Goal: Task Accomplishment & Management: Manage account settings

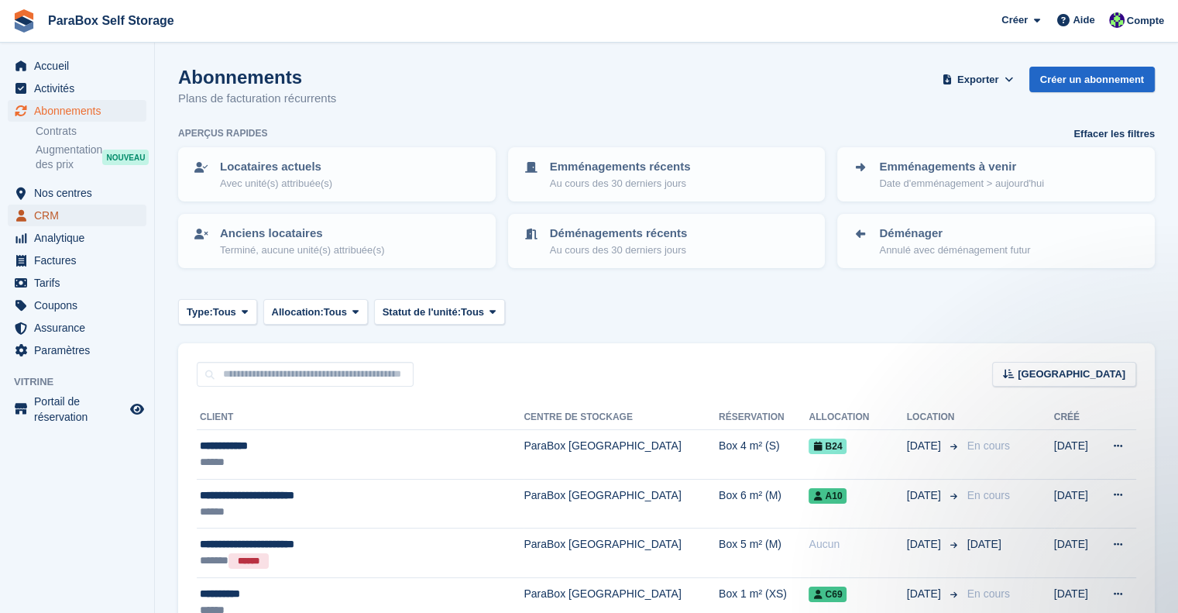
click at [77, 218] on span "CRM" at bounding box center [80, 215] width 93 height 22
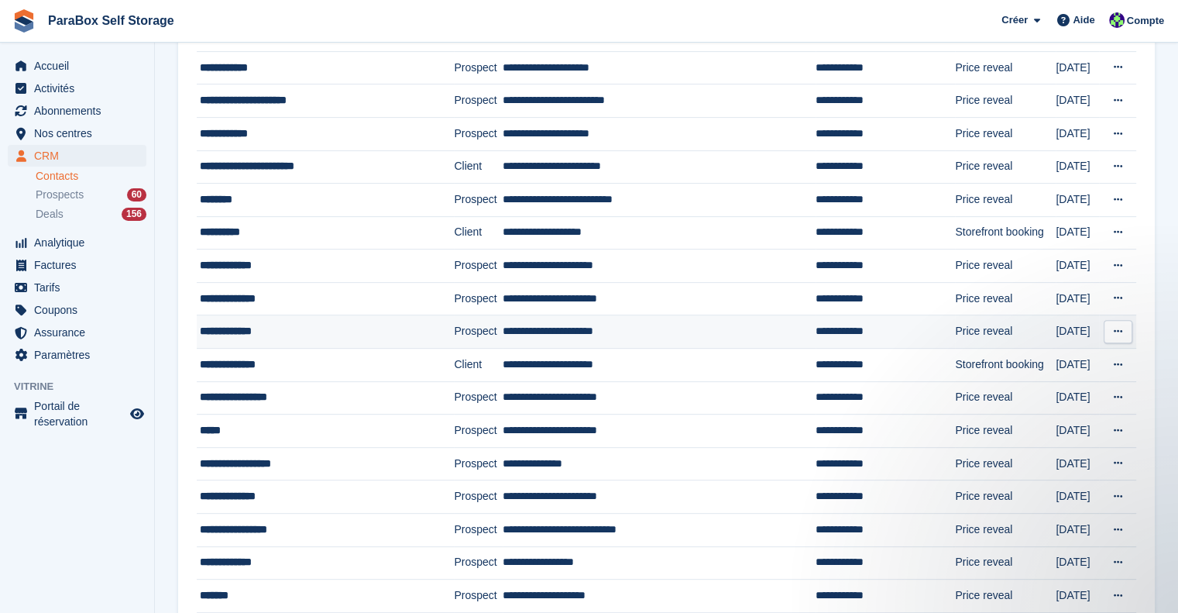
click at [660, 337] on td "**********" at bounding box center [659, 331] width 313 height 33
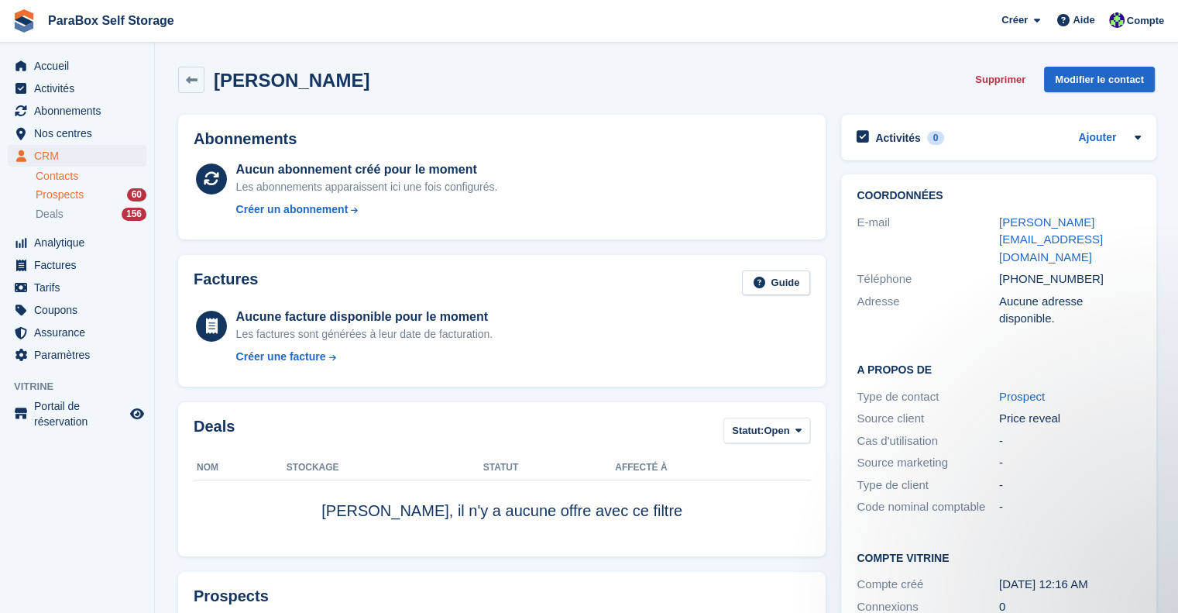
click at [81, 190] on span "Prospects" at bounding box center [60, 194] width 48 height 15
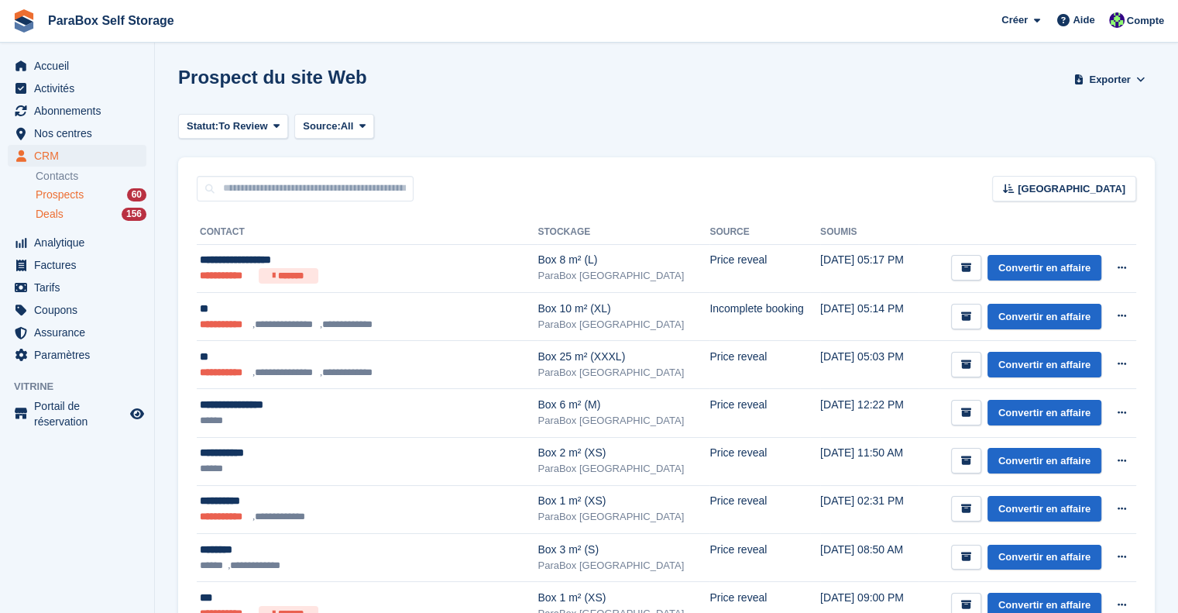
click at [63, 216] on div "Deals 156" at bounding box center [91, 214] width 111 height 15
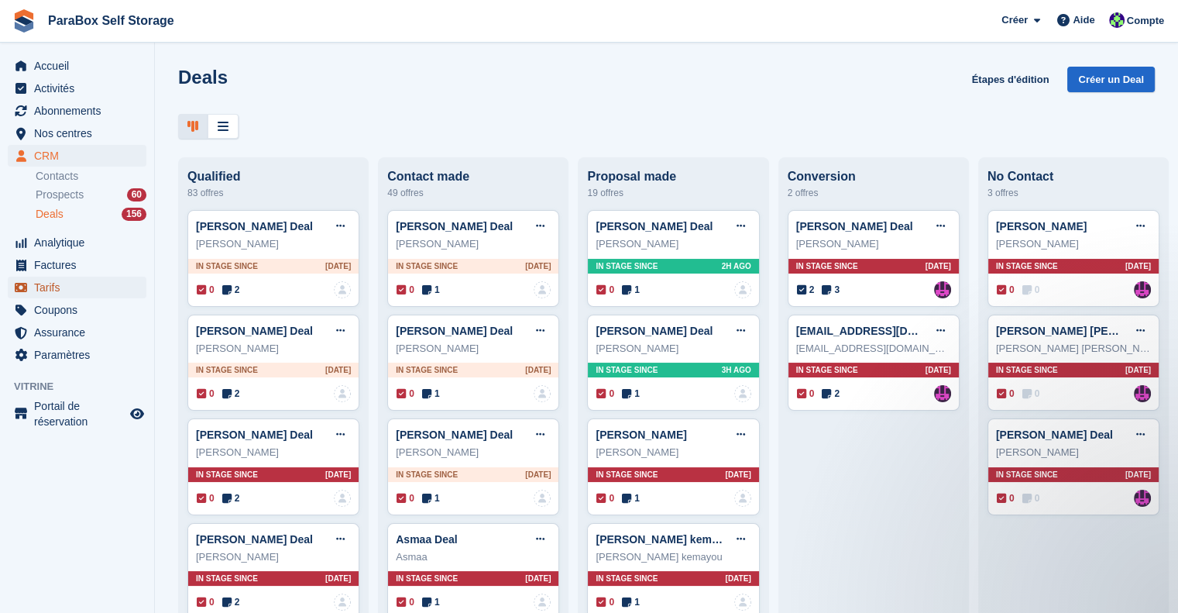
click at [53, 286] on span "Tarifs" at bounding box center [80, 287] width 93 height 22
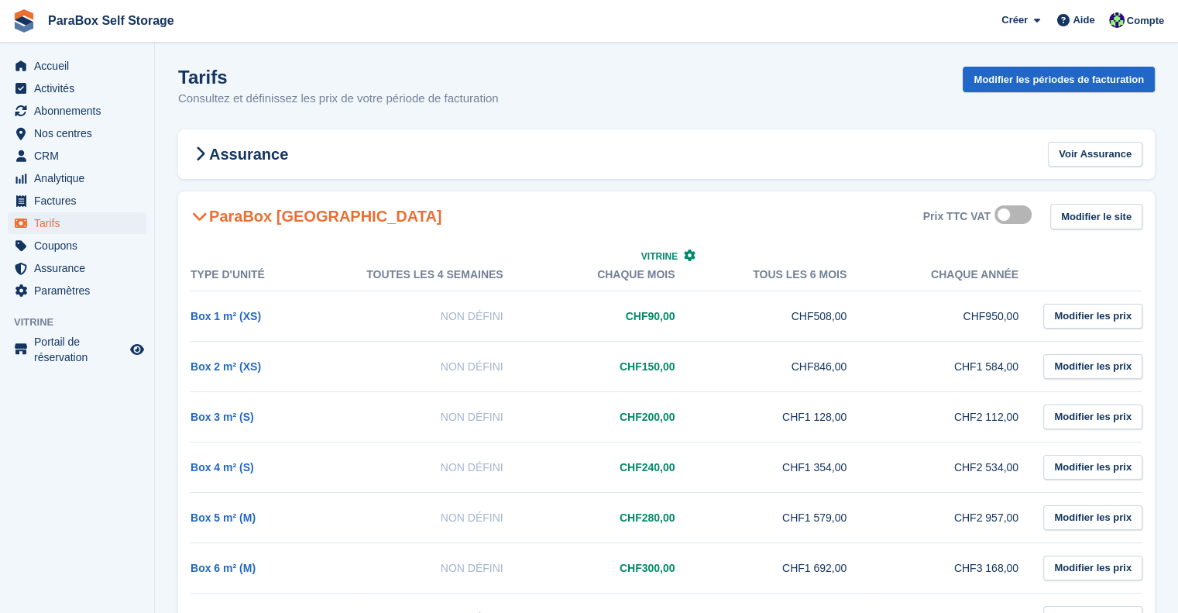
drag, startPoint x: 627, startPoint y: 462, endPoint x: 705, endPoint y: 461, distance: 77.4
click at [705, 461] on td "CHF240,00" at bounding box center [620, 466] width 172 height 50
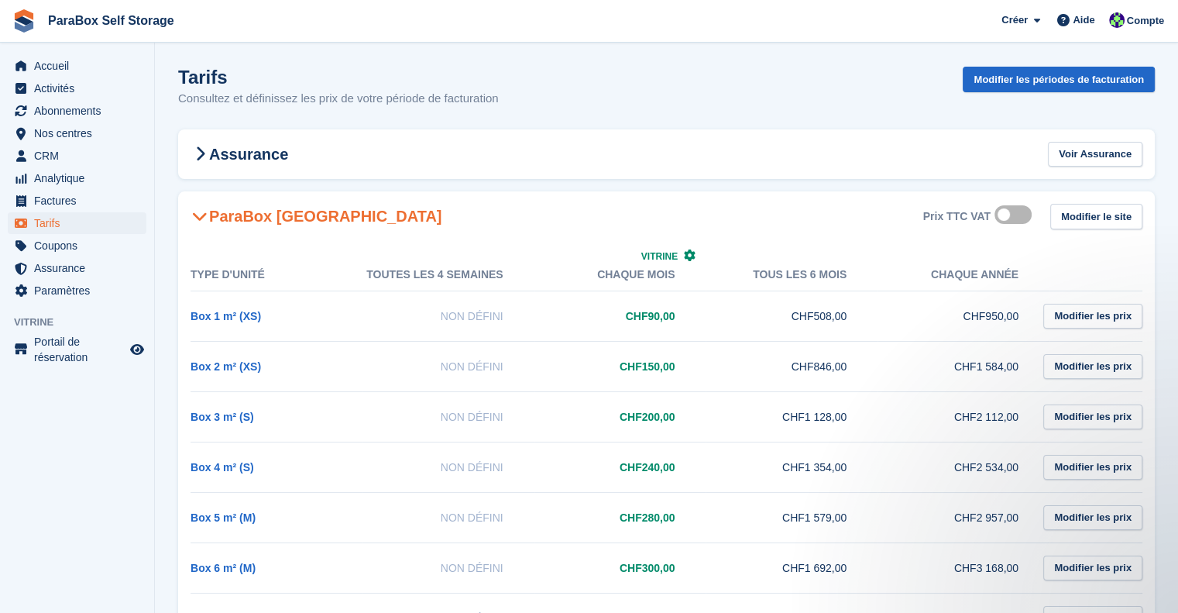
click at [616, 472] on td "CHF240,00" at bounding box center [620, 466] width 172 height 50
drag, startPoint x: 617, startPoint y: 469, endPoint x: 678, endPoint y: 467, distance: 61.2
click at [678, 467] on td "CHF240,00" at bounding box center [620, 466] width 172 height 50
click at [68, 245] on span "Coupons" at bounding box center [80, 246] width 93 height 22
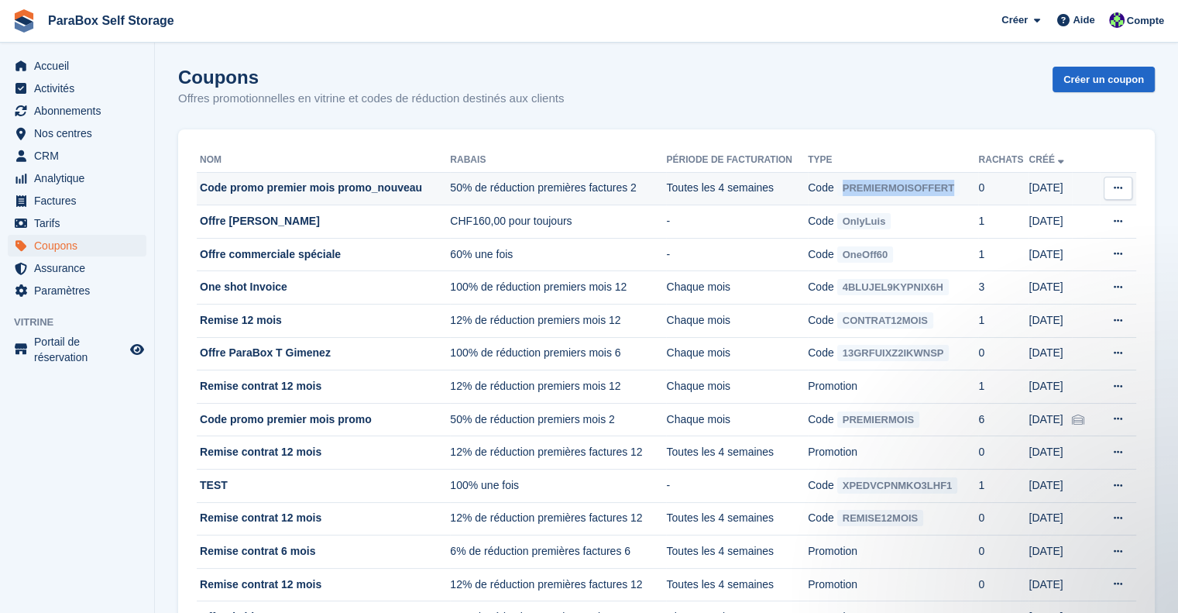
drag, startPoint x: 964, startPoint y: 187, endPoint x: 843, endPoint y: 192, distance: 121.7
click at [843, 192] on td "Code PREMIERMOISOFFERT" at bounding box center [893, 188] width 170 height 33
click at [49, 199] on span "Factures" at bounding box center [80, 201] width 93 height 22
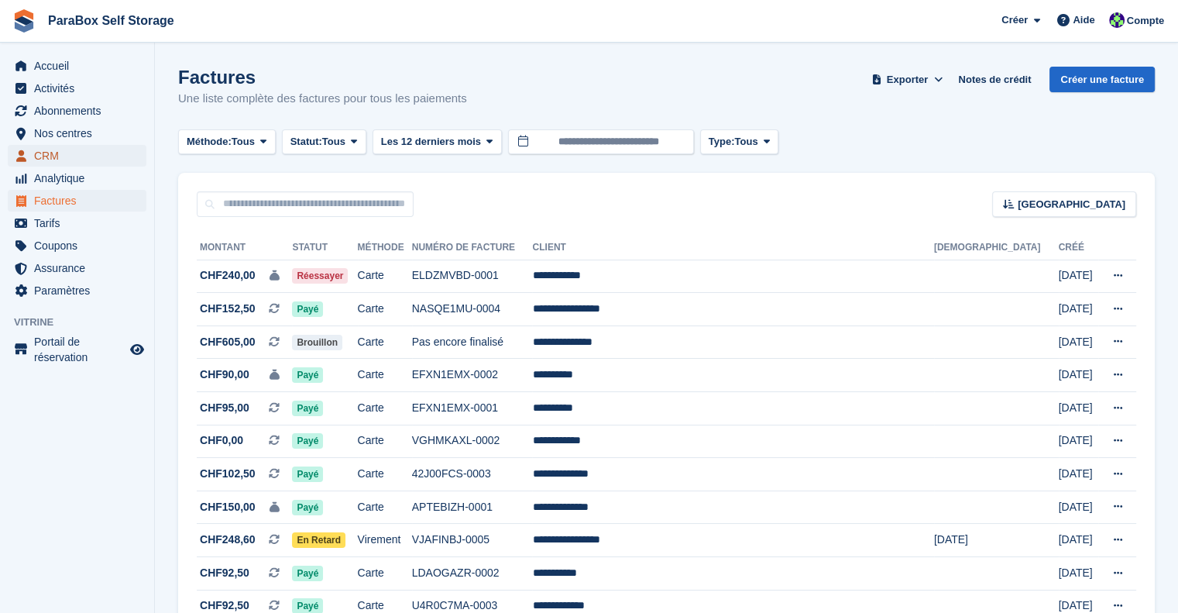
click at [46, 155] on span "CRM" at bounding box center [80, 156] width 93 height 22
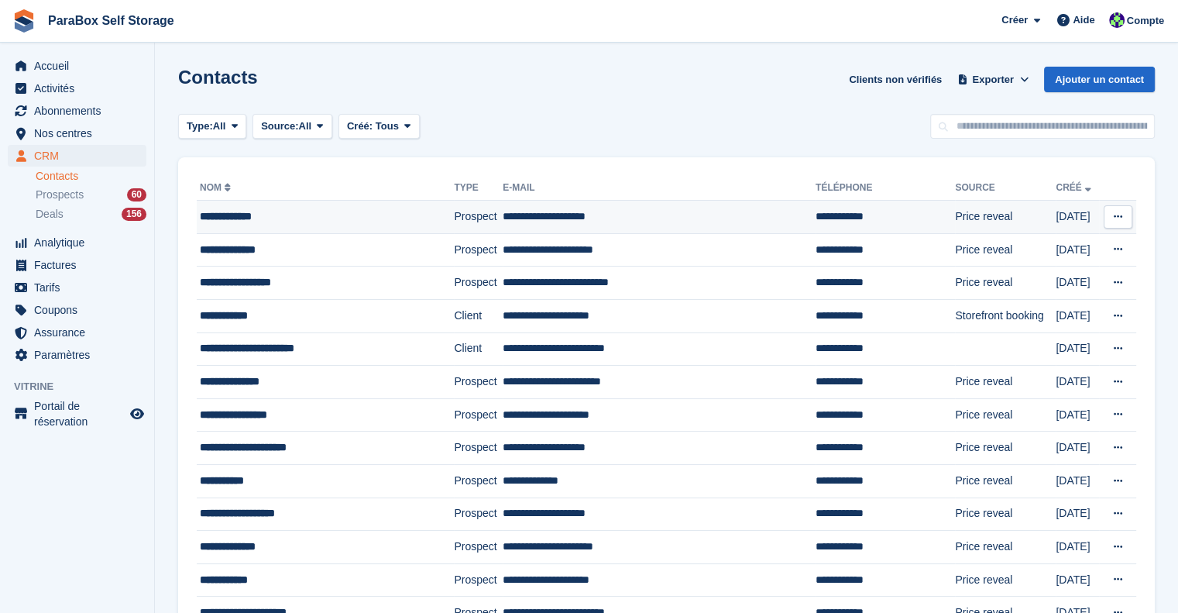
scroll to position [512, 0]
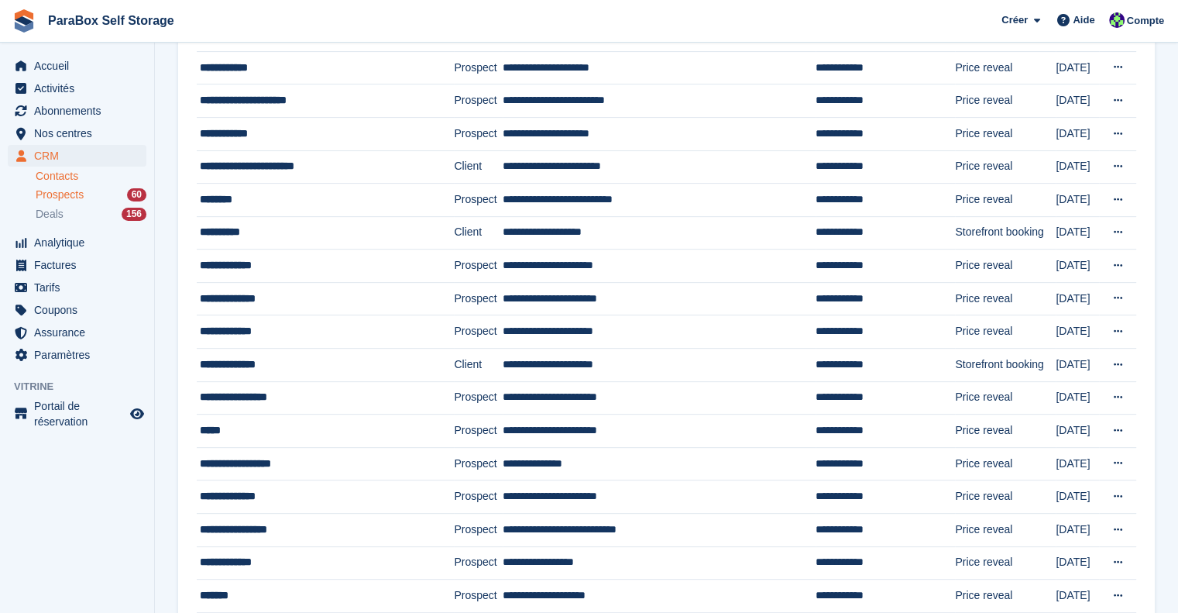
click at [88, 195] on div "Prospects 60" at bounding box center [91, 194] width 111 height 15
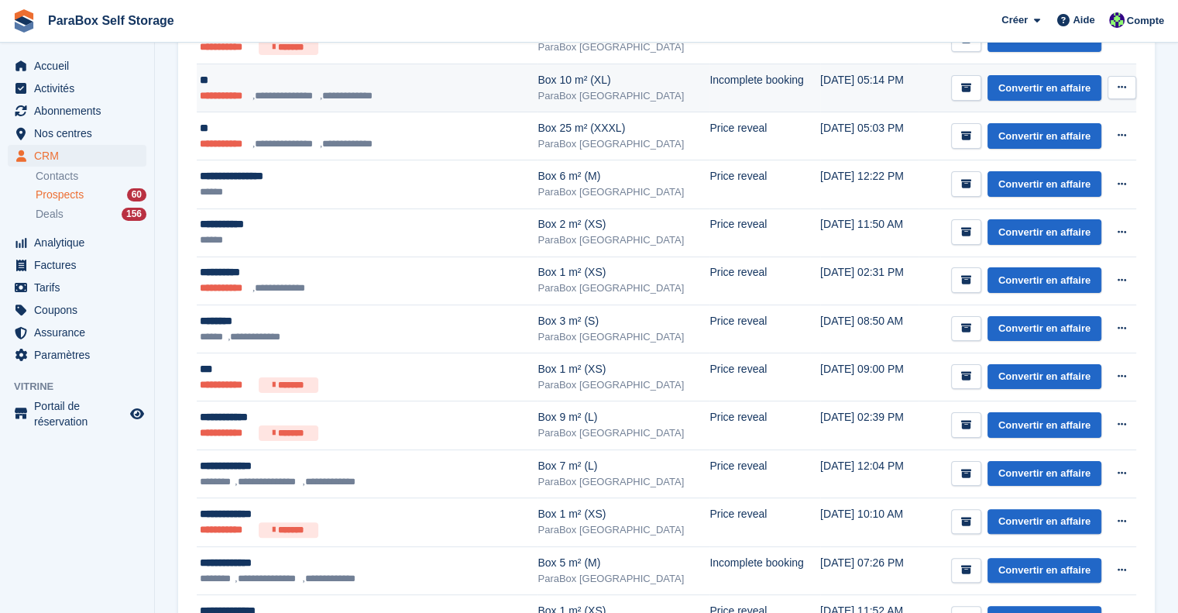
scroll to position [232, 0]
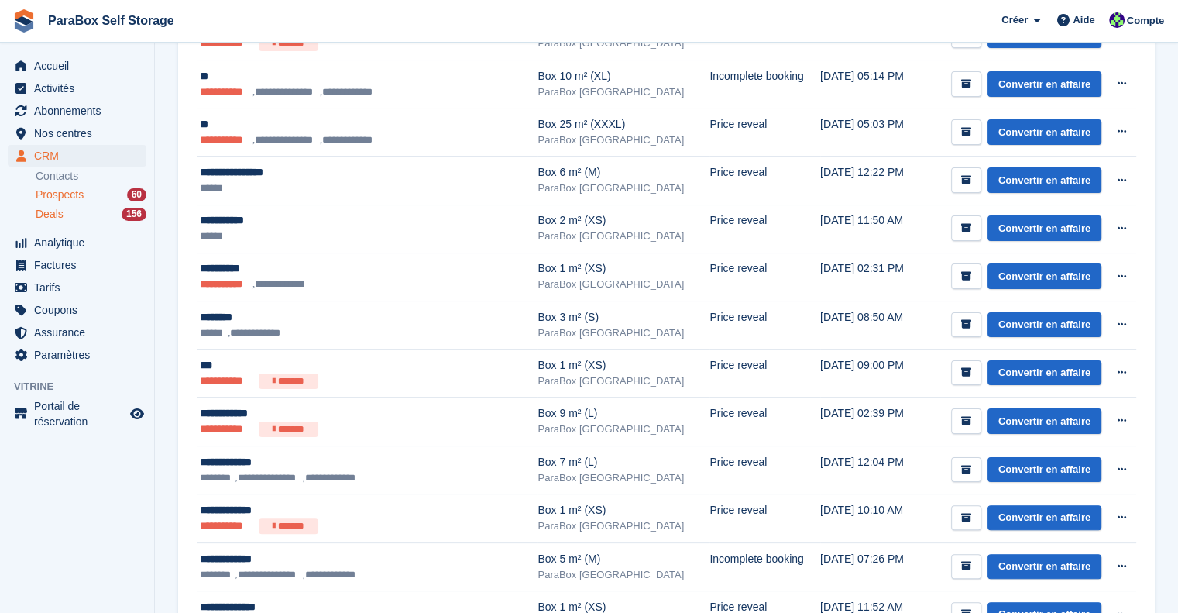
click at [62, 213] on div "Deals 156" at bounding box center [91, 214] width 111 height 15
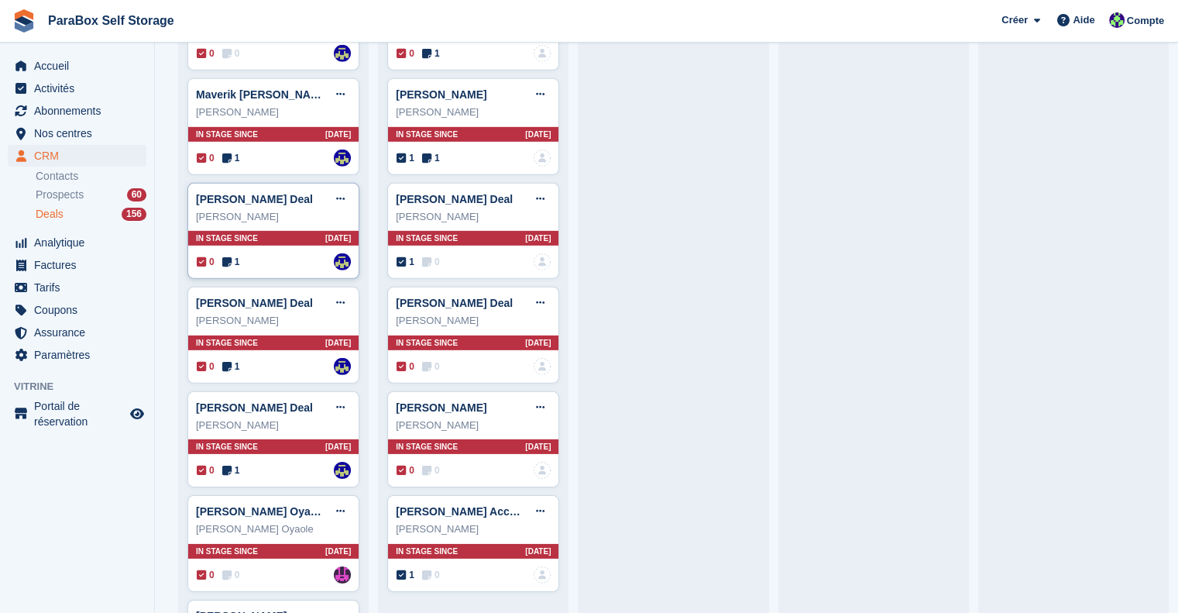
scroll to position [4095, 0]
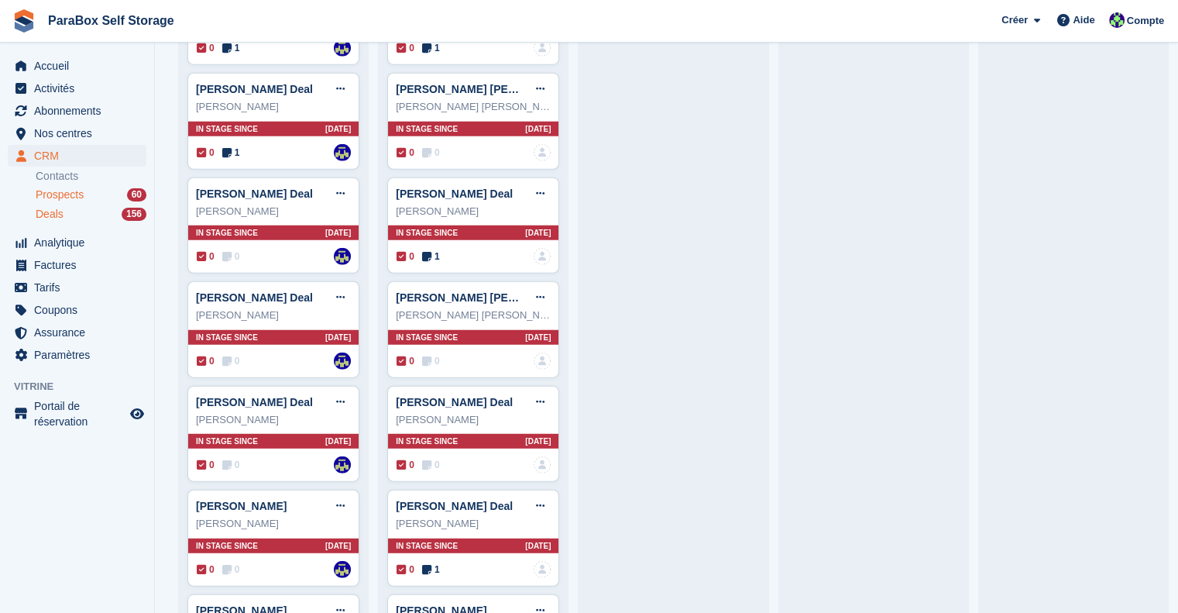
click at [72, 187] on span "Prospects" at bounding box center [60, 194] width 48 height 15
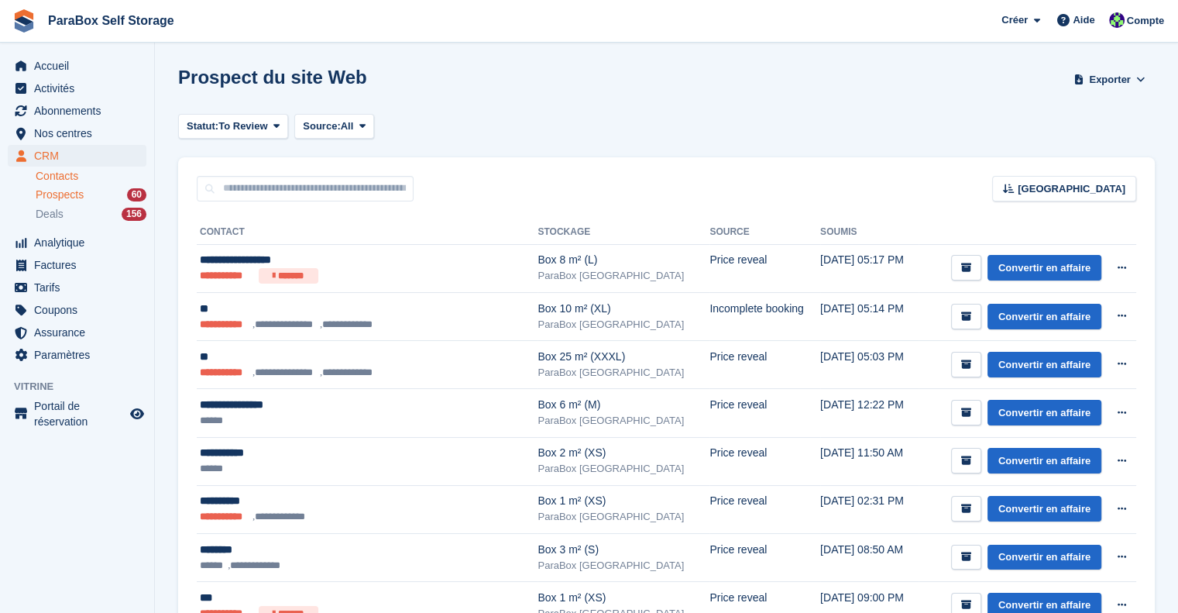
click at [67, 173] on link "Contacts" at bounding box center [91, 176] width 111 height 15
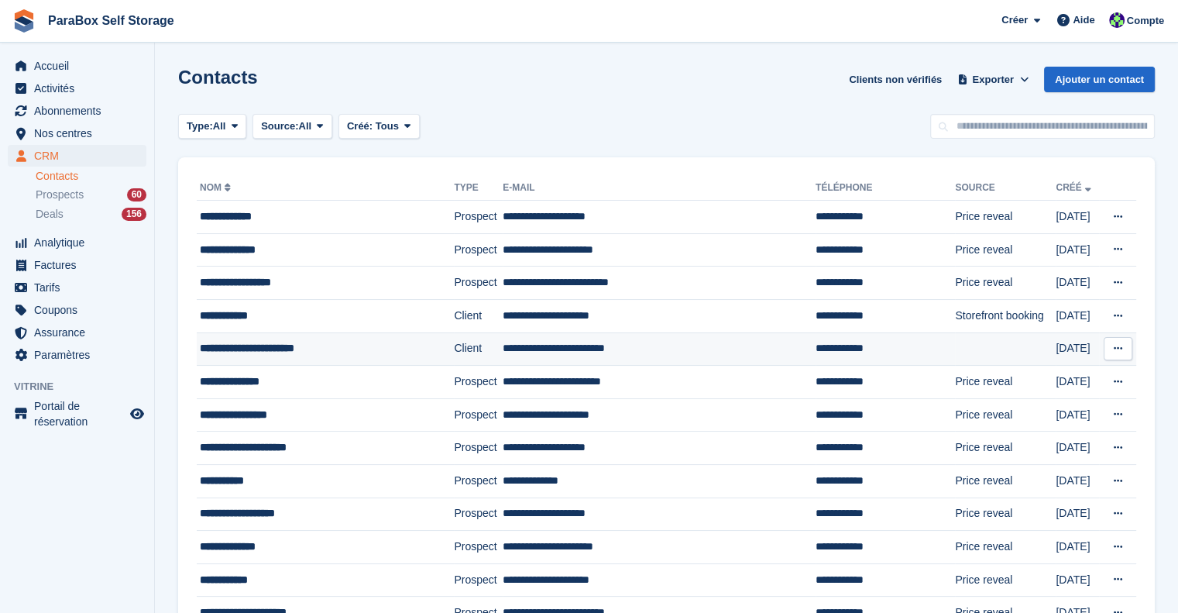
scroll to position [512, 0]
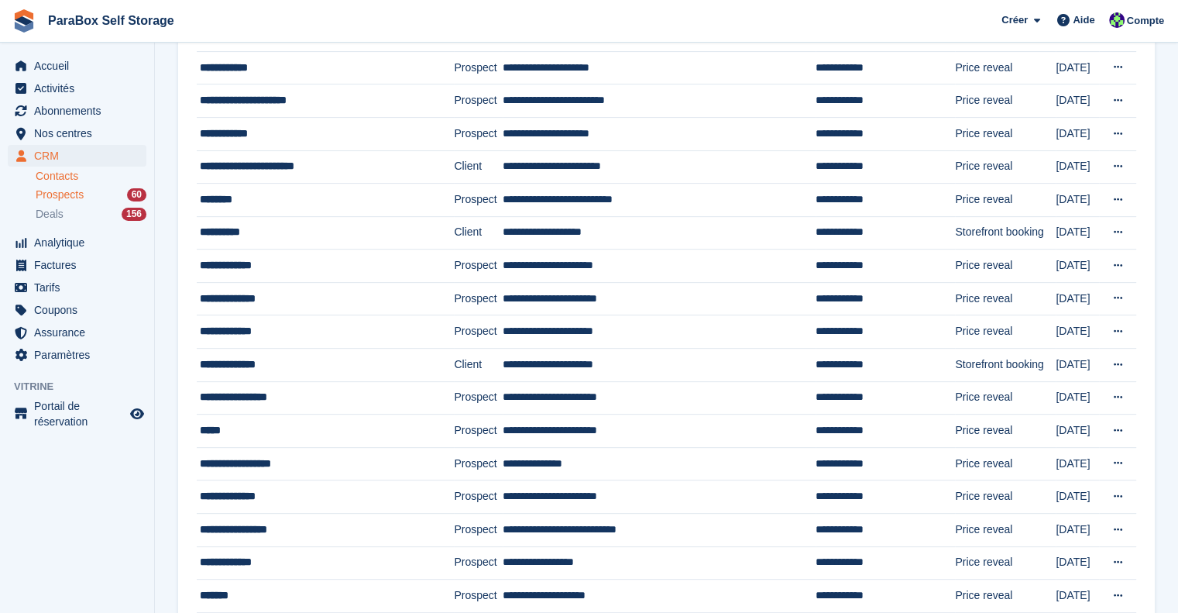
click at [68, 189] on span "Prospects" at bounding box center [60, 194] width 48 height 15
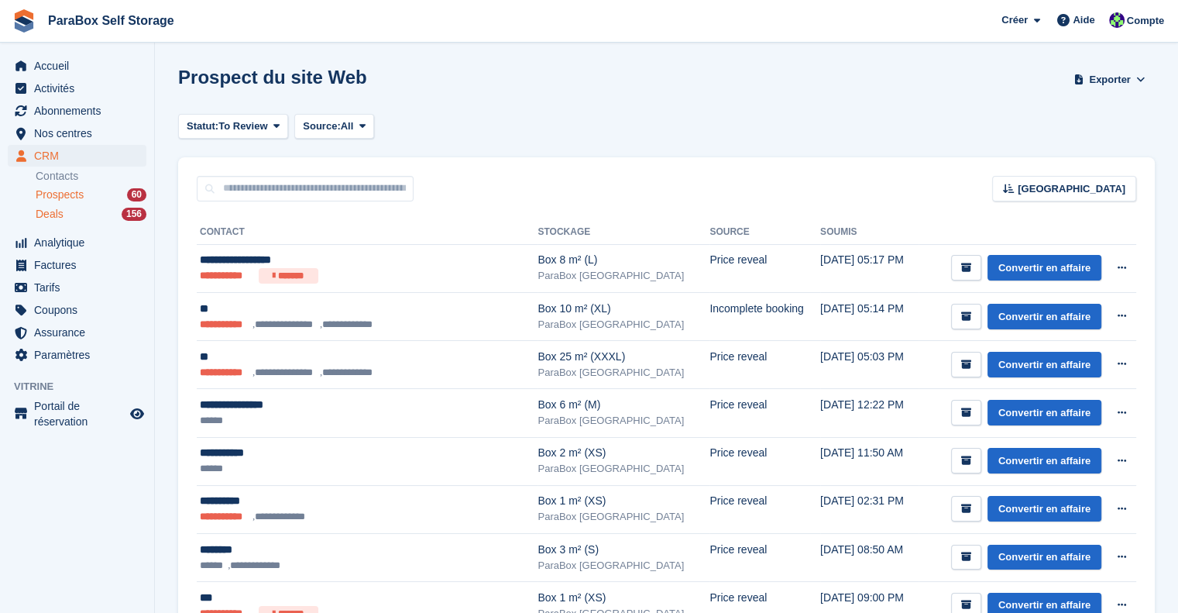
click at [59, 206] on link "Deals 156" at bounding box center [91, 214] width 111 height 16
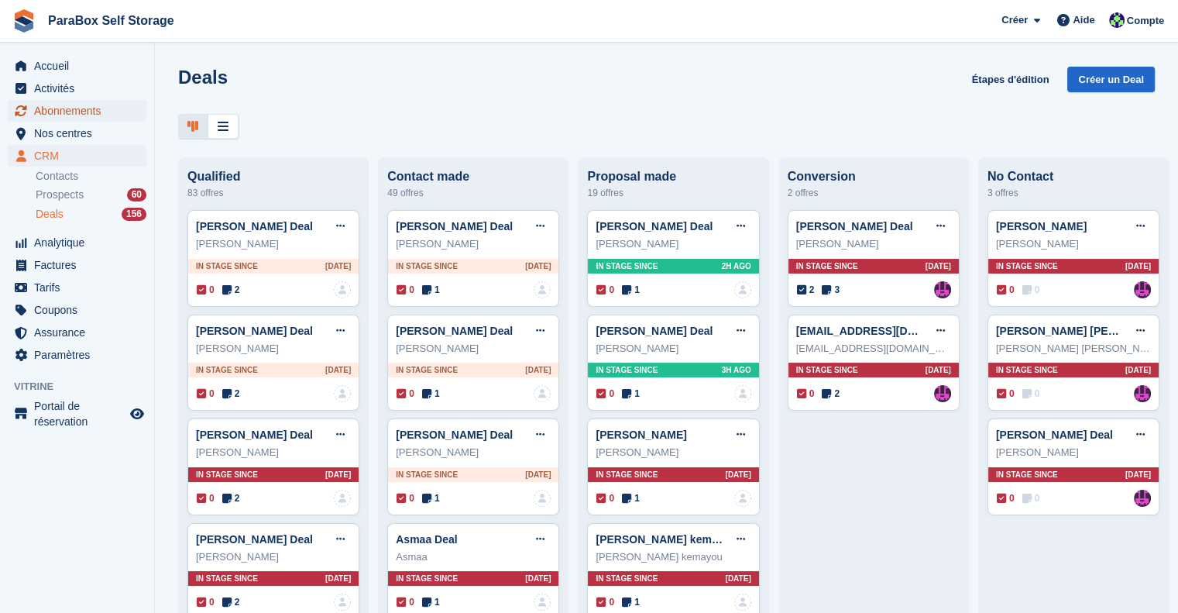
click at [56, 115] on span "Abonnements" at bounding box center [80, 111] width 93 height 22
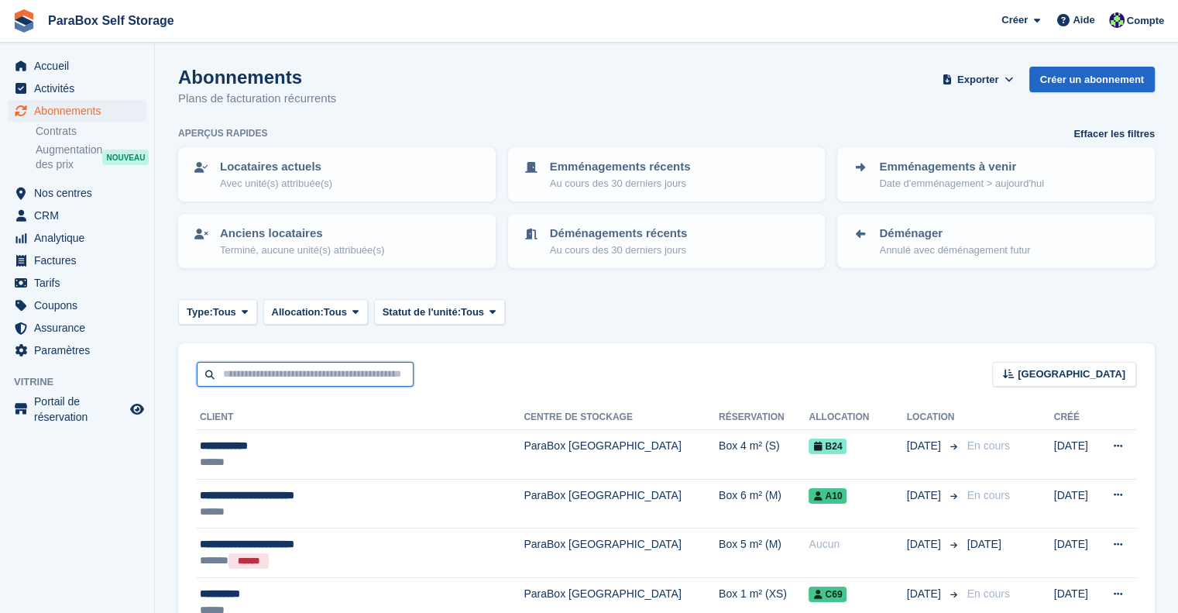
click at [250, 376] on input "text" at bounding box center [305, 375] width 217 height 26
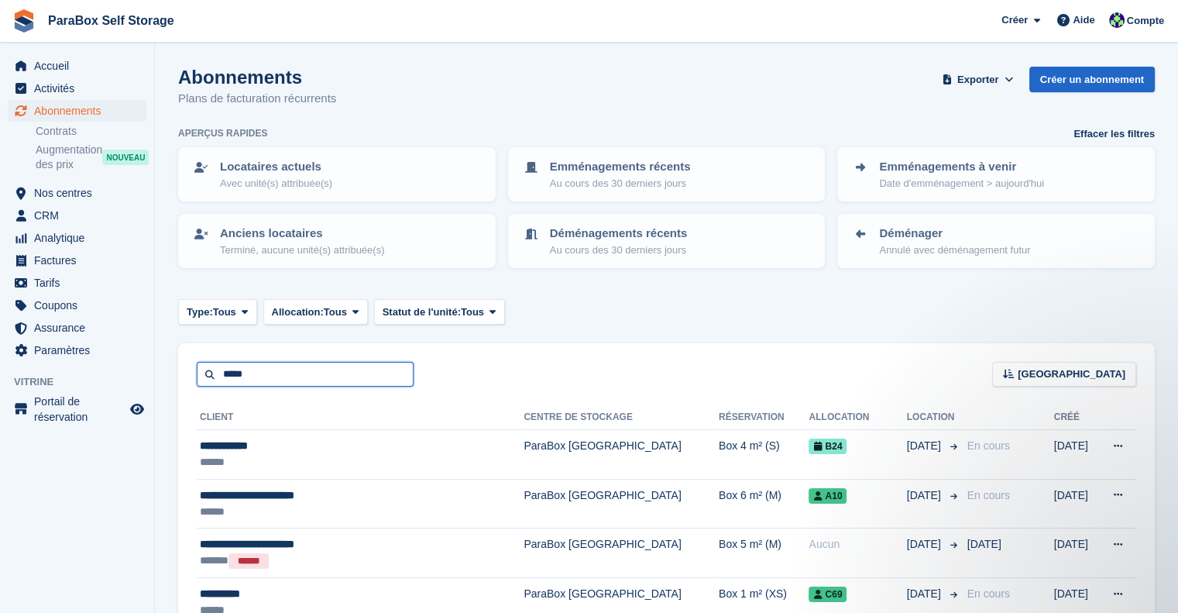
type input "*****"
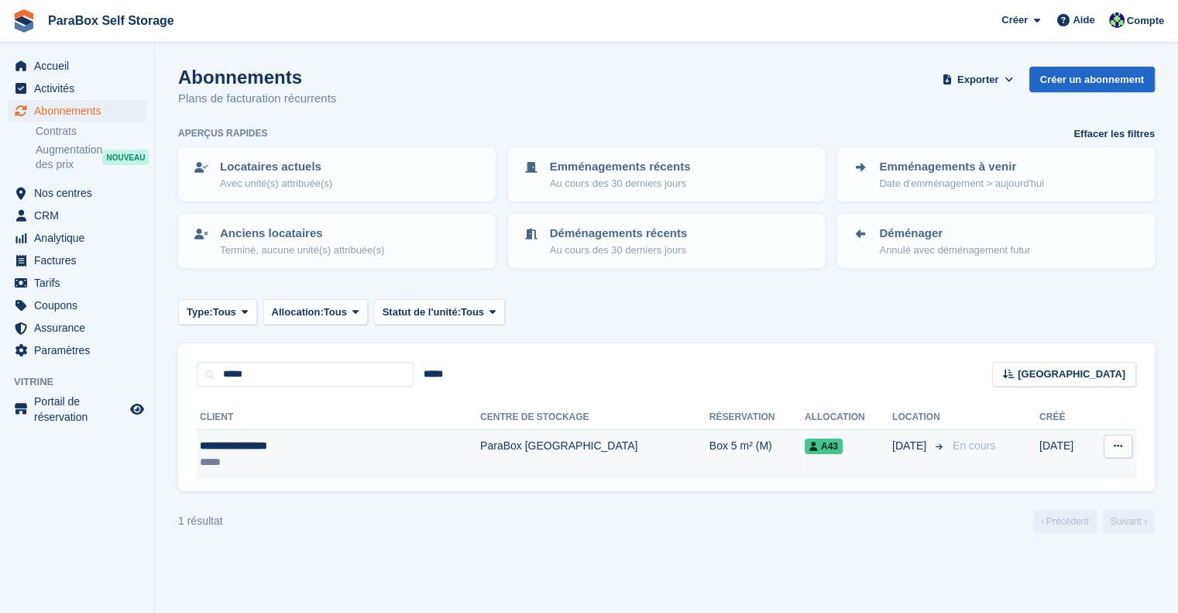
click at [604, 444] on td "ParaBox [GEOGRAPHIC_DATA]" at bounding box center [594, 454] width 229 height 49
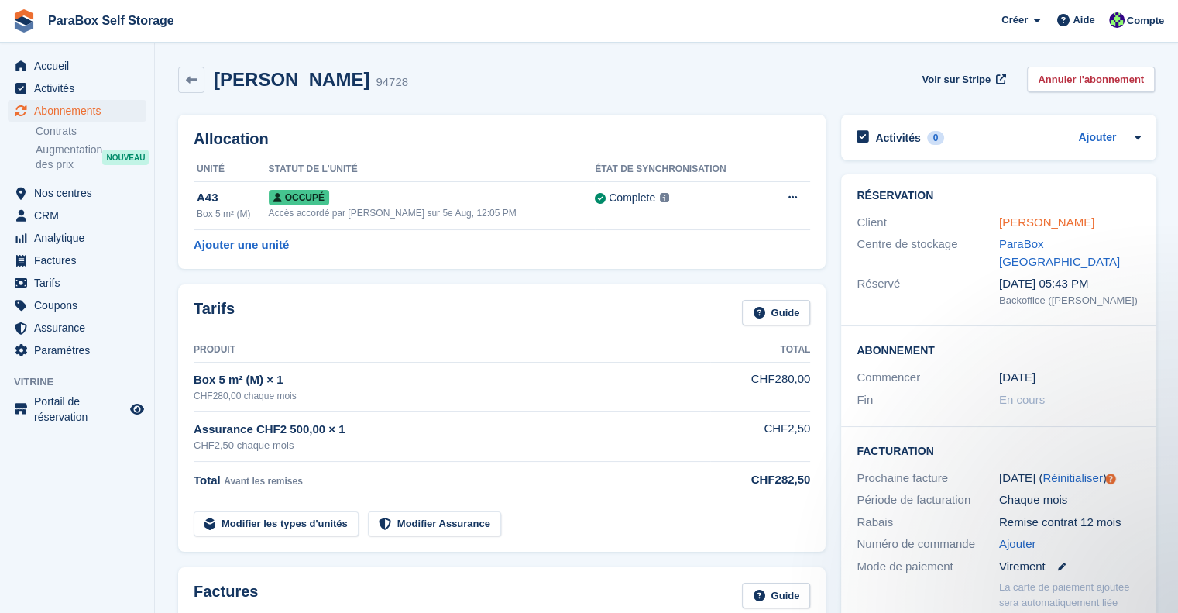
click at [1068, 222] on link "Bertrand Virginie" at bounding box center [1046, 221] width 95 height 13
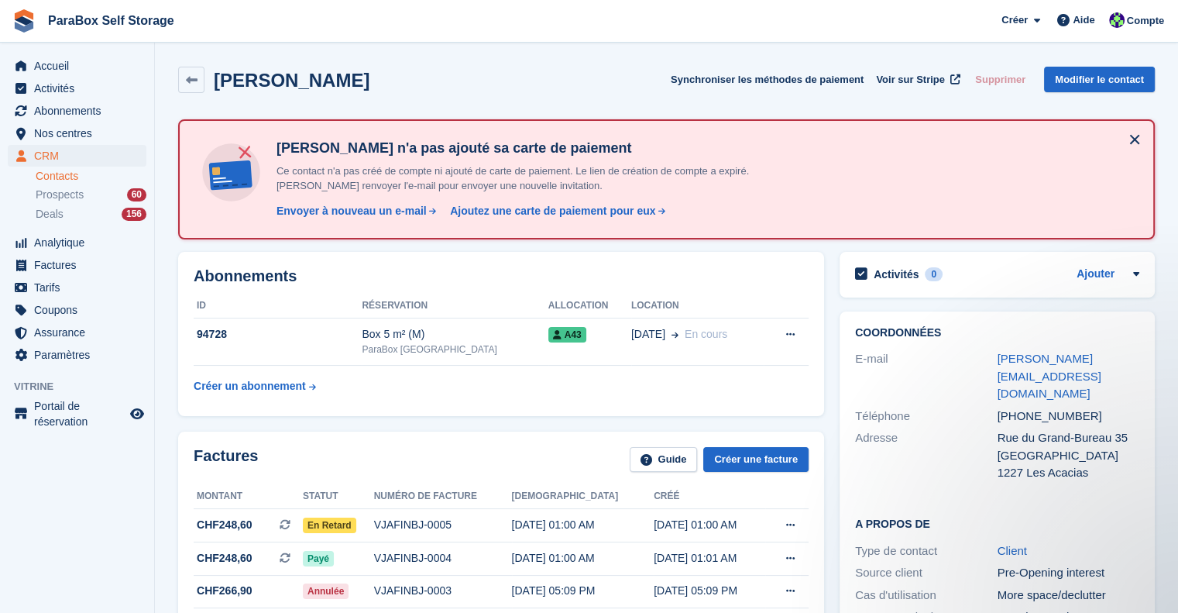
click at [89, 176] on link "Contacts" at bounding box center [91, 176] width 111 height 15
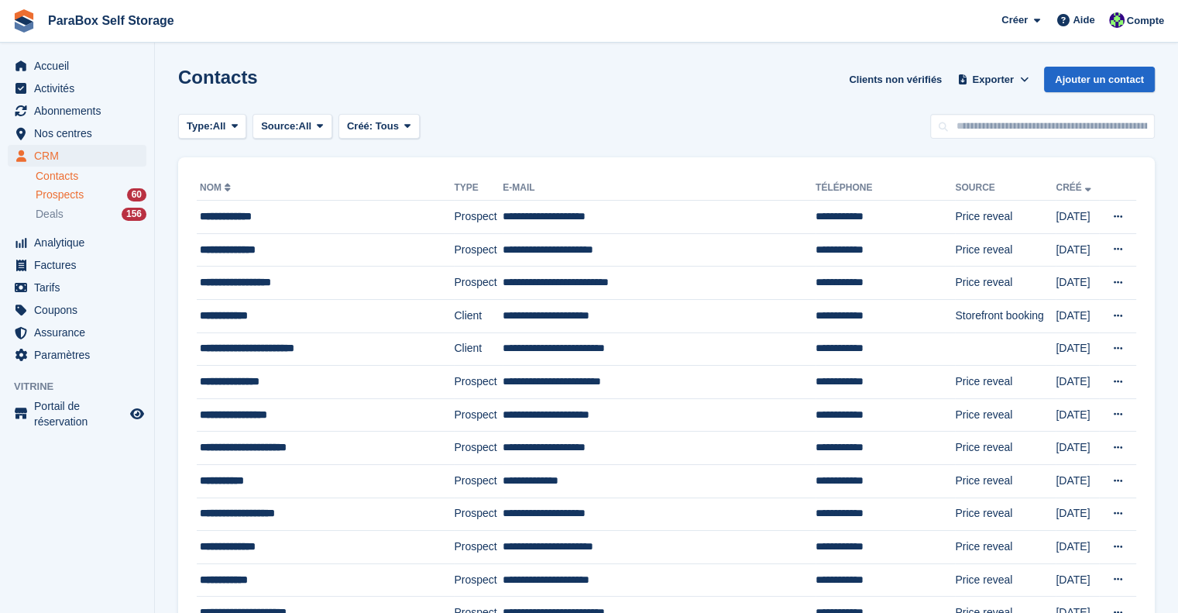
click at [84, 197] on div "Prospects 60" at bounding box center [91, 194] width 111 height 15
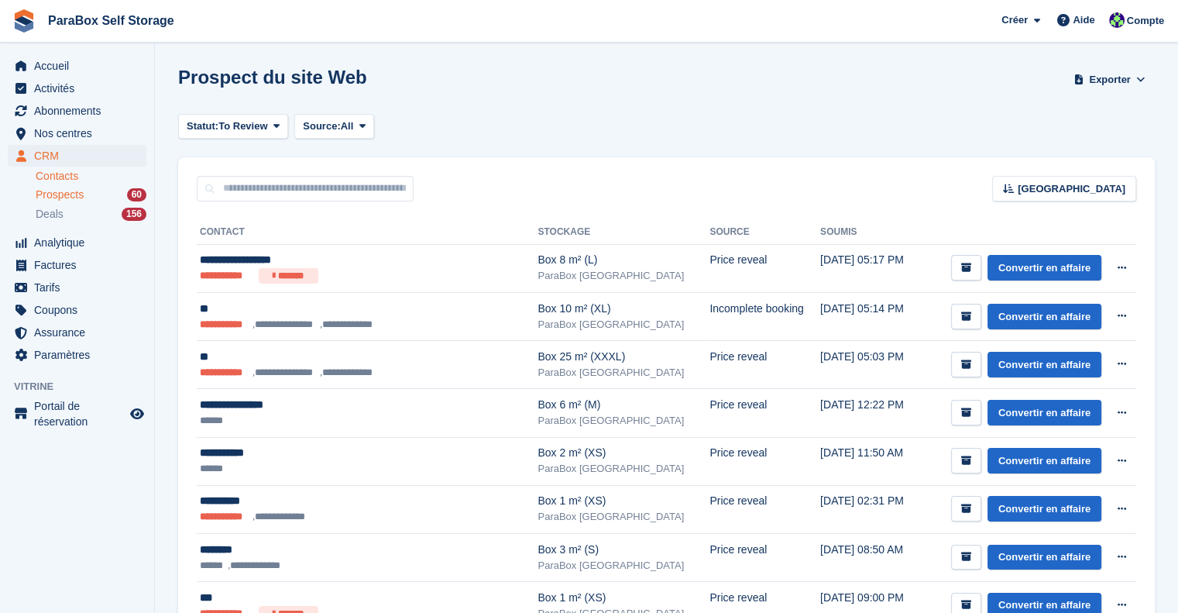
click at [76, 179] on link "Contacts" at bounding box center [91, 176] width 111 height 15
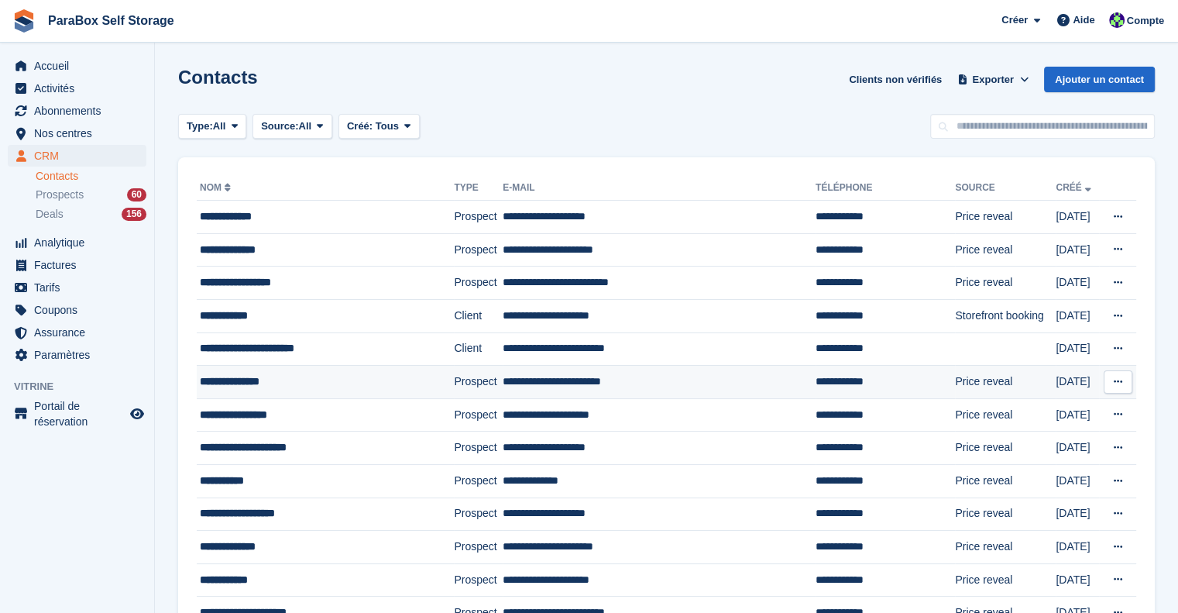
scroll to position [512, 0]
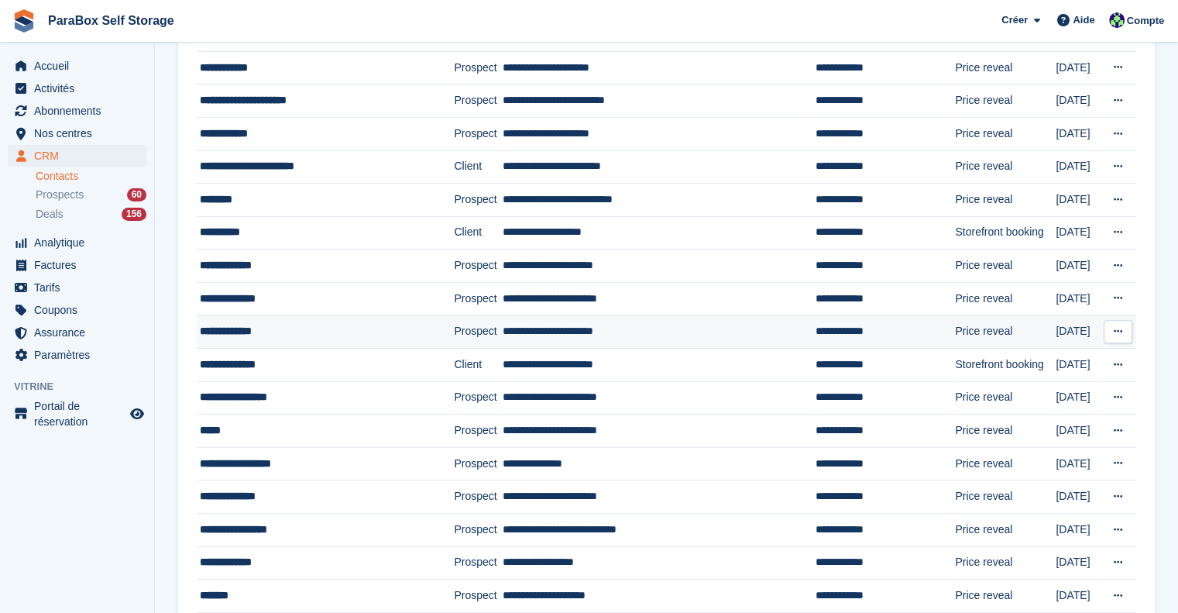
click at [659, 315] on td "**********" at bounding box center [659, 331] width 313 height 33
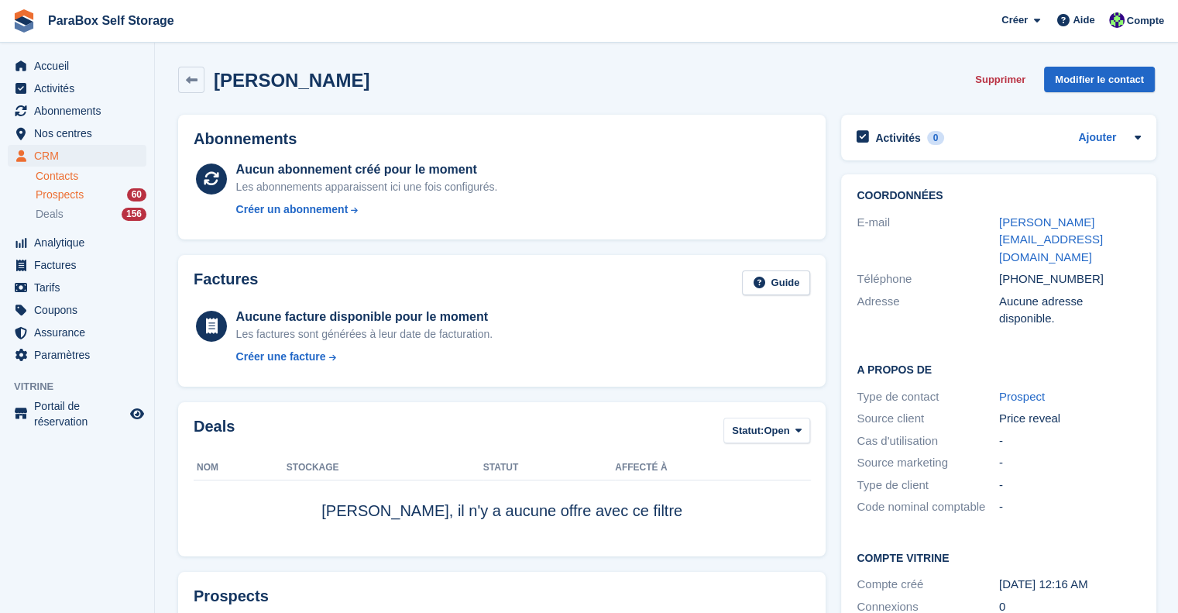
click at [80, 201] on span "Prospects" at bounding box center [60, 194] width 48 height 15
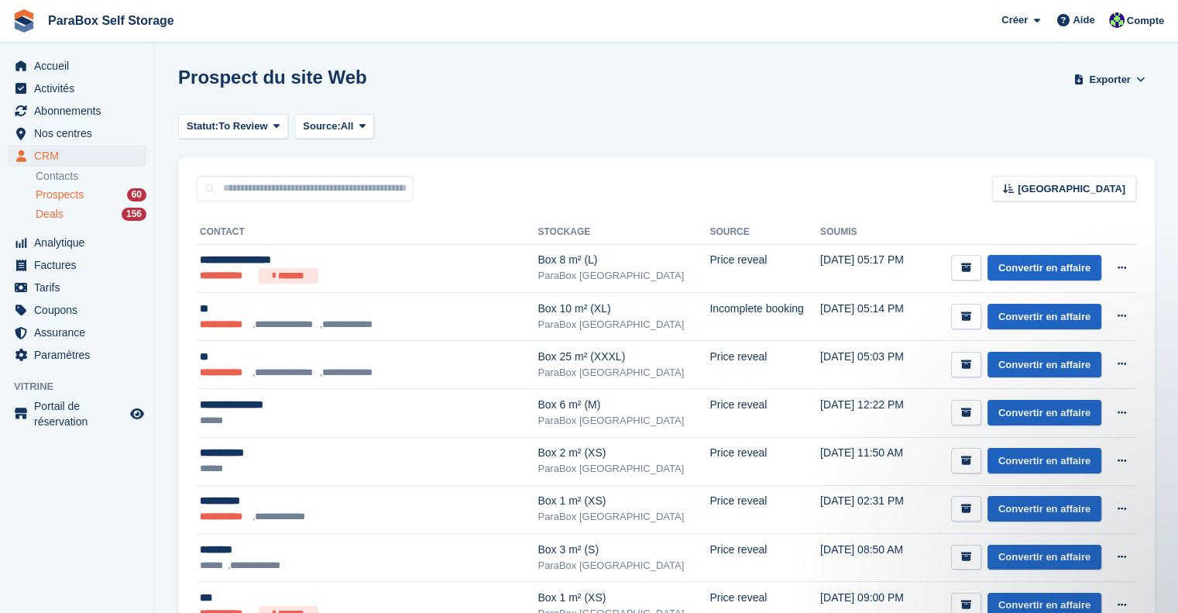
click at [36, 213] on span "Deals" at bounding box center [50, 214] width 28 height 15
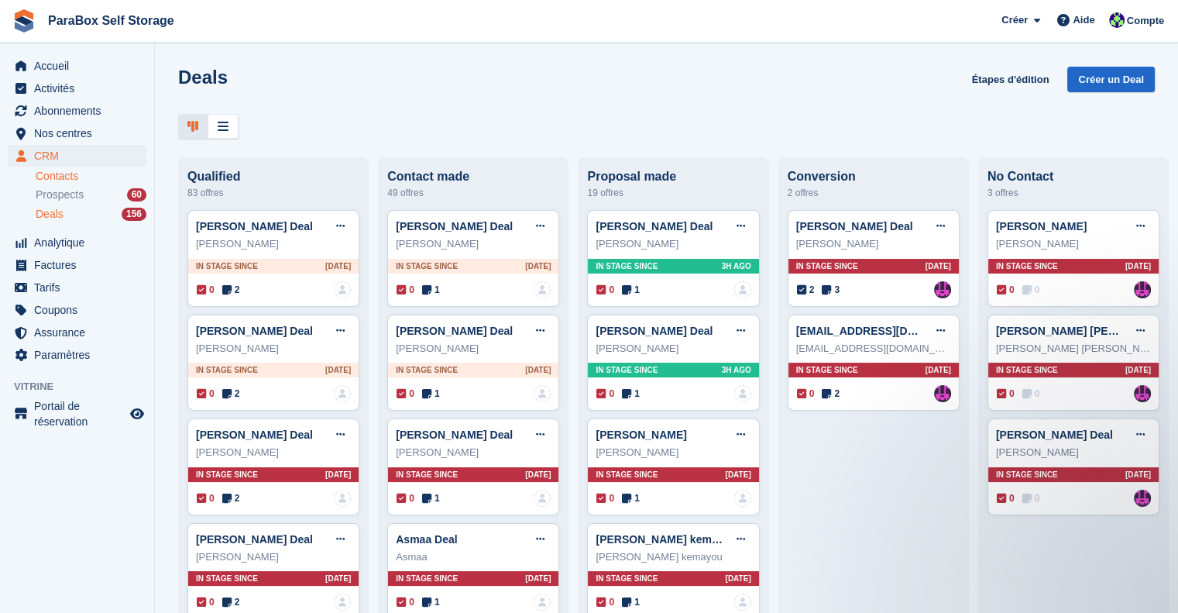
click at [72, 180] on link "Contacts" at bounding box center [91, 176] width 111 height 15
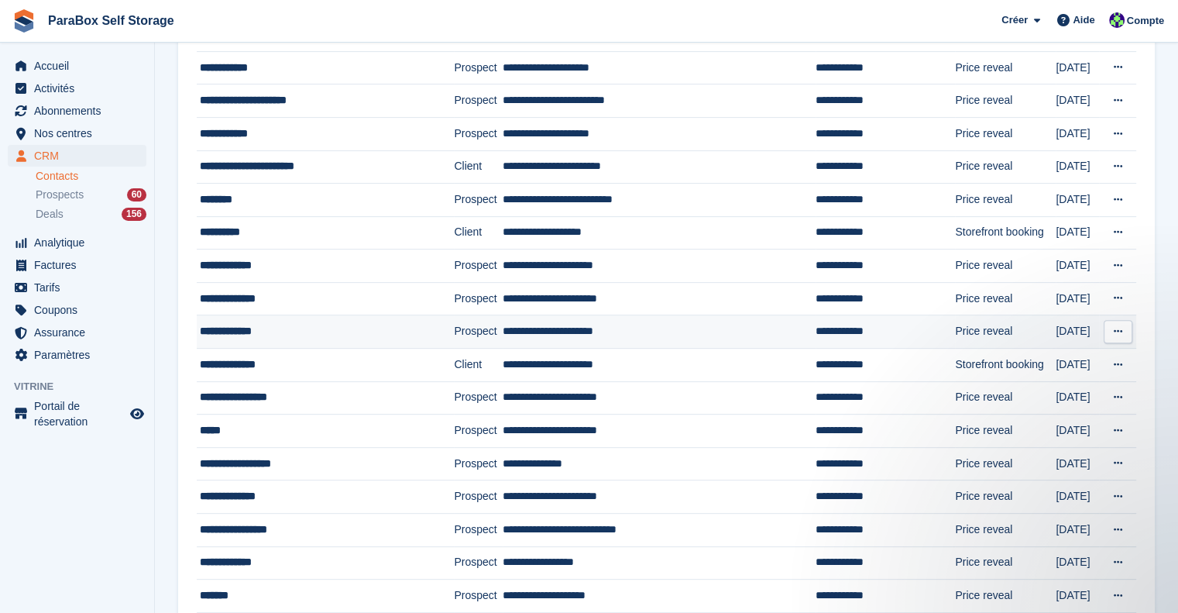
click at [716, 331] on td "**********" at bounding box center [659, 331] width 313 height 33
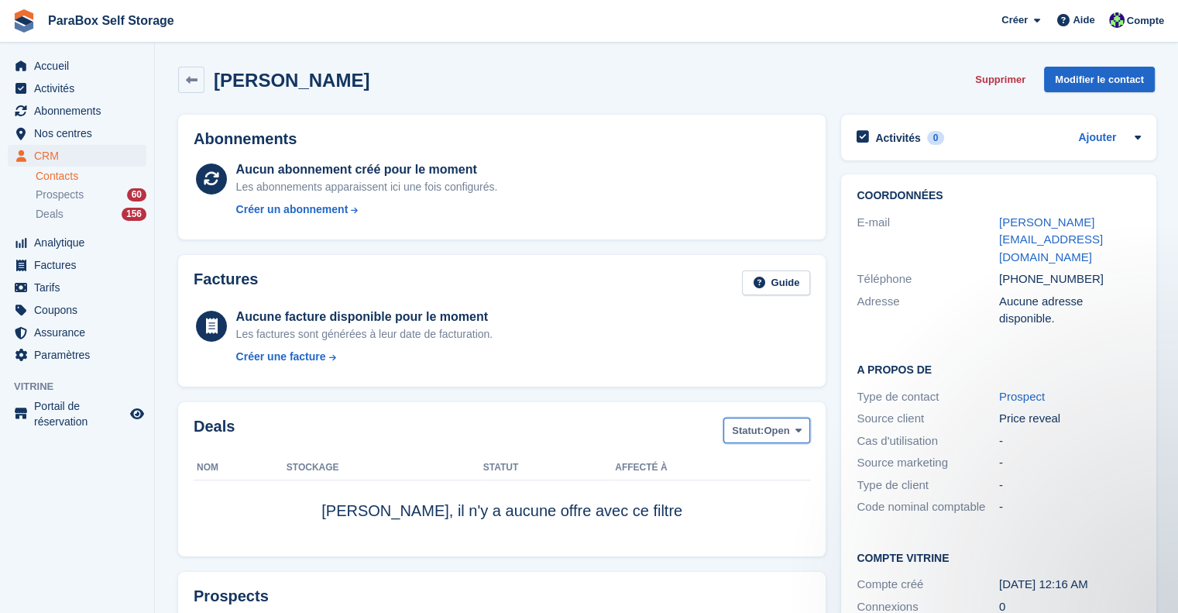
click at [781, 418] on button "Statut: Open" at bounding box center [766, 430] width 87 height 26
click at [762, 547] on link "Open" at bounding box center [797, 551] width 135 height 28
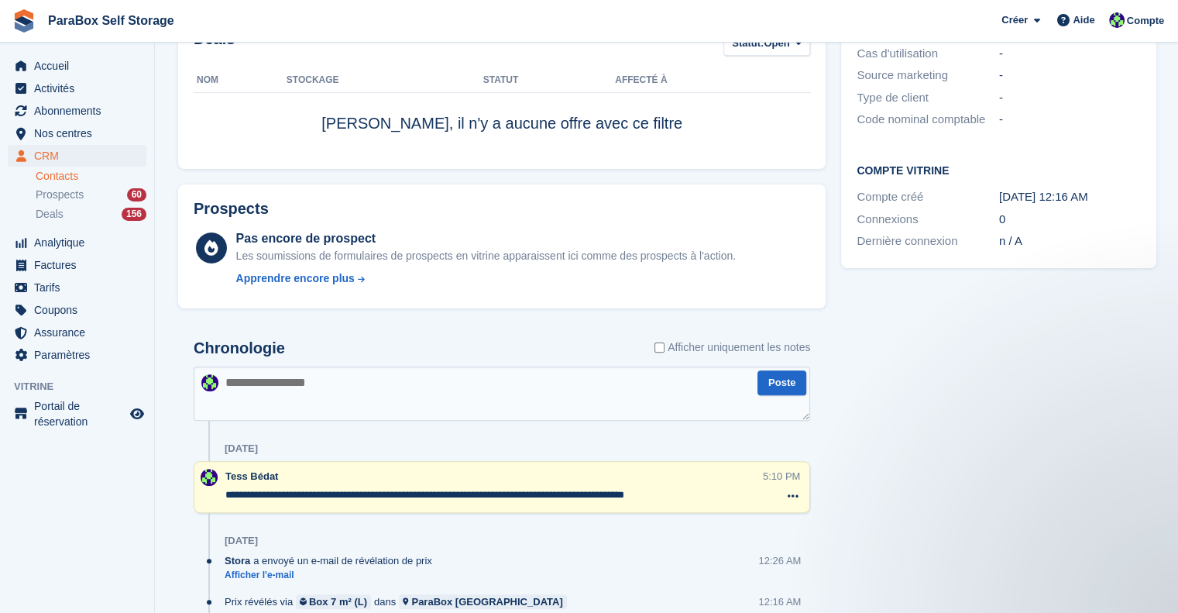
click at [416, 396] on textarea at bounding box center [502, 393] width 616 height 54
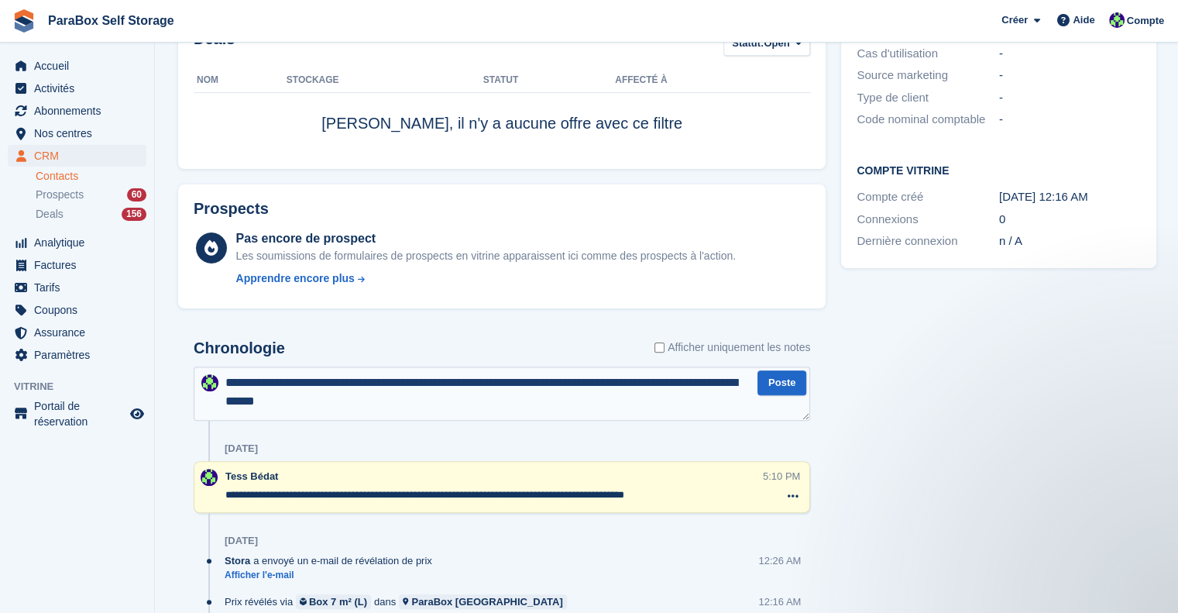
type textarea "**********"
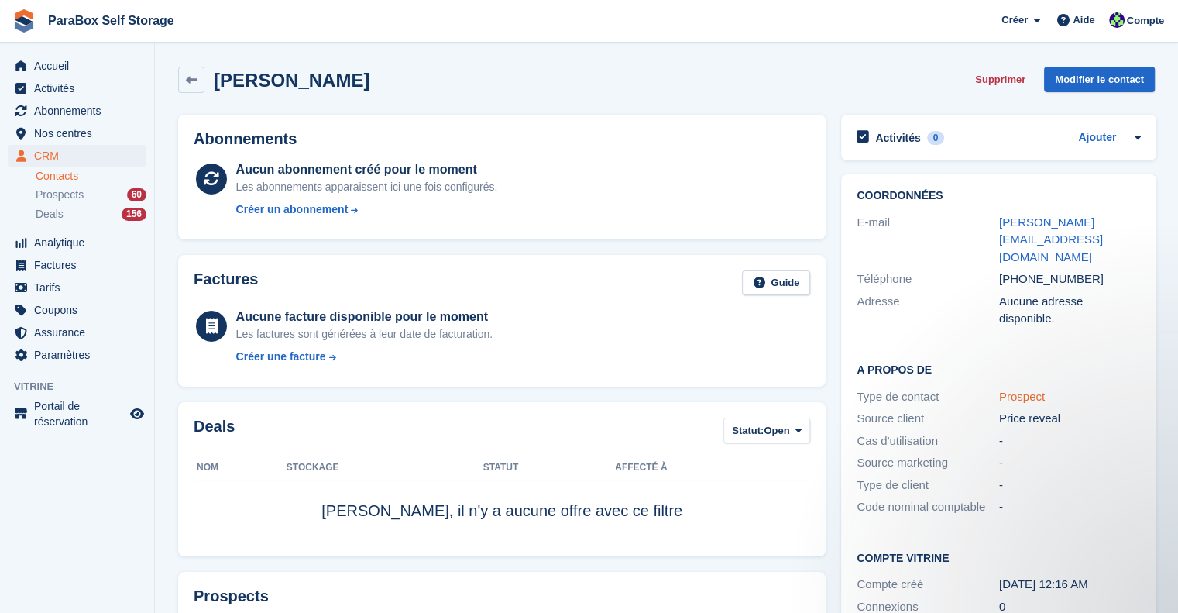
click at [1025, 390] on link "Prospect" at bounding box center [1022, 396] width 46 height 13
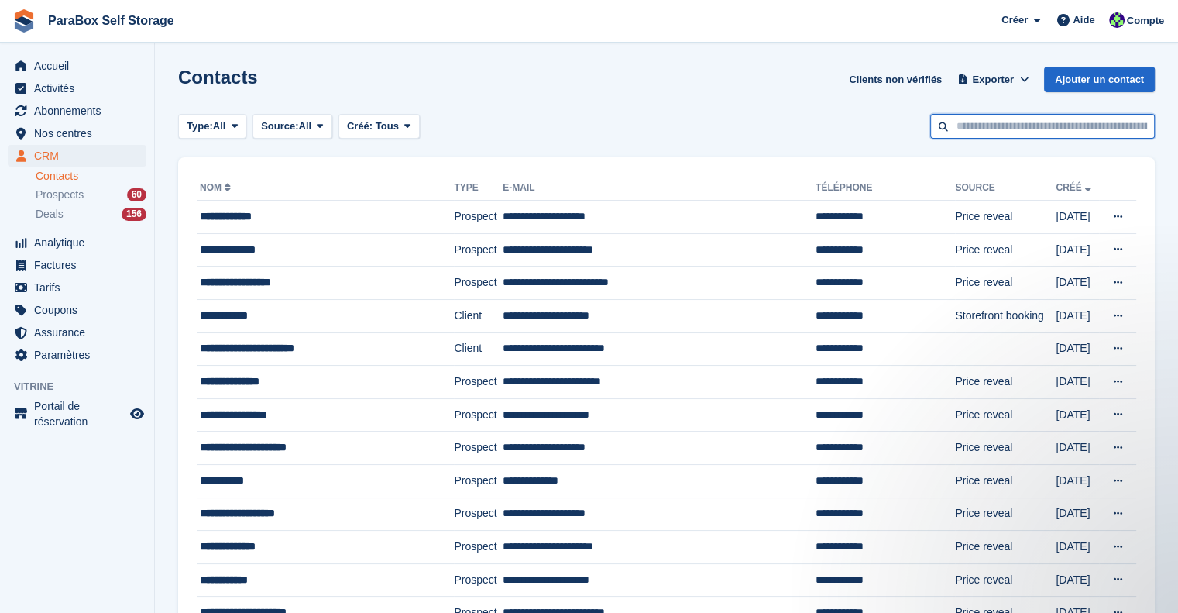
click at [1025, 126] on input "text" at bounding box center [1042, 127] width 225 height 26
type input "****"
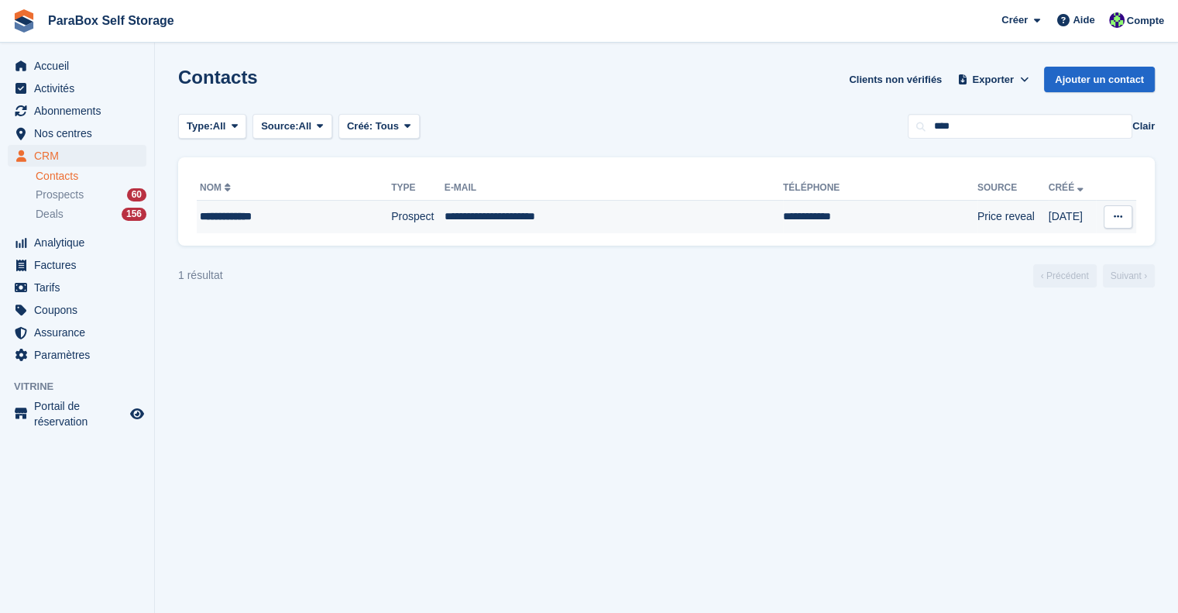
click at [1131, 210] on button at bounding box center [1117, 216] width 29 height 23
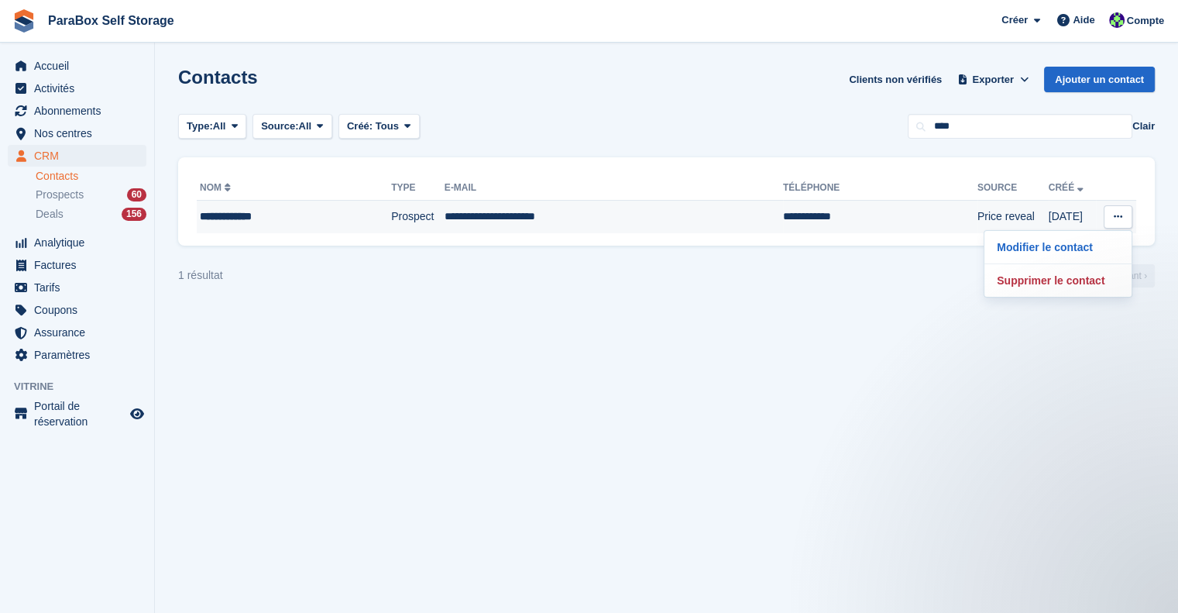
click at [321, 224] on td "**********" at bounding box center [294, 217] width 194 height 33
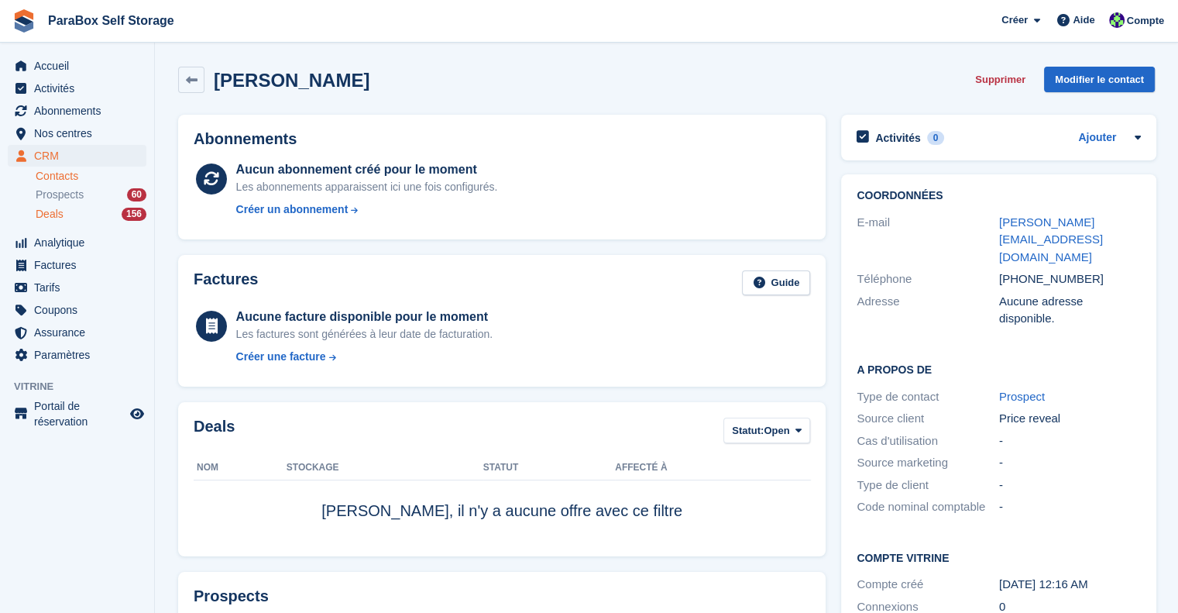
click at [57, 210] on span "Deals" at bounding box center [50, 214] width 28 height 15
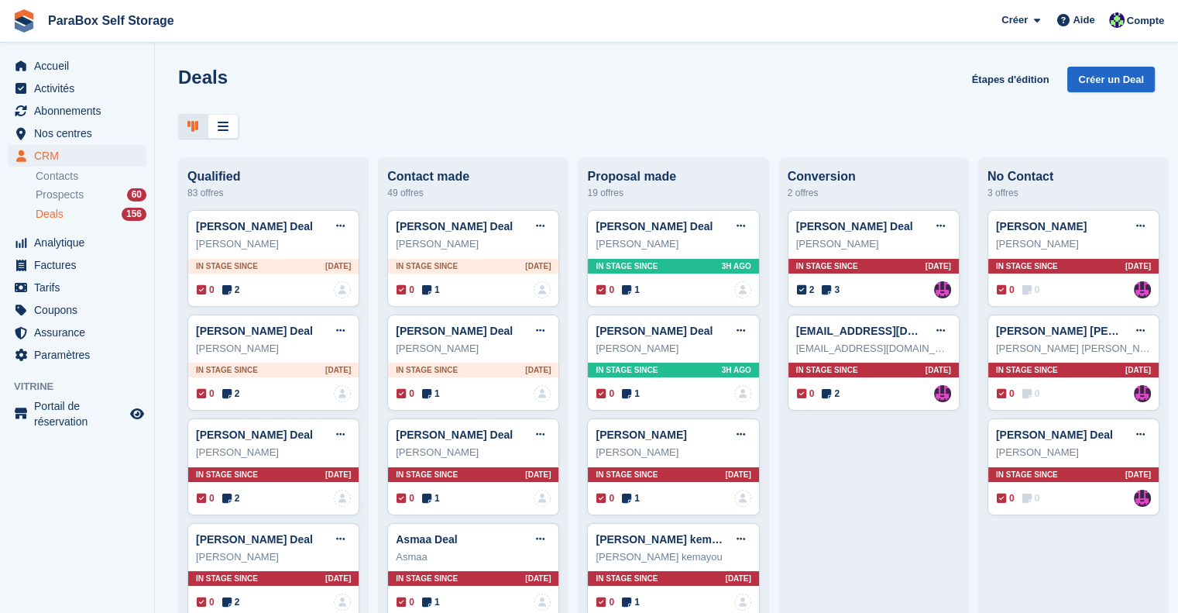
click at [68, 195] on span "Prospects" at bounding box center [60, 194] width 48 height 15
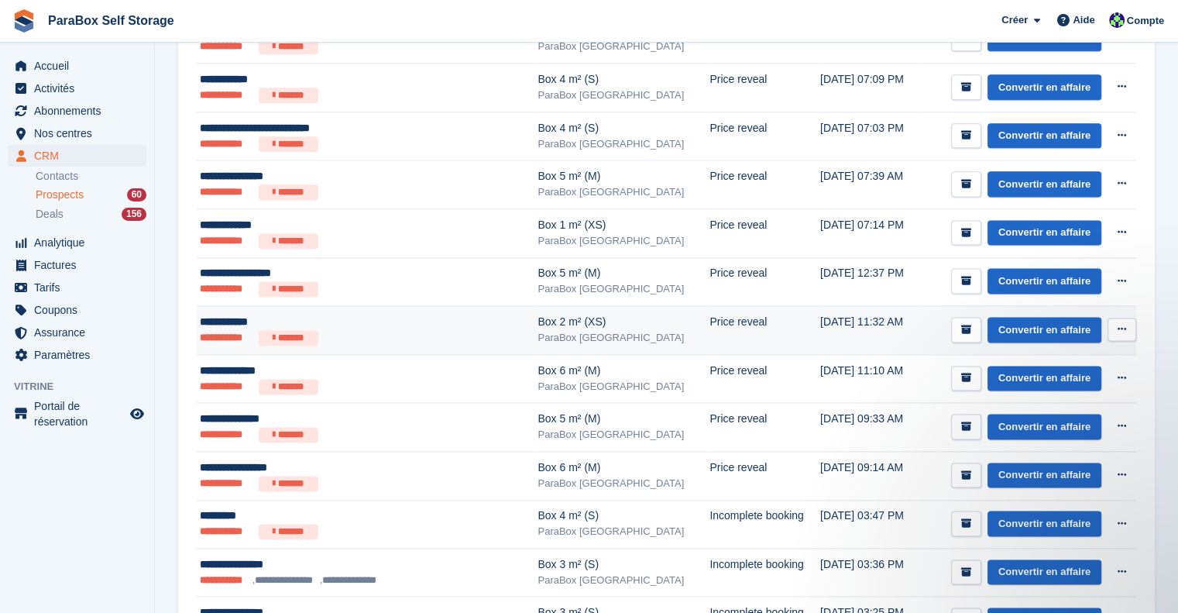
scroll to position [2091, 0]
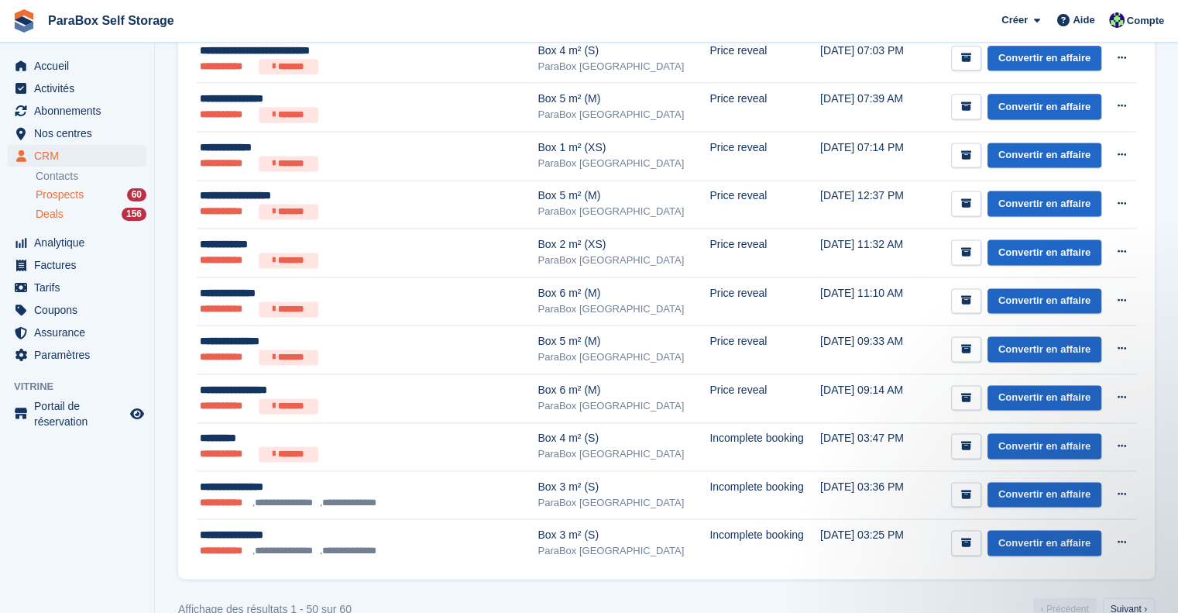
click at [63, 218] on div "Deals 156" at bounding box center [91, 214] width 111 height 15
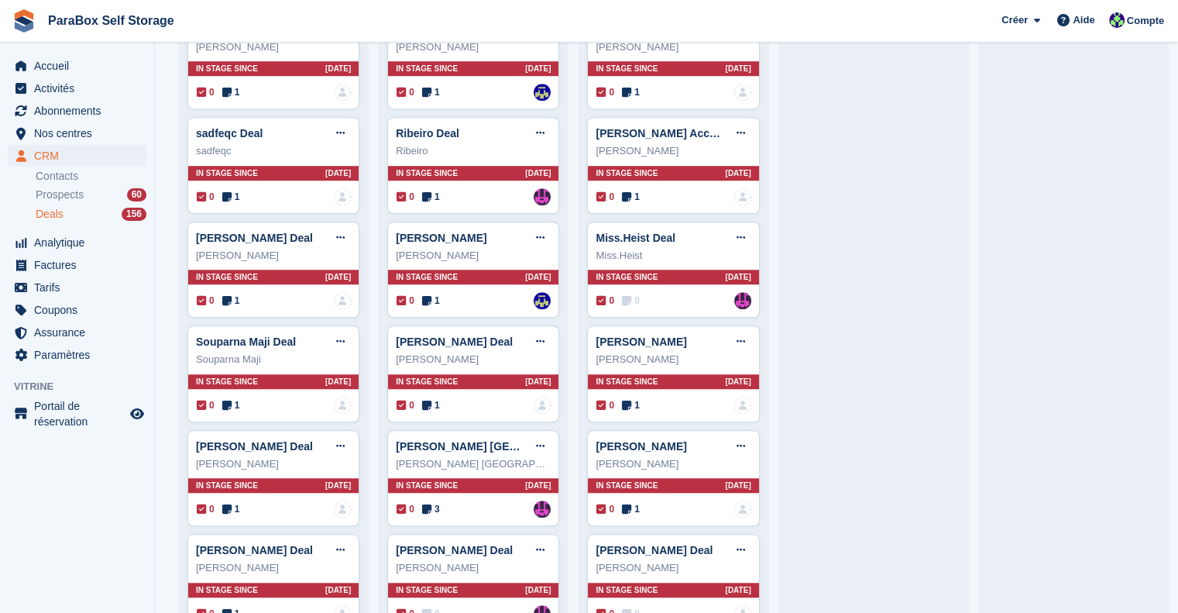
scroll to position [1162, 0]
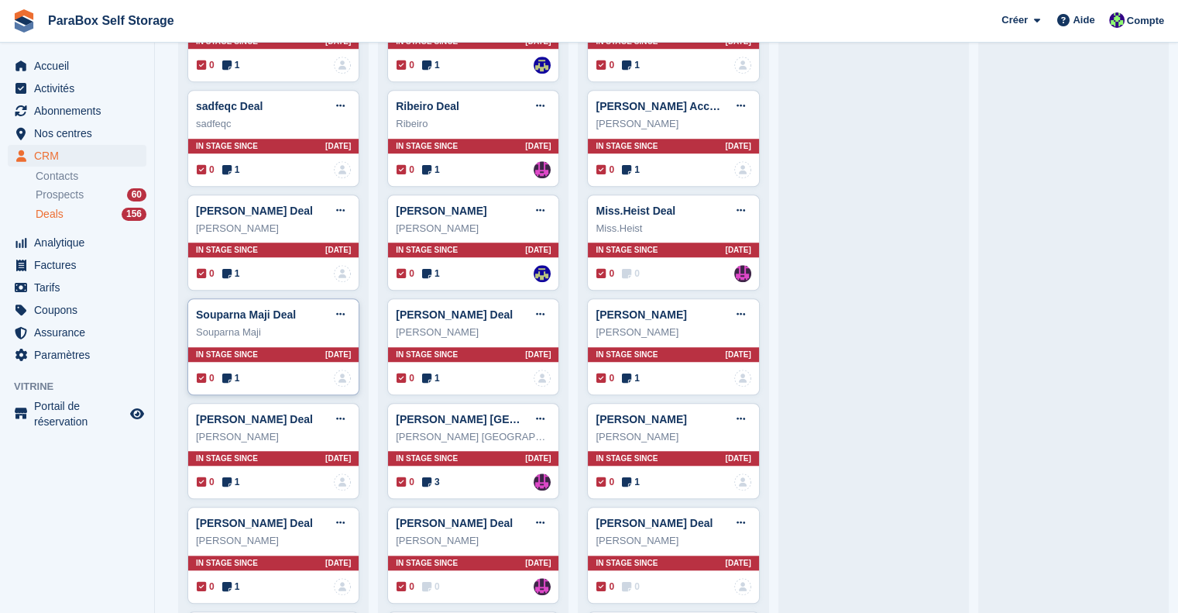
click at [225, 377] on icon at bounding box center [226, 377] width 9 height 11
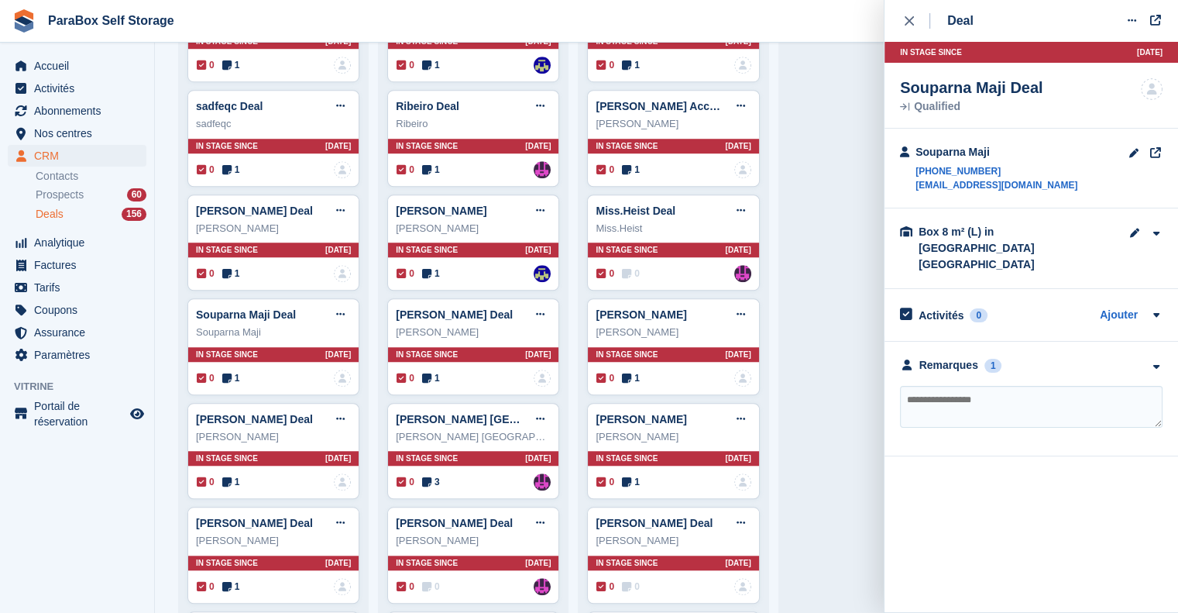
click at [955, 342] on div "**********" at bounding box center [1030, 399] width 293 height 115
click at [961, 357] on div "Remarques" at bounding box center [948, 365] width 59 height 16
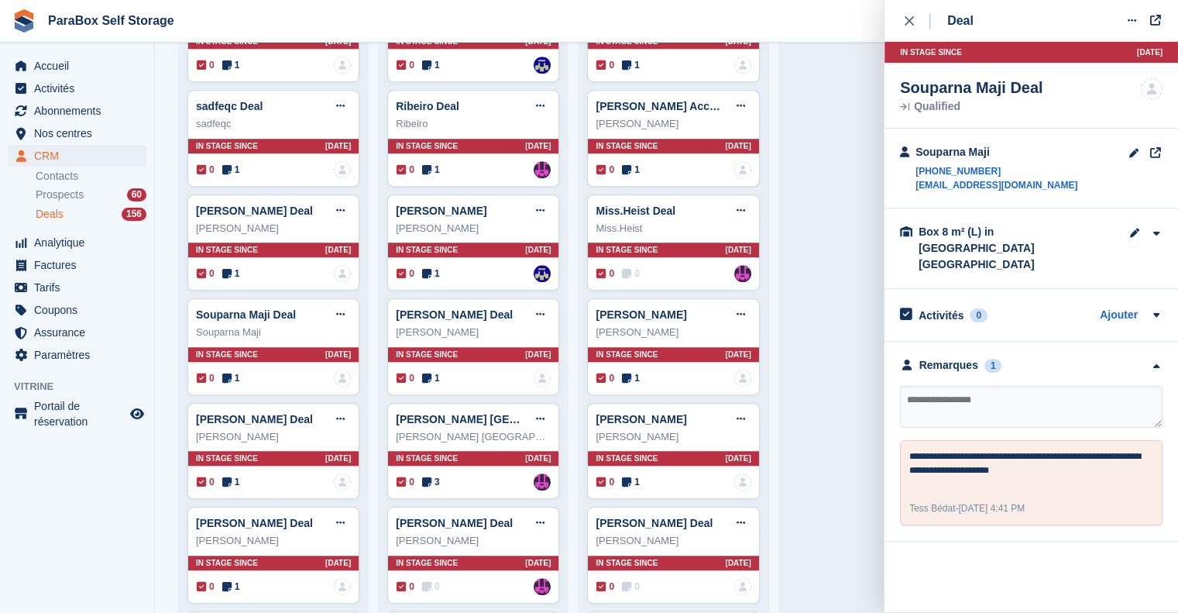
click at [905, 18] on icon "close" at bounding box center [908, 20] width 9 height 9
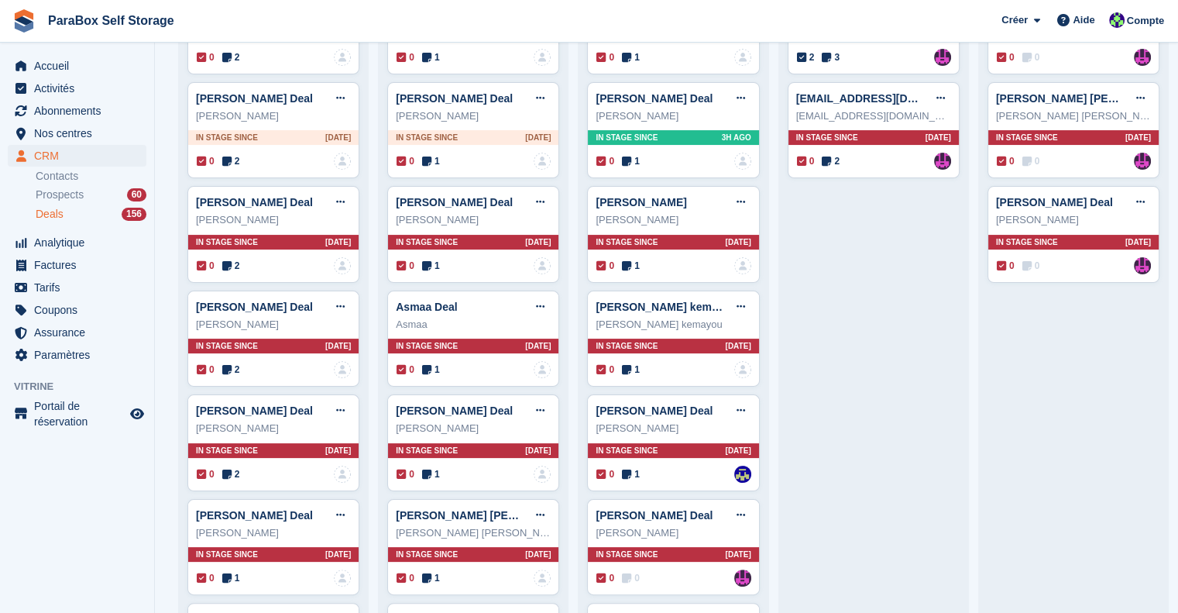
scroll to position [0, 0]
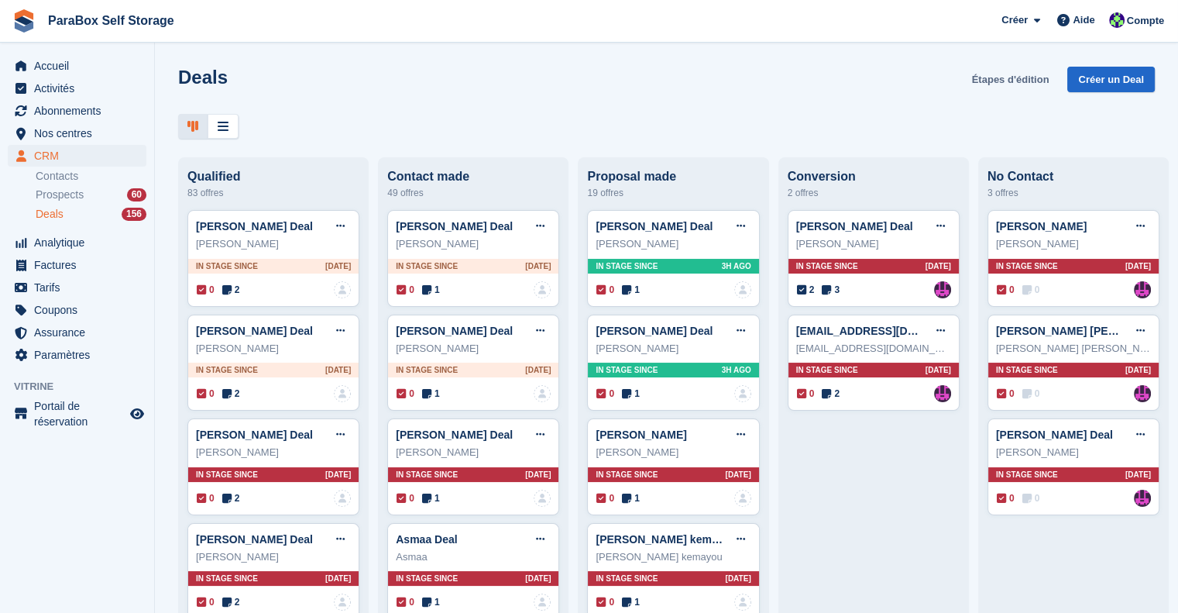
click at [1010, 77] on link "Étapes d'édition" at bounding box center [1011, 80] width 90 height 26
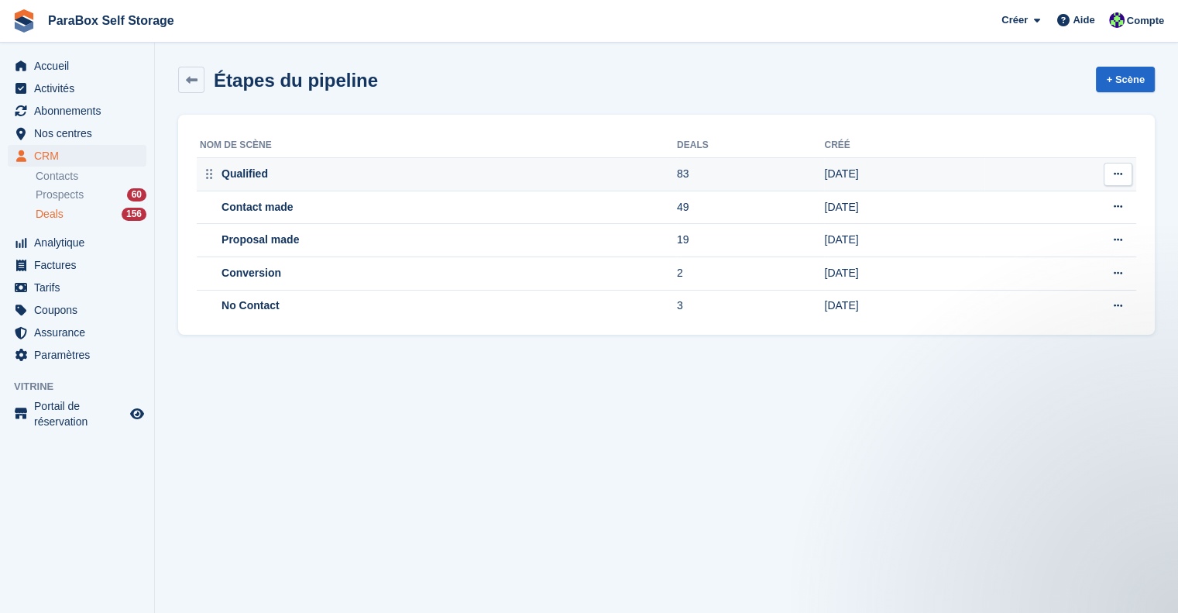
click at [1106, 176] on button at bounding box center [1117, 174] width 29 height 23
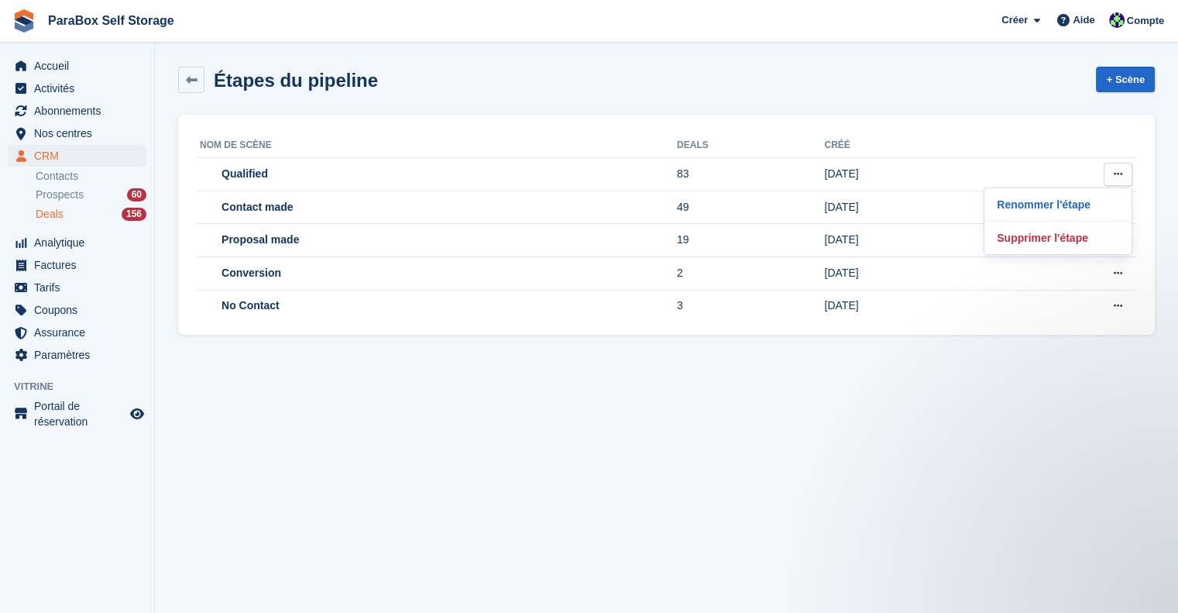
click at [846, 100] on div "Étapes du pipeline + Scène" at bounding box center [666, 83] width 992 height 48
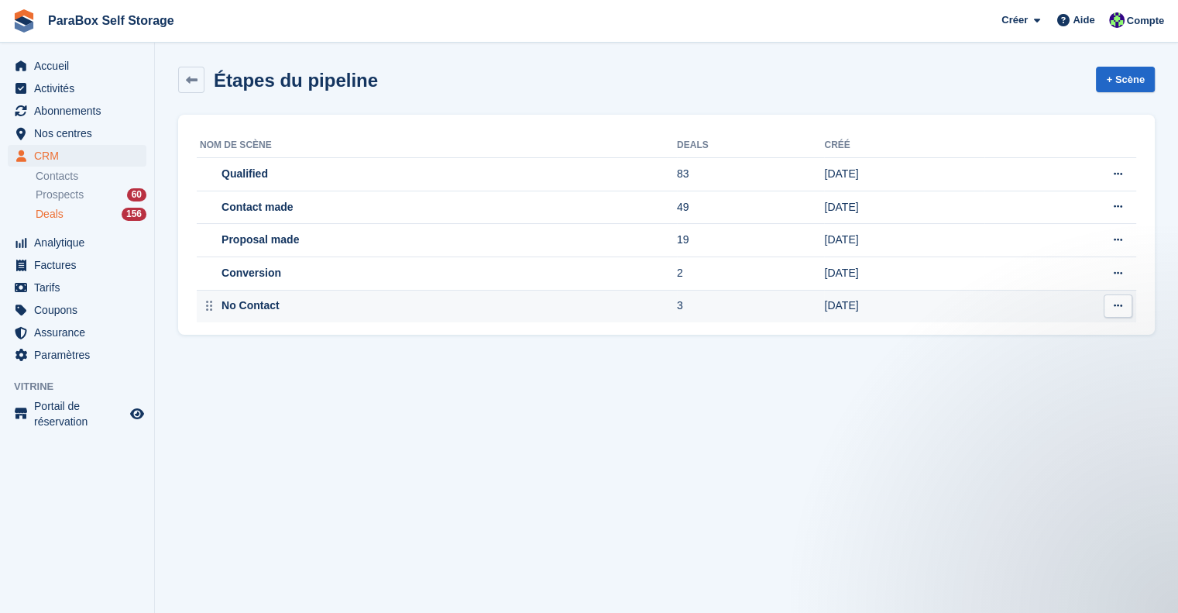
click at [251, 297] on div "No Contact" at bounding box center [248, 305] width 61 height 16
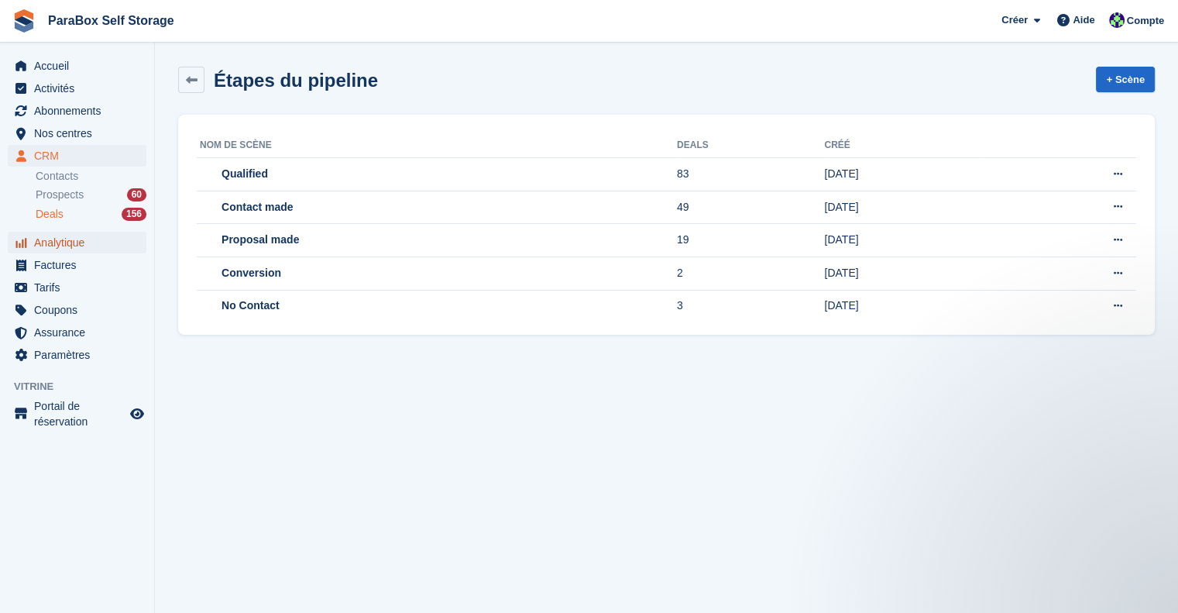
click at [83, 238] on span "Analytique" at bounding box center [80, 243] width 93 height 22
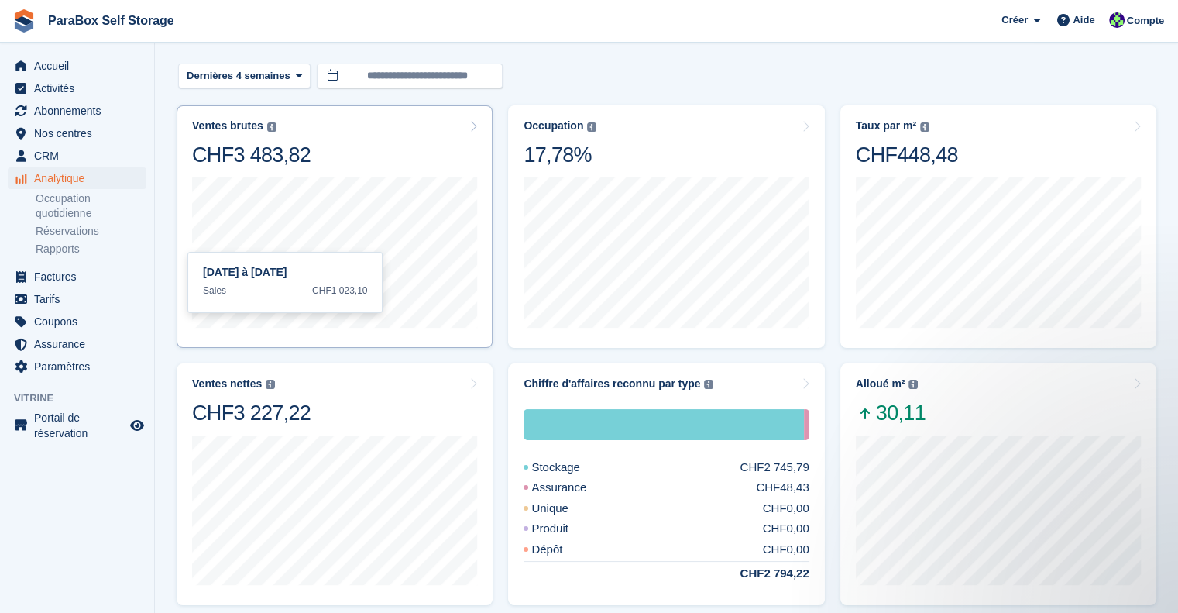
scroll to position [77, 0]
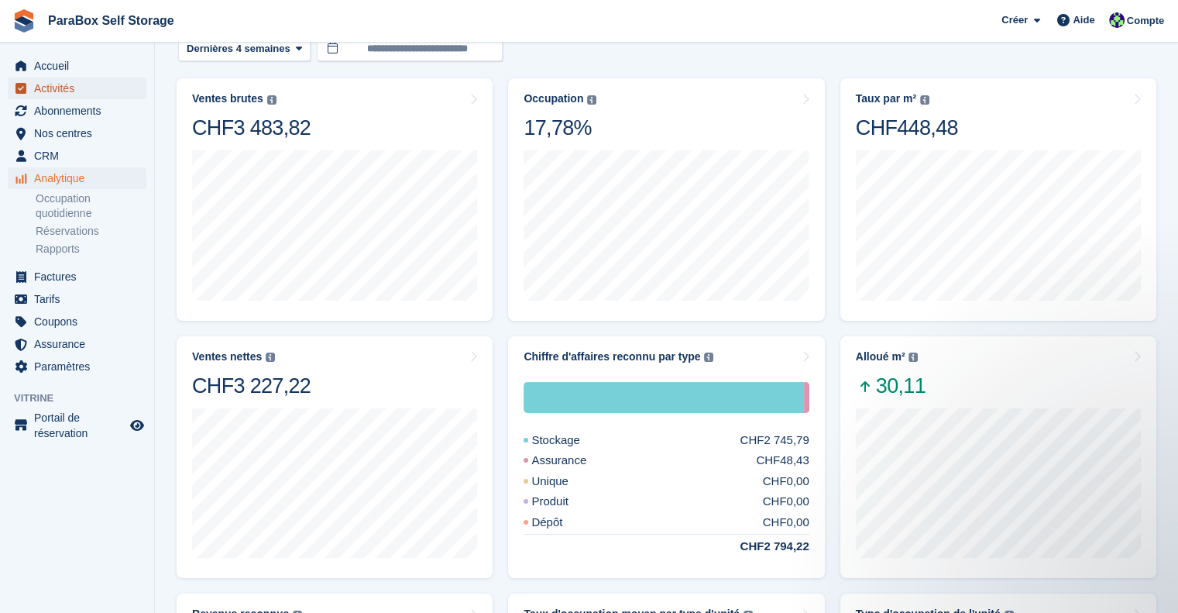
click at [92, 93] on span "Activités" at bounding box center [80, 88] width 93 height 22
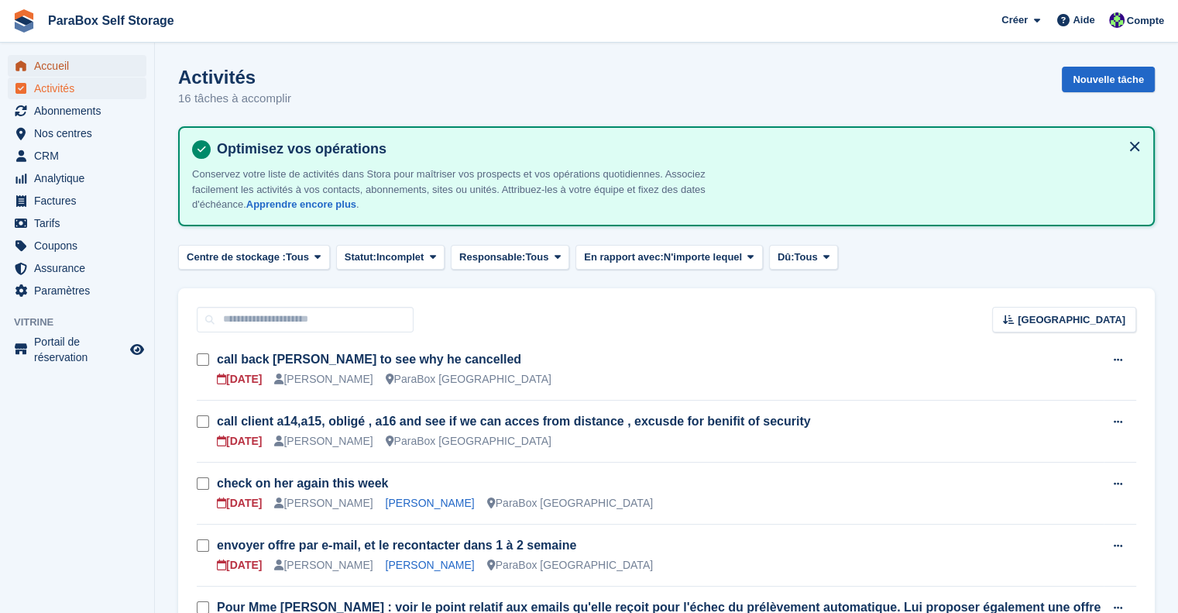
click at [46, 74] on span "Accueil" at bounding box center [80, 66] width 93 height 22
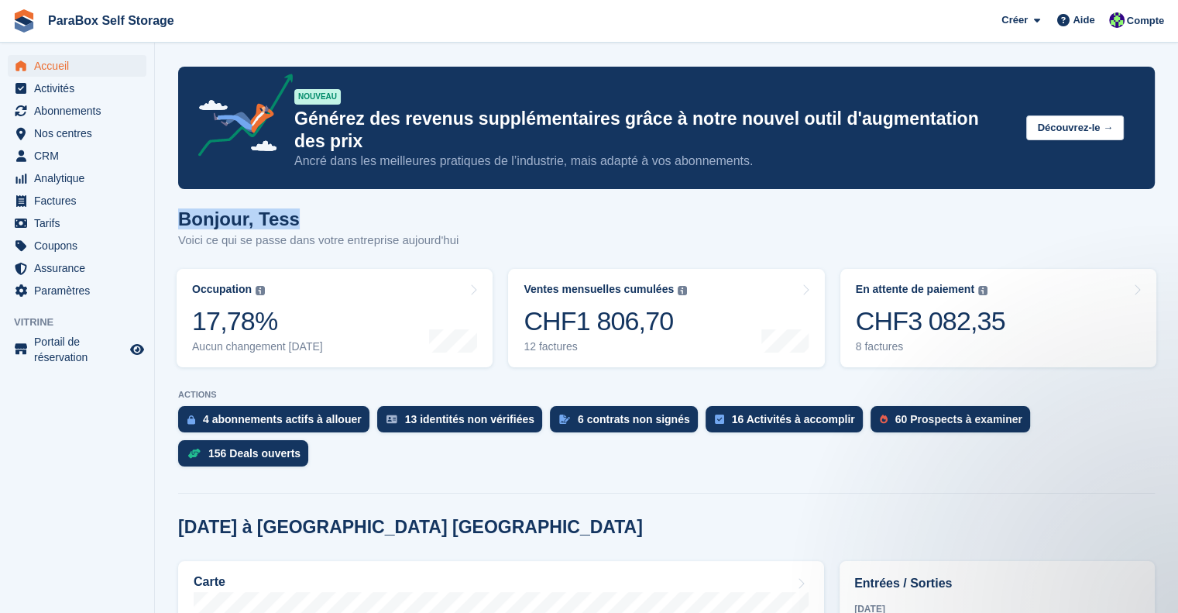
drag, startPoint x: 170, startPoint y: 198, endPoint x: 288, endPoint y: 203, distance: 117.8
click at [74, 231] on span "Tarifs" at bounding box center [80, 223] width 93 height 22
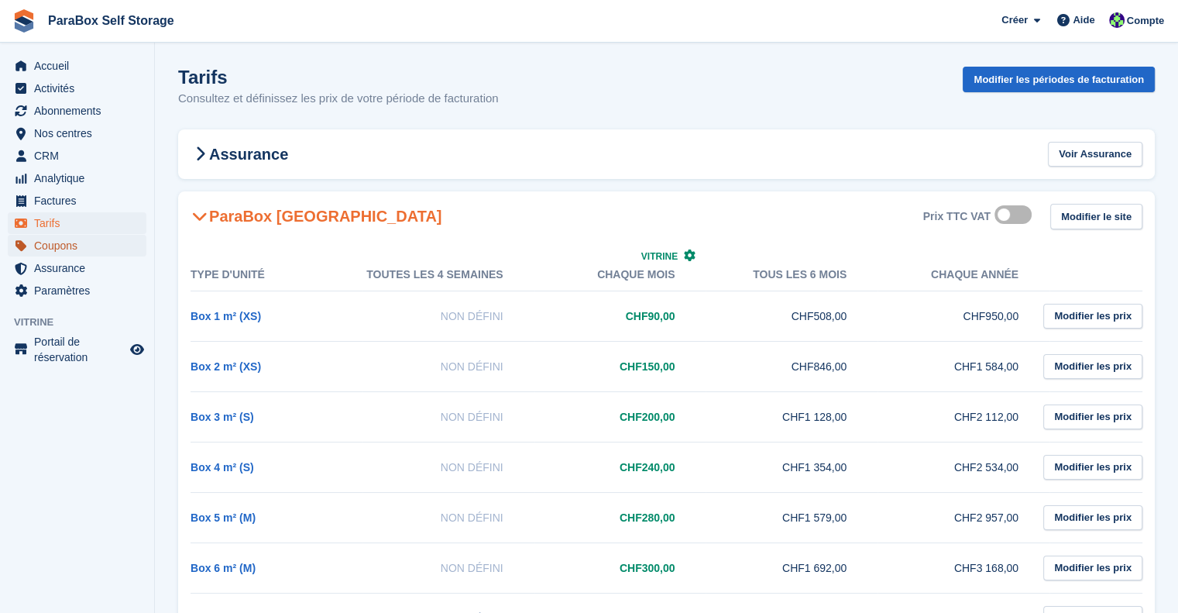
click at [80, 252] on span "Coupons" at bounding box center [80, 246] width 93 height 22
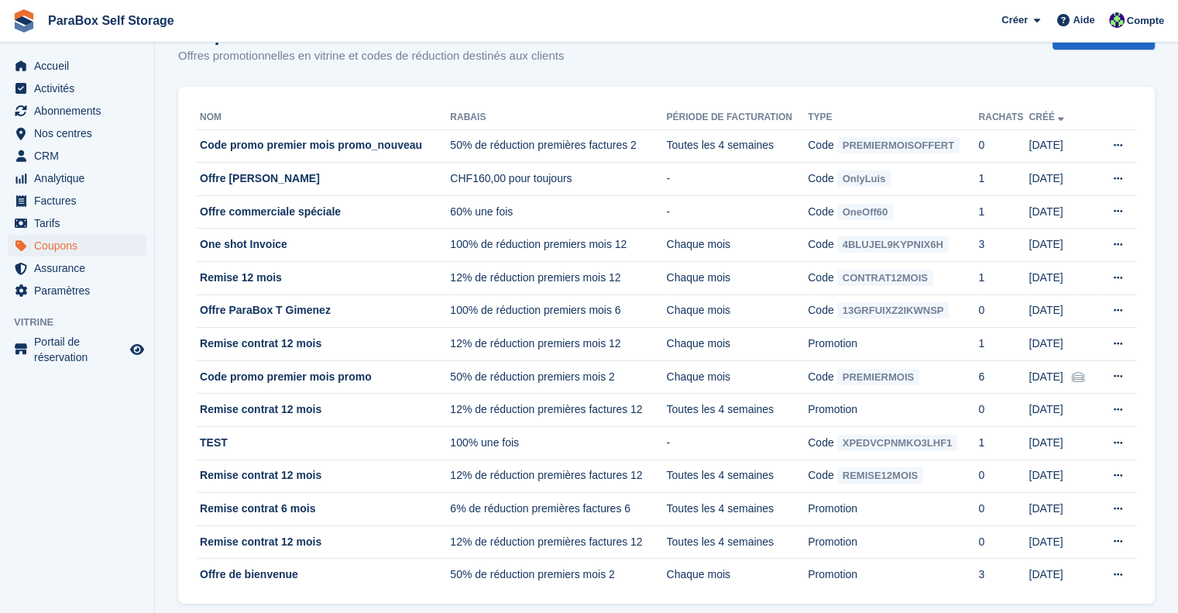
scroll to position [63, 0]
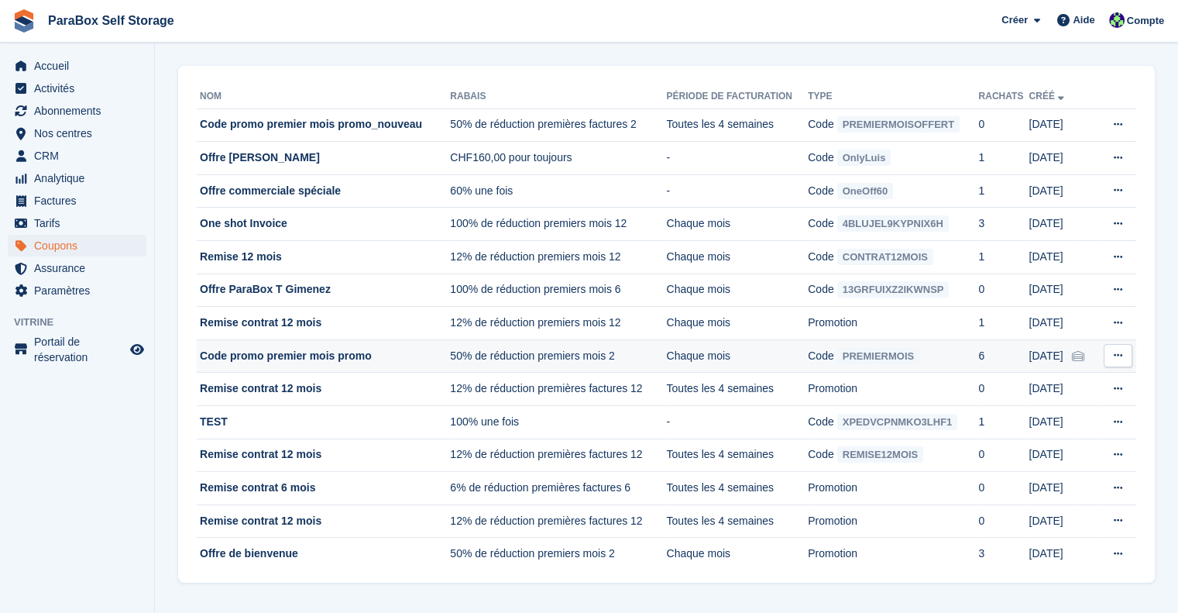
click at [1118, 356] on icon at bounding box center [1118, 355] width 9 height 10
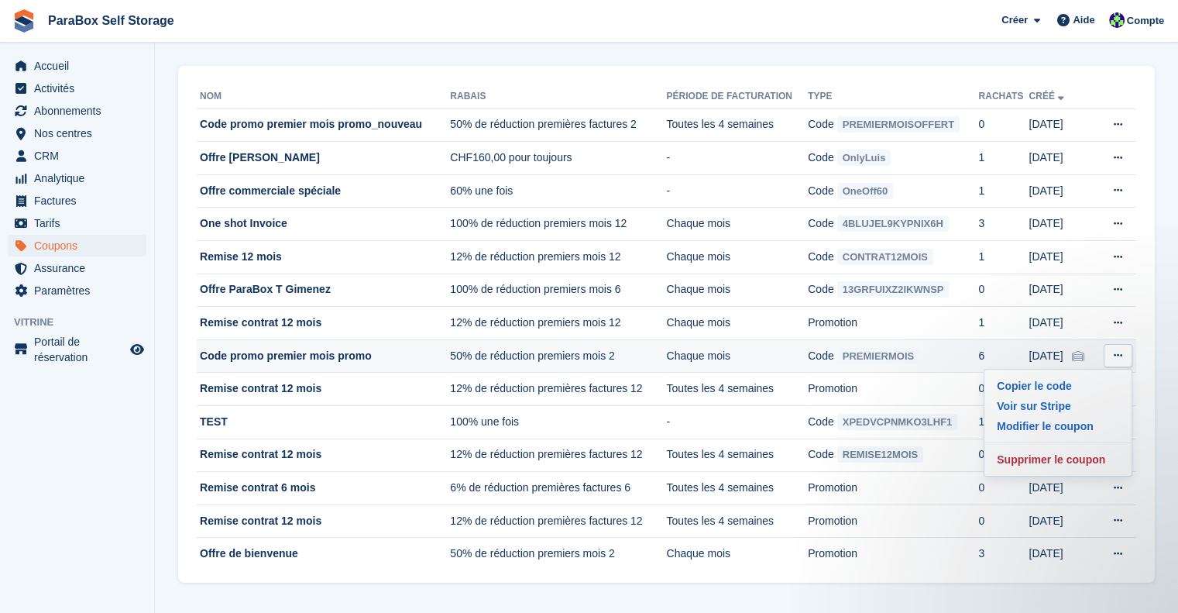
scroll to position [0, 0]
click at [1053, 458] on p "Supprimer le coupon" at bounding box center [1057, 459] width 135 height 20
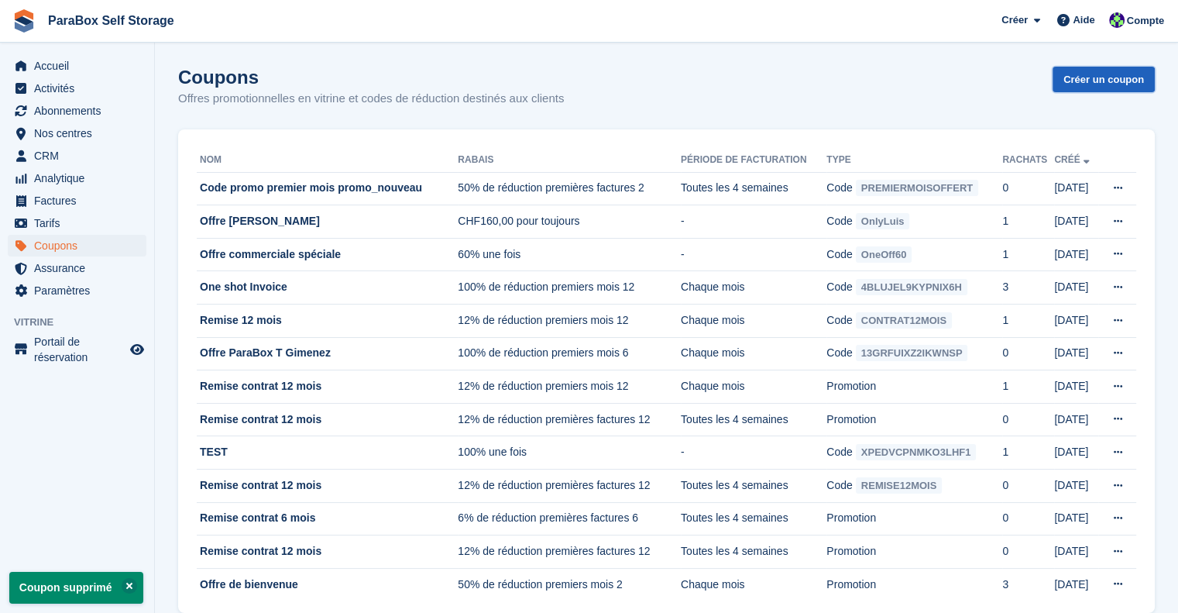
click at [1110, 84] on link "Créer un coupon" at bounding box center [1103, 80] width 102 height 26
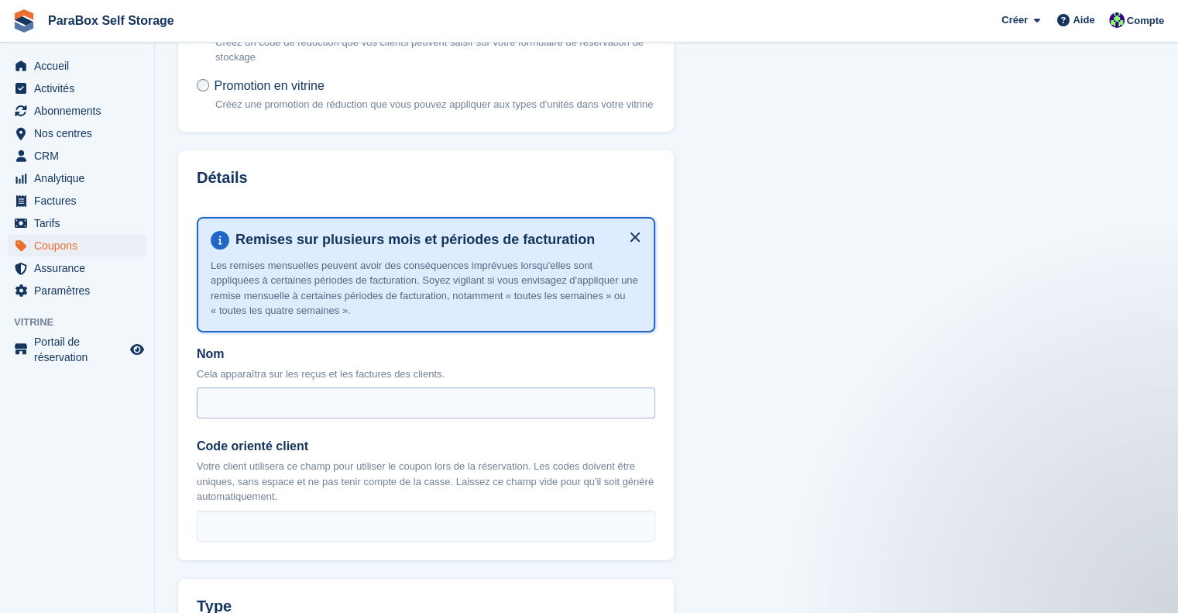
scroll to position [155, 0]
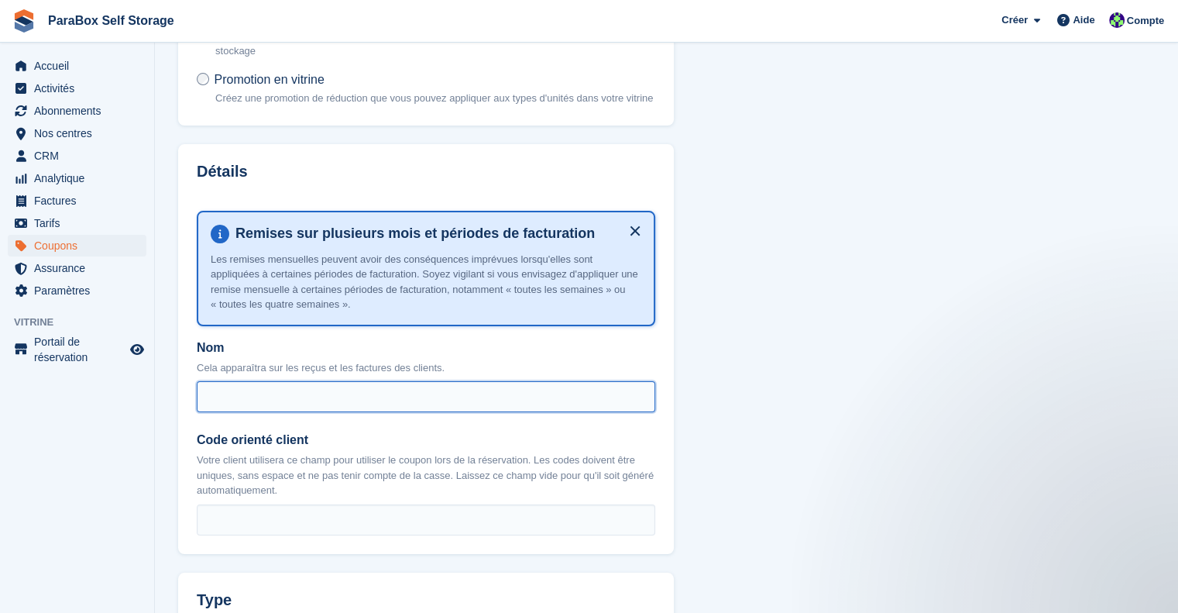
click at [298, 386] on input "Nom" at bounding box center [426, 396] width 458 height 31
type input "**********"
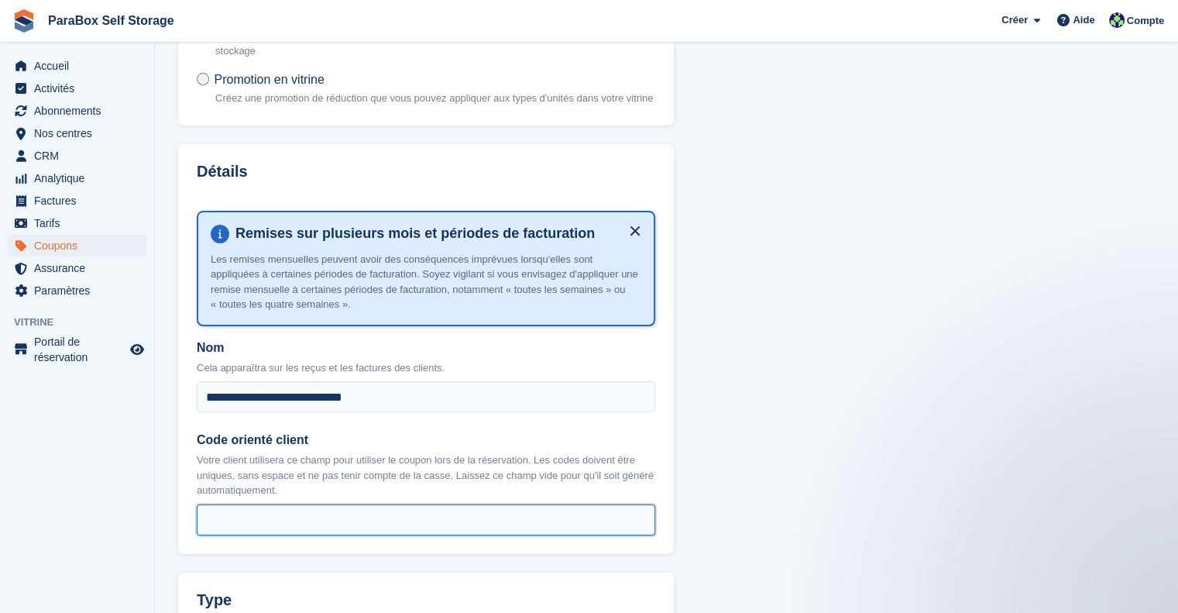
click at [286, 513] on input "Code orienté client" at bounding box center [426, 519] width 458 height 31
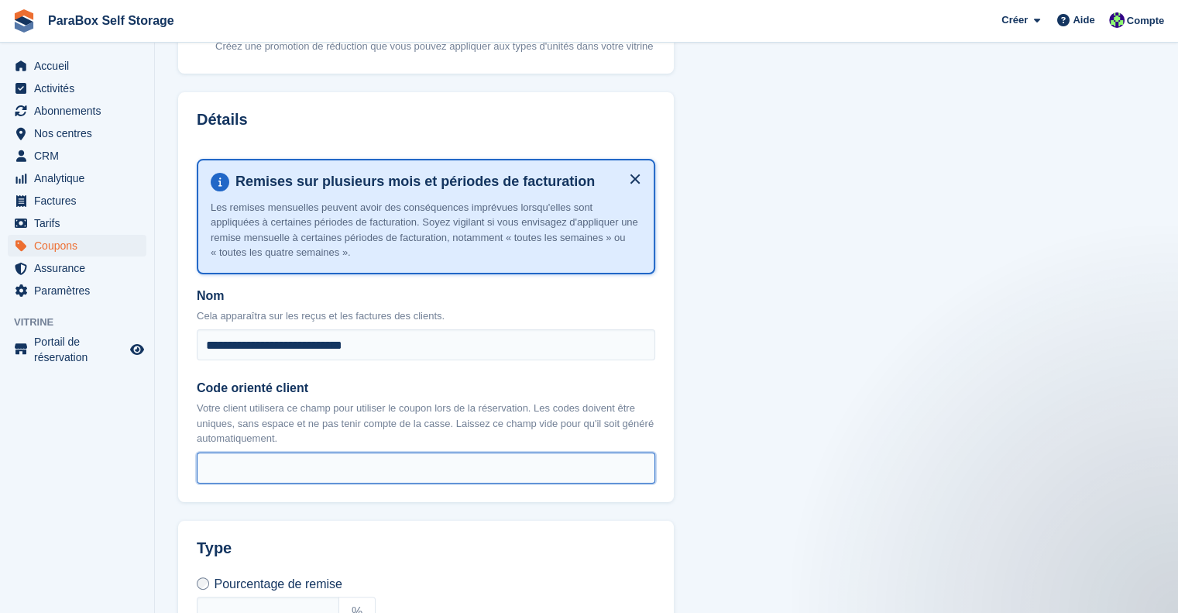
scroll to position [232, 0]
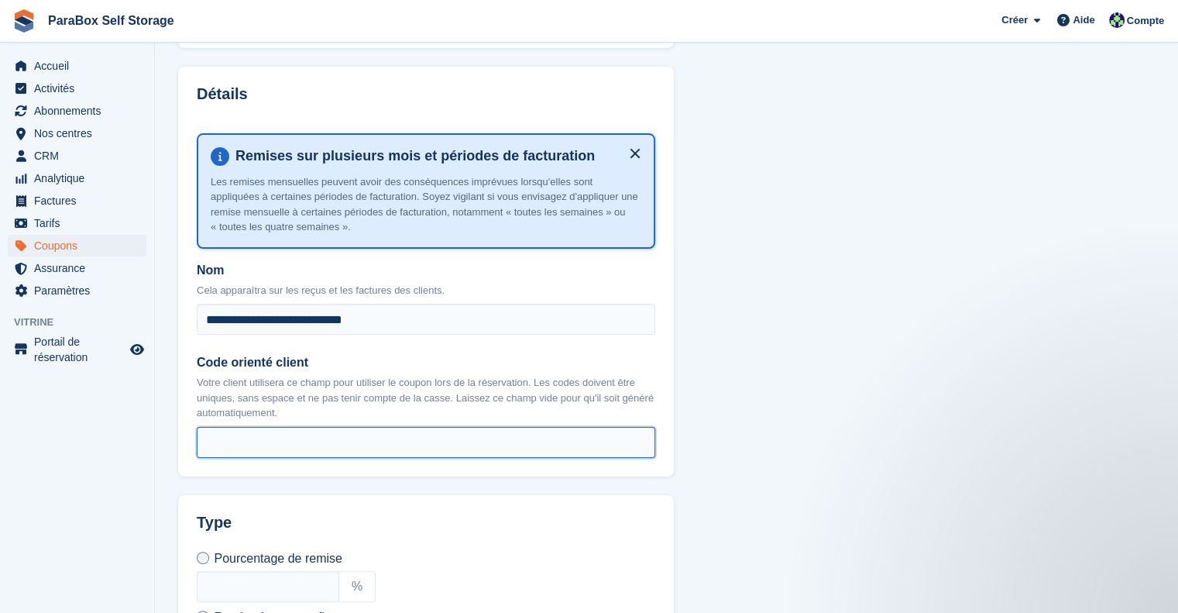
click at [310, 434] on input "Code orienté client" at bounding box center [426, 442] width 458 height 31
type input "**********"
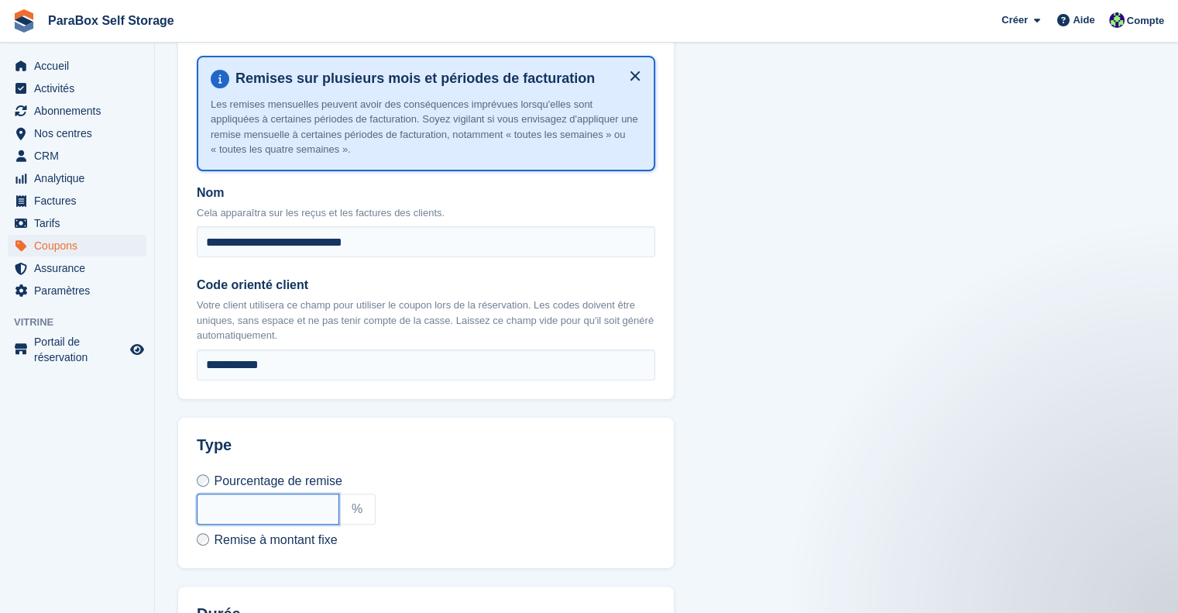
click at [284, 513] on input "text" at bounding box center [268, 508] width 142 height 31
click at [530, 485] on div "Pourcentage de remise %" at bounding box center [426, 498] width 458 height 53
click at [212, 535] on label "Remise à montant fixe" at bounding box center [267, 539] width 141 height 16
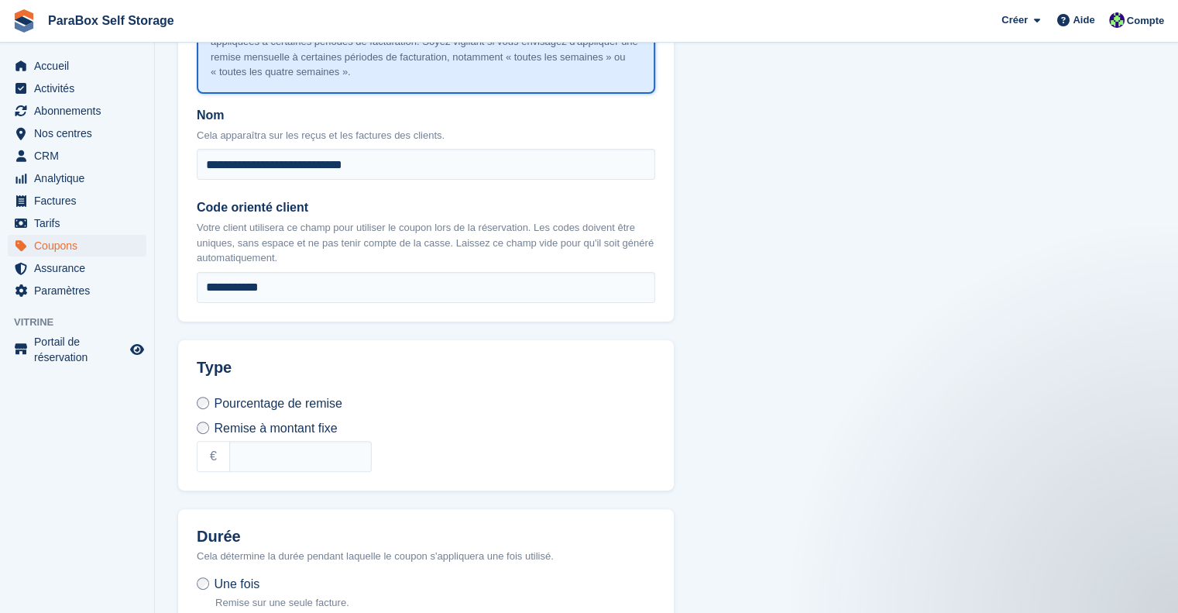
click at [243, 396] on span "Pourcentage de remise" at bounding box center [278, 402] width 128 height 13
click at [297, 427] on input "text" at bounding box center [268, 431] width 142 height 31
type input "**"
click at [647, 434] on div "** %" at bounding box center [426, 431] width 458 height 31
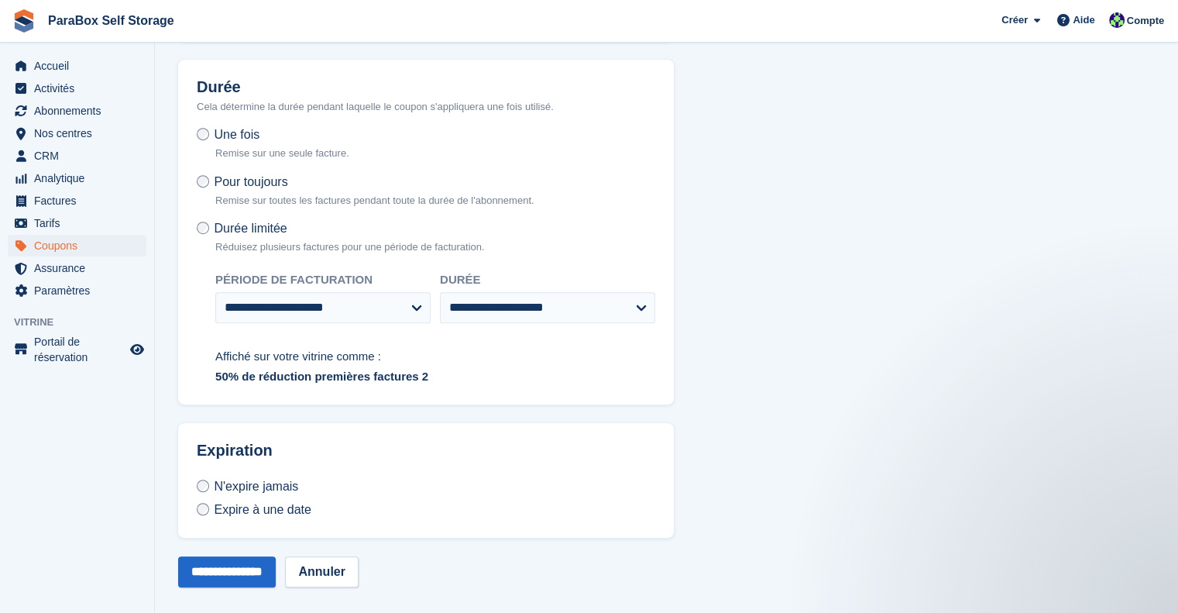
scroll to position [841, 0]
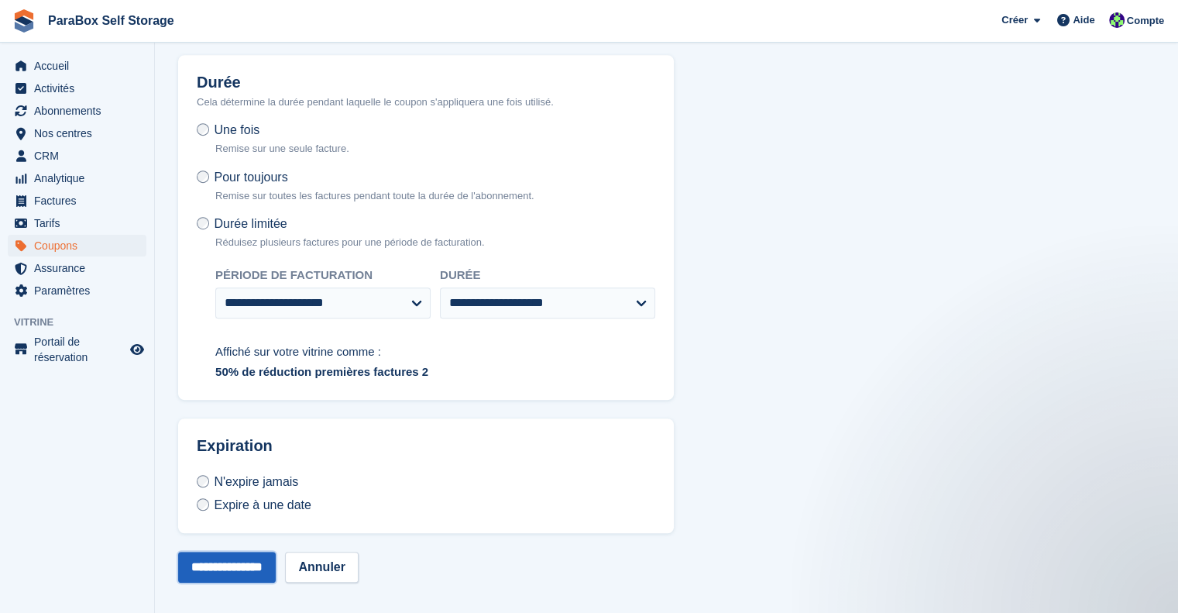
click at [251, 562] on input "**********" at bounding box center [227, 566] width 98 height 31
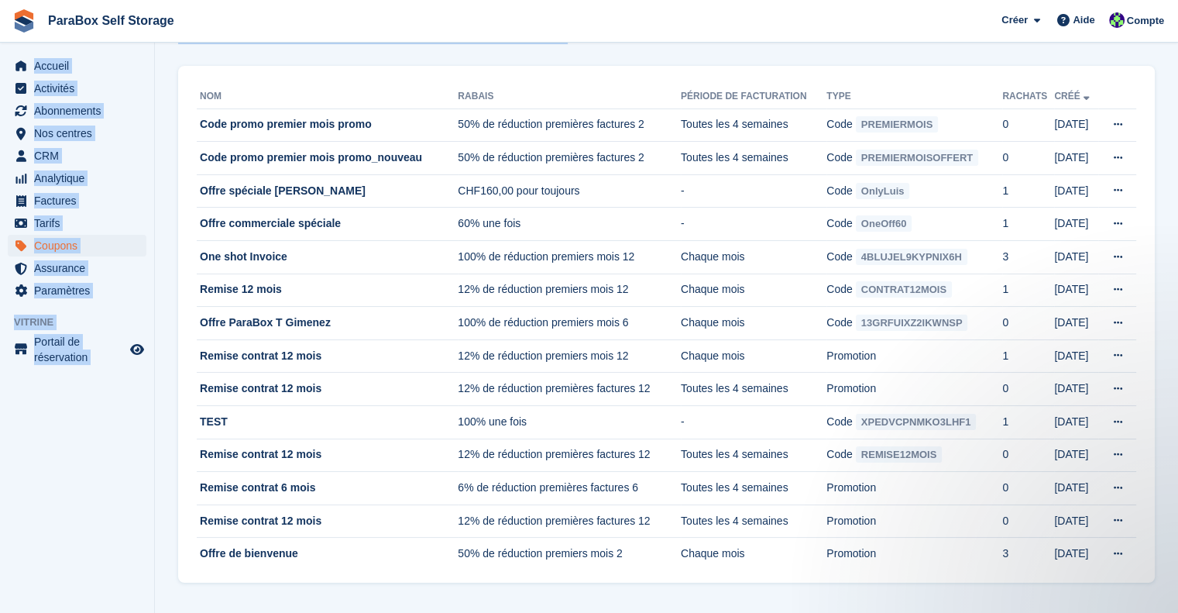
drag, startPoint x: 1176, startPoint y: 36, endPoint x: 904, endPoint y: 50, distance: 271.4
click at [904, 50] on div "ParaBox Self Storage Créer Abonnement Facture Contact Deal [GEOGRAPHIC_DATA] Pa…" at bounding box center [589, 276] width 1178 height 678
click at [13, 434] on aside "Accueil Activités Abonnements Abonnements Abonnements Contrats Augmentation des…" at bounding box center [77, 310] width 154 height 535
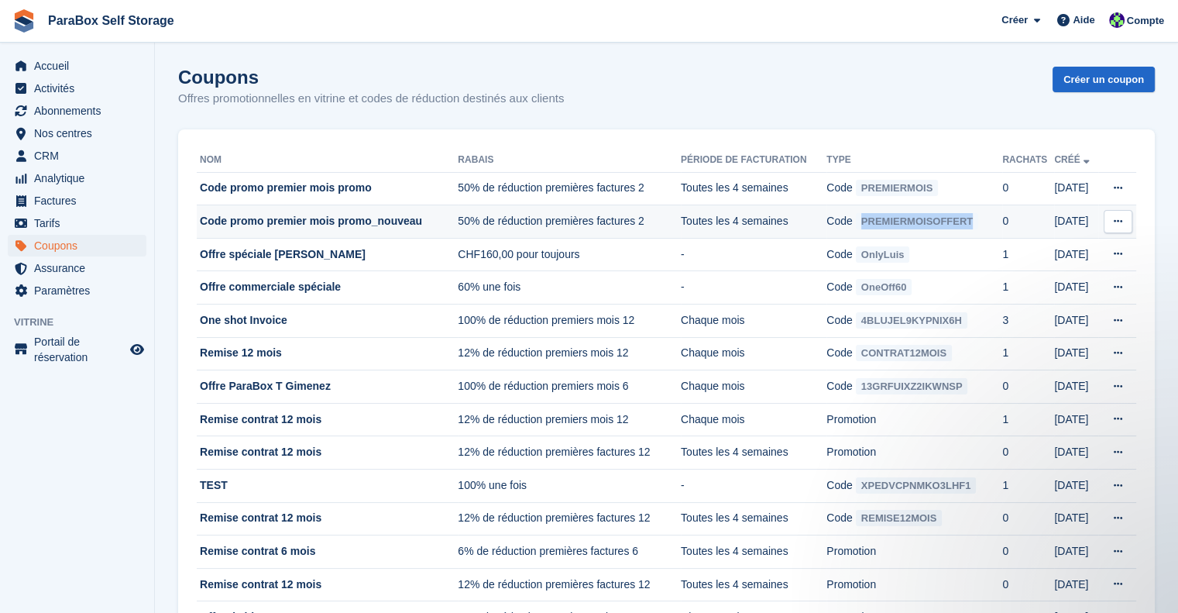
drag, startPoint x: 994, startPoint y: 218, endPoint x: 867, endPoint y: 221, distance: 127.1
click at [867, 221] on td "Code PREMIERMOISOFFERT" at bounding box center [914, 221] width 176 height 33
click at [219, 78] on h1 "Coupons" at bounding box center [371, 77] width 386 height 21
drag, startPoint x: 183, startPoint y: 78, endPoint x: 269, endPoint y: 80, distance: 86.7
click at [269, 80] on h1 "Coupons" at bounding box center [371, 77] width 386 height 21
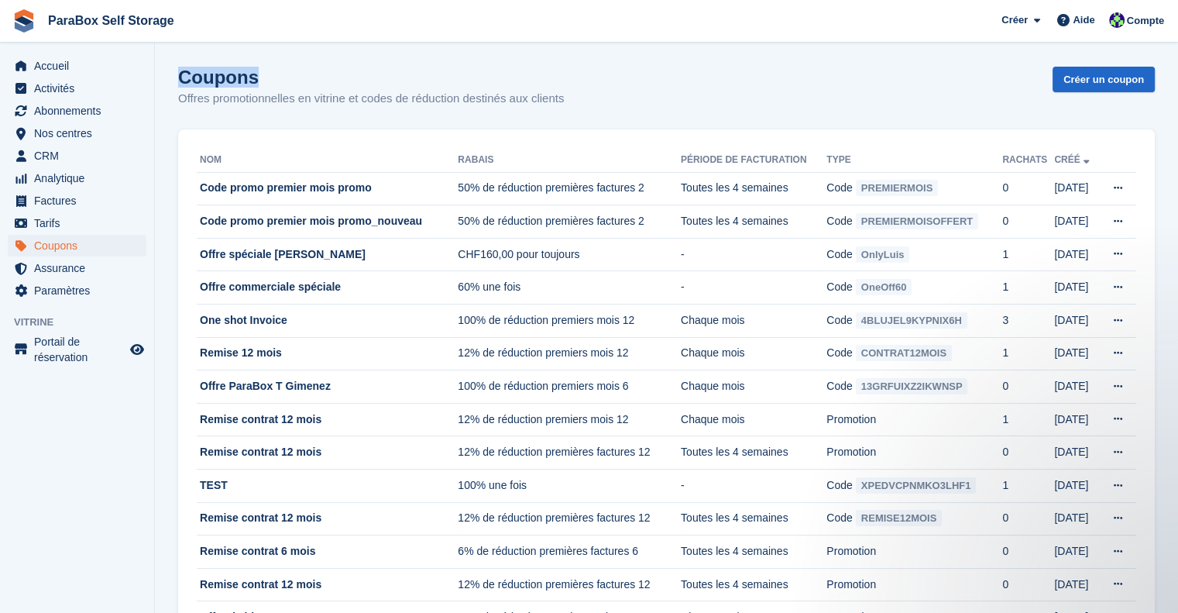
click at [413, 77] on h1 "Coupons" at bounding box center [371, 77] width 386 height 21
drag, startPoint x: 613, startPoint y: 96, endPoint x: 170, endPoint y: 81, distance: 444.0
click at [170, 81] on section "Coupon créé avec succès Coupons Offres promotionnelles en vitrine et codes de r…" at bounding box center [666, 339] width 1023 height 678
click at [293, 71] on h1 "Coupons" at bounding box center [371, 77] width 386 height 21
click at [67, 182] on span "Analytique" at bounding box center [80, 178] width 93 height 22
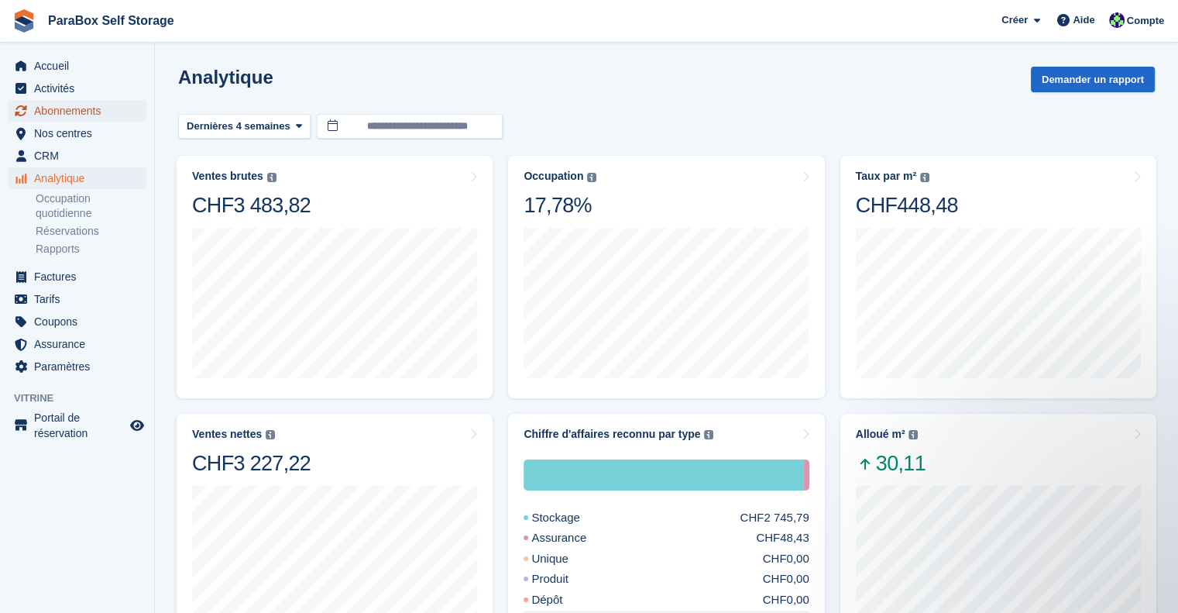
click at [71, 107] on span "Abonnements" at bounding box center [80, 111] width 93 height 22
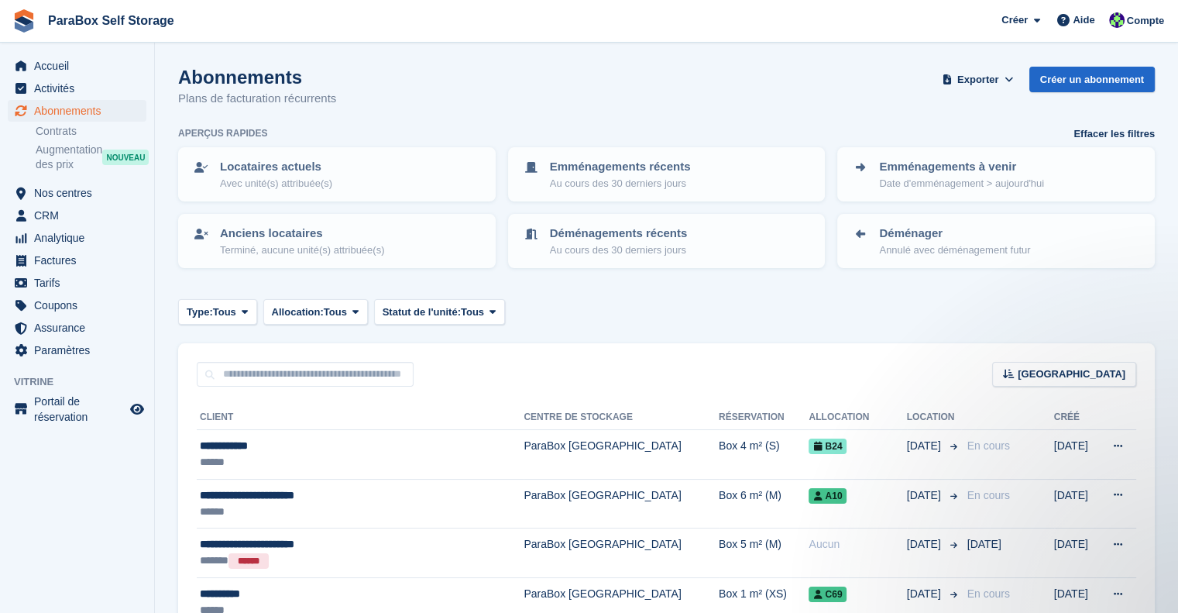
scroll to position [77, 0]
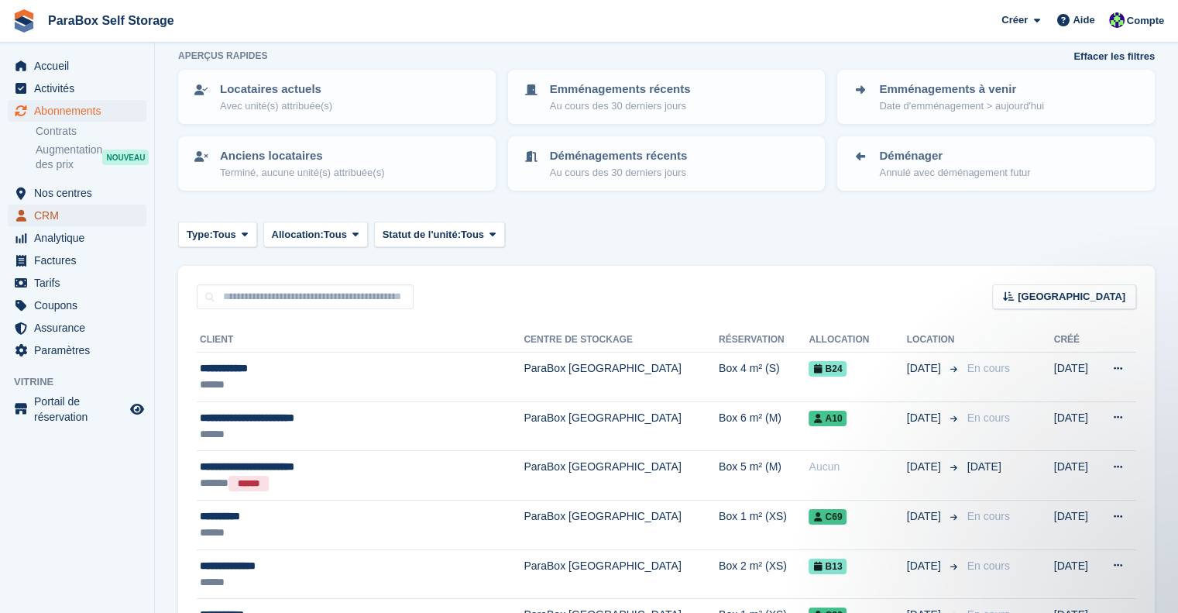
click at [90, 216] on span "CRM" at bounding box center [80, 215] width 93 height 22
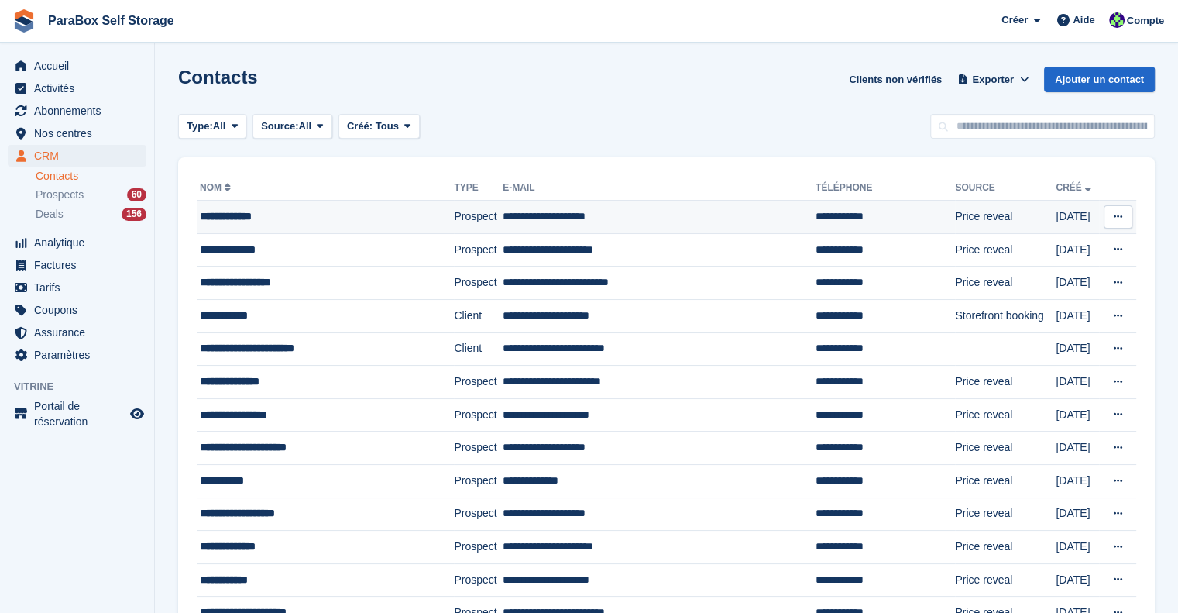
click at [343, 204] on td "**********" at bounding box center [325, 217] width 257 height 33
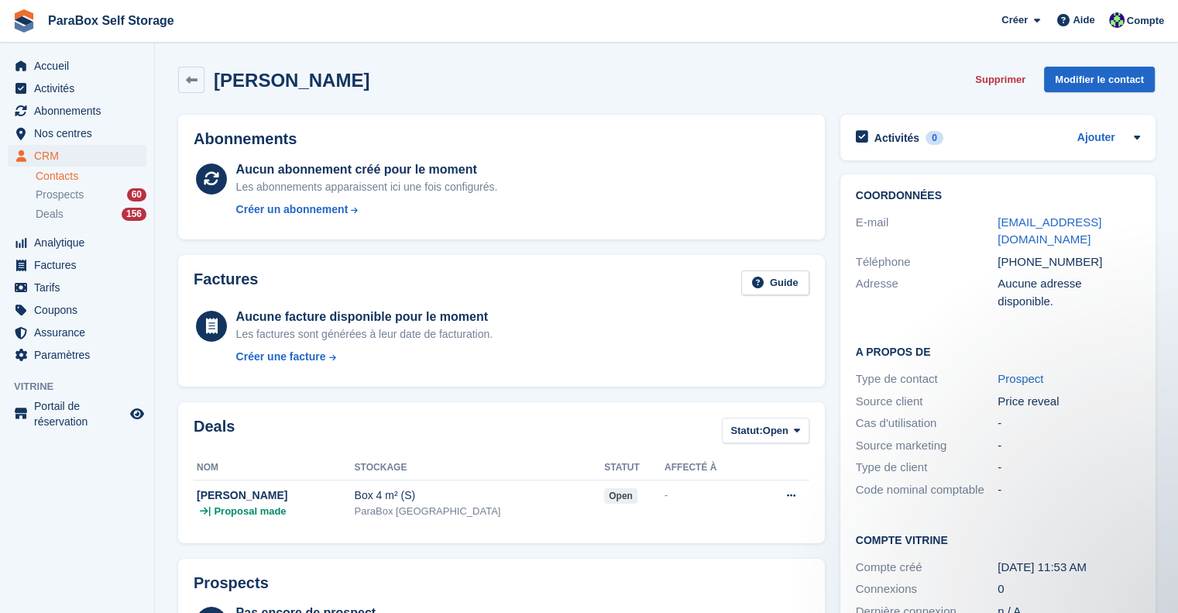
click at [1031, 393] on div "Price reveal" at bounding box center [1068, 402] width 142 height 18
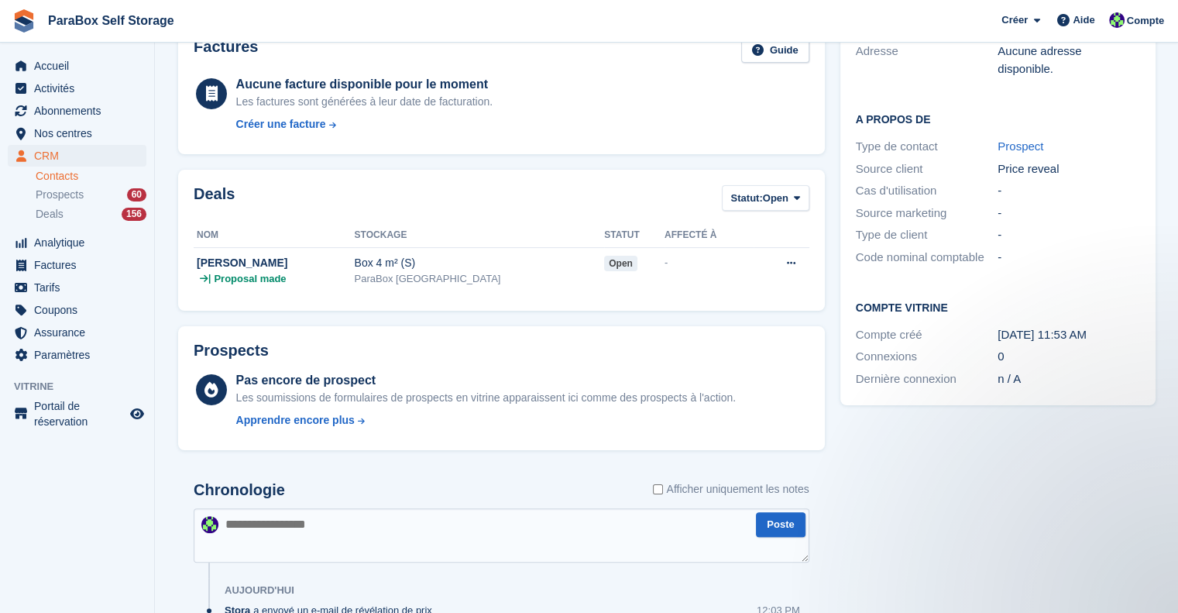
scroll to position [387, 0]
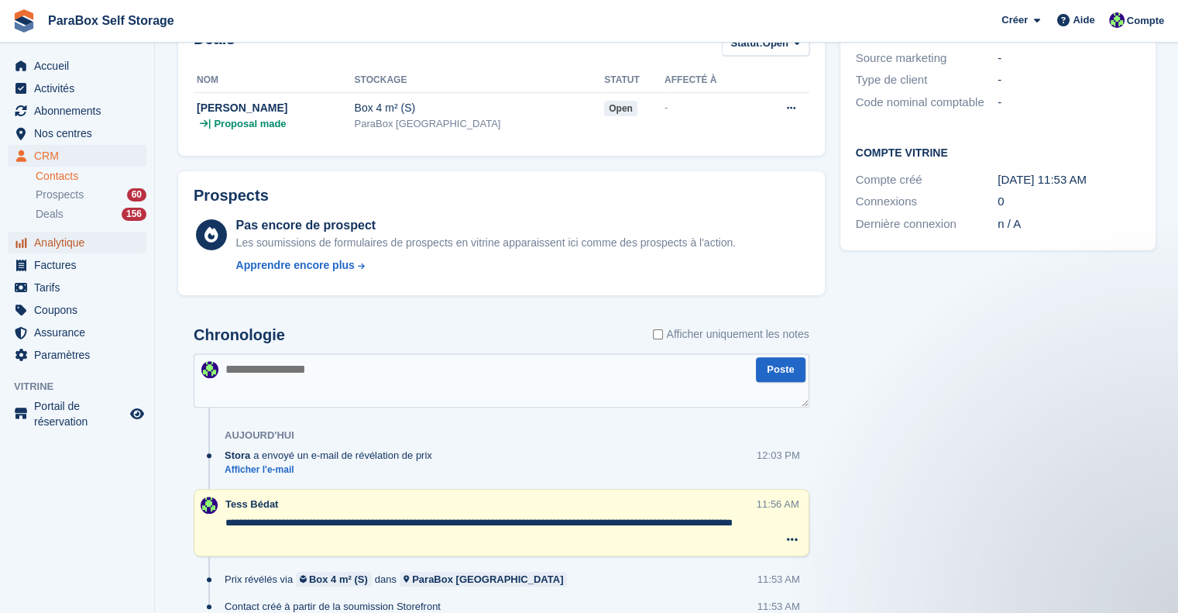
click at [52, 250] on span "Analytique" at bounding box center [80, 243] width 93 height 22
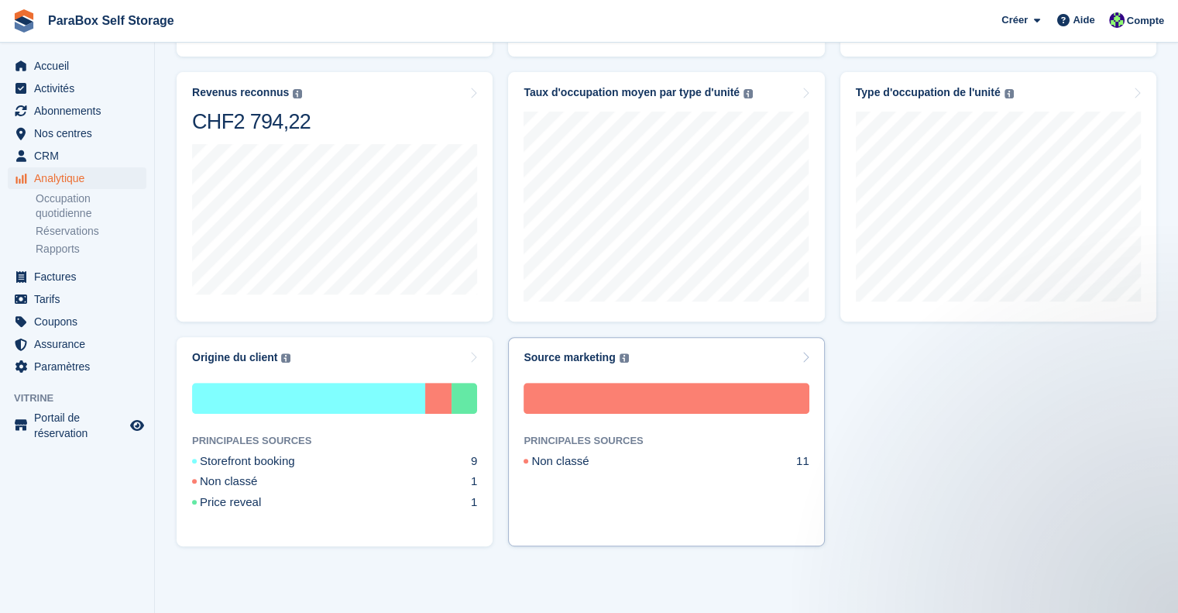
click at [575, 433] on div "PRINCIPALES SOURCES" at bounding box center [665, 440] width 285 height 16
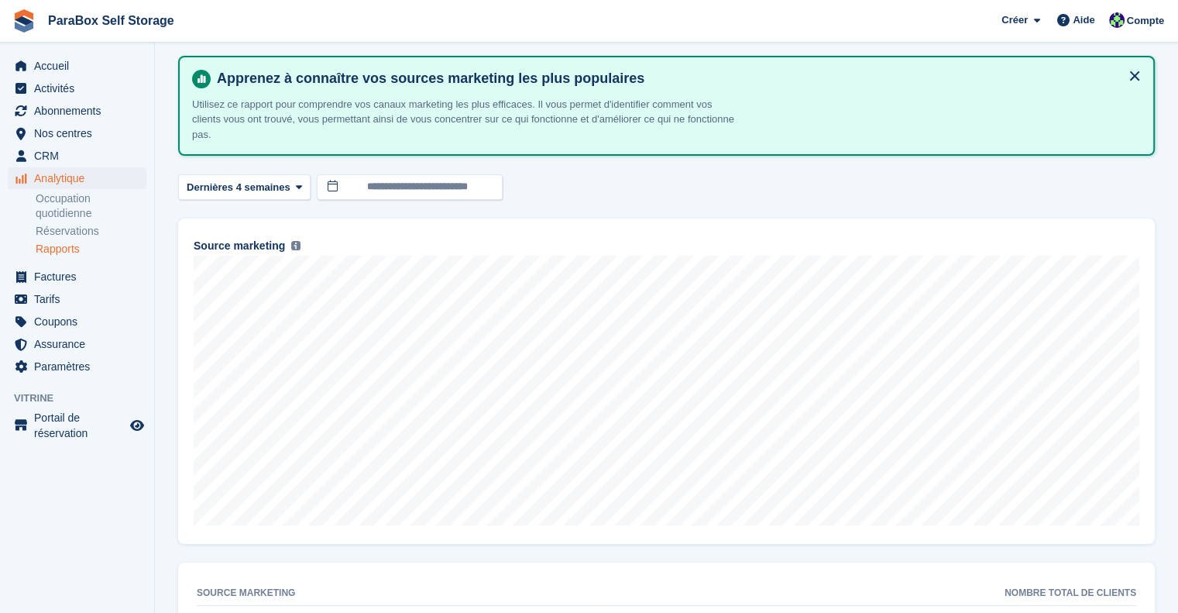
scroll to position [124, 0]
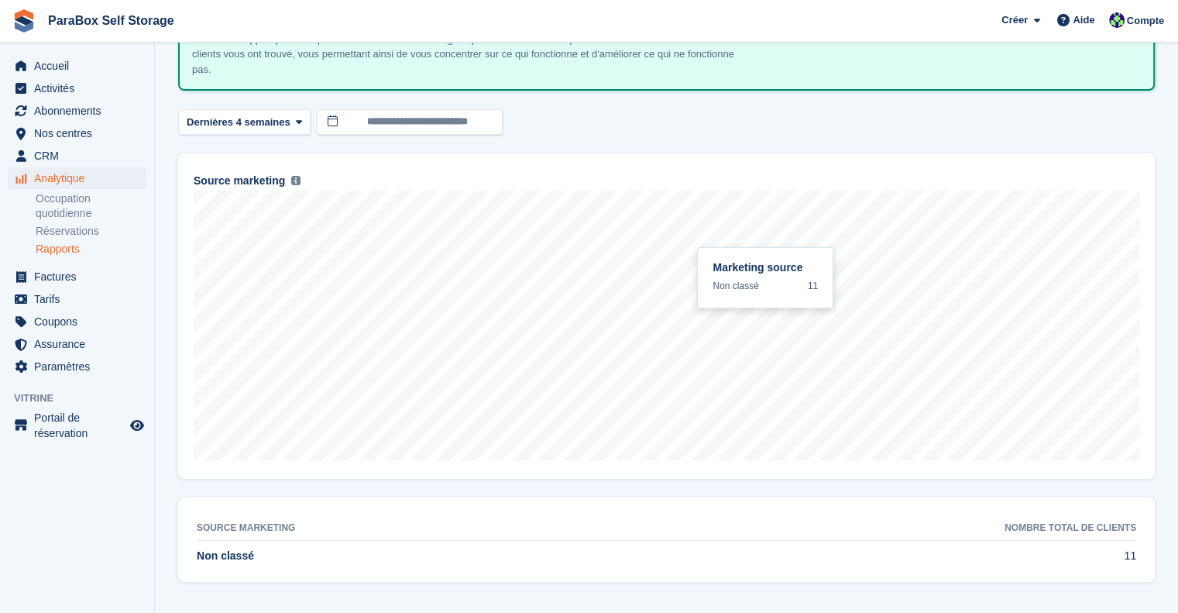
click at [228, 542] on td "Non classé" at bounding box center [398, 556] width 402 height 33
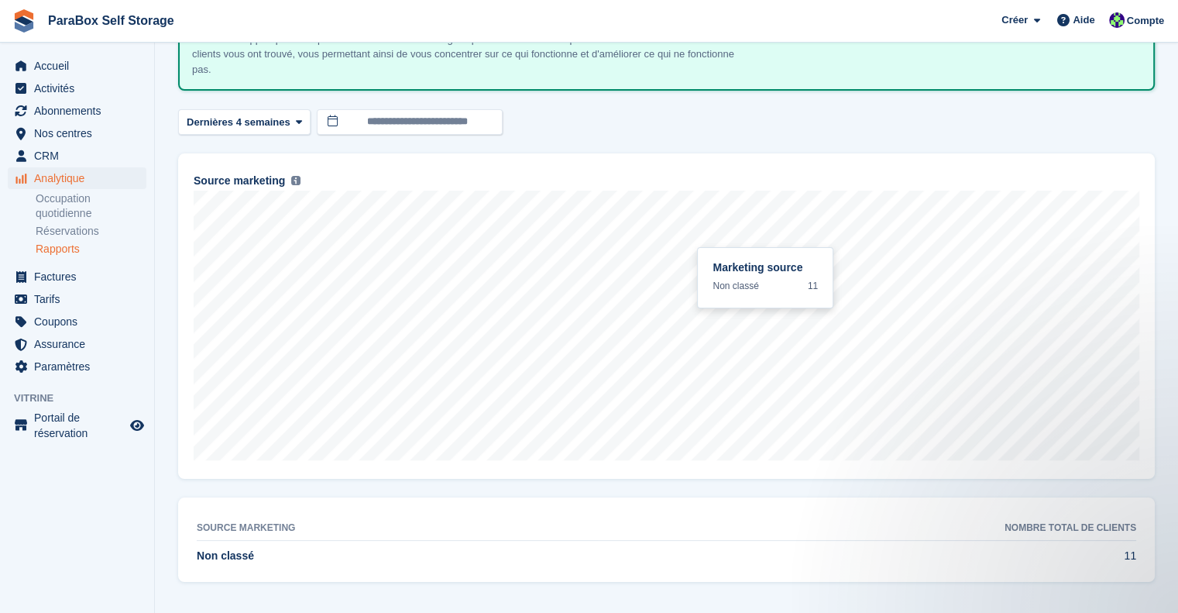
click at [223, 554] on span "Non classé" at bounding box center [225, 555] width 57 height 12
click at [1131, 555] on td "11" at bounding box center [867, 556] width 537 height 33
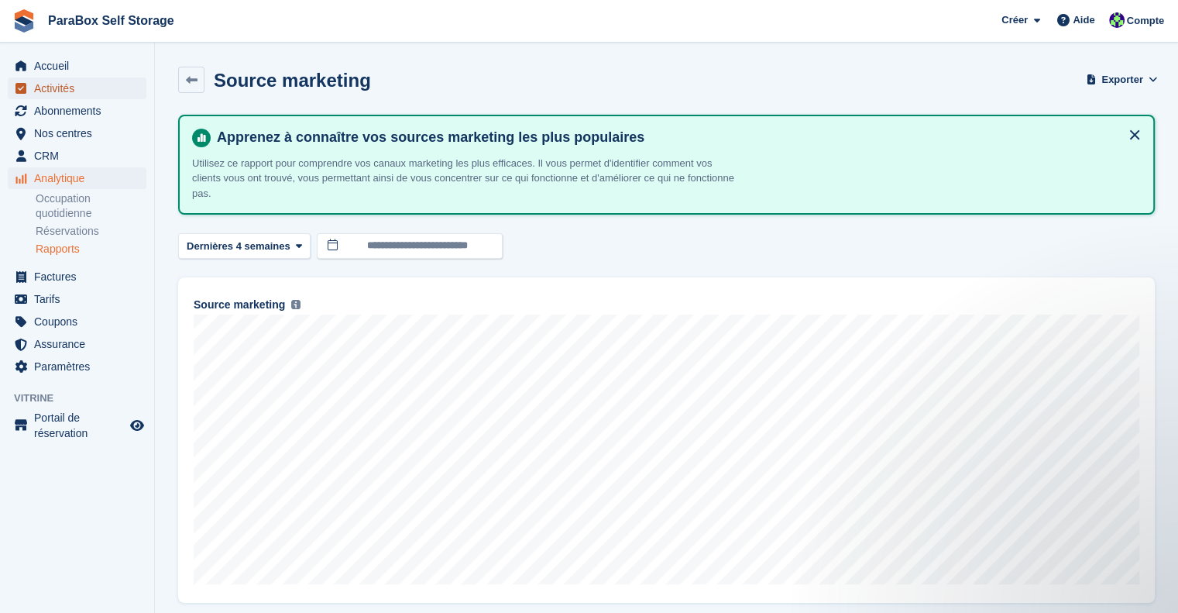
click at [86, 77] on span "Activités" at bounding box center [80, 88] width 93 height 22
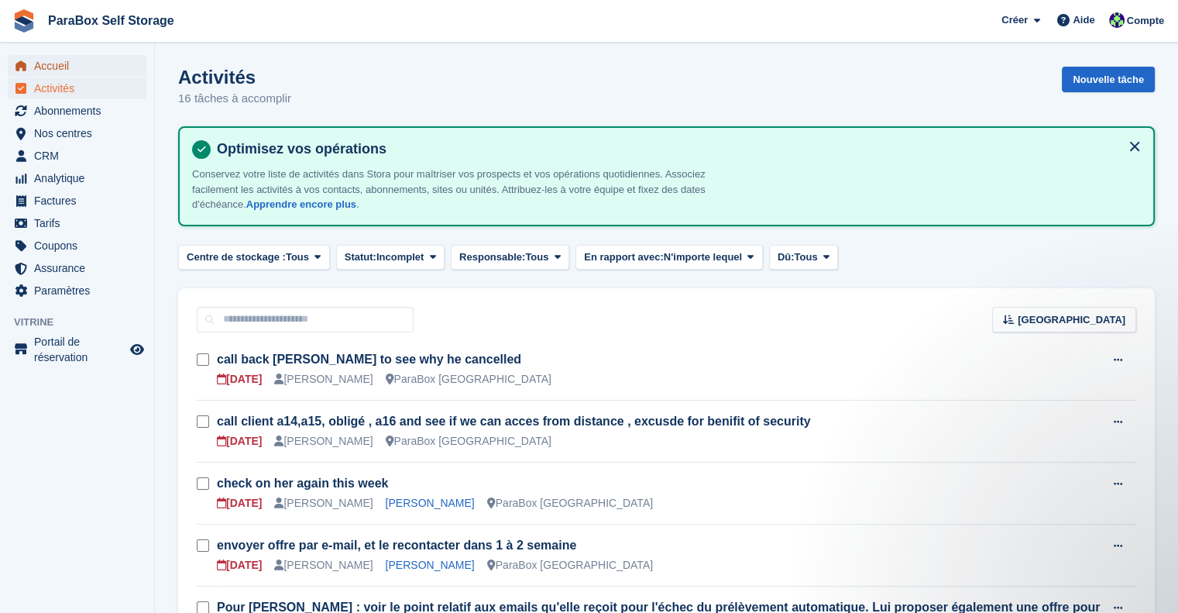
click at [80, 70] on span "Accueil" at bounding box center [80, 66] width 93 height 22
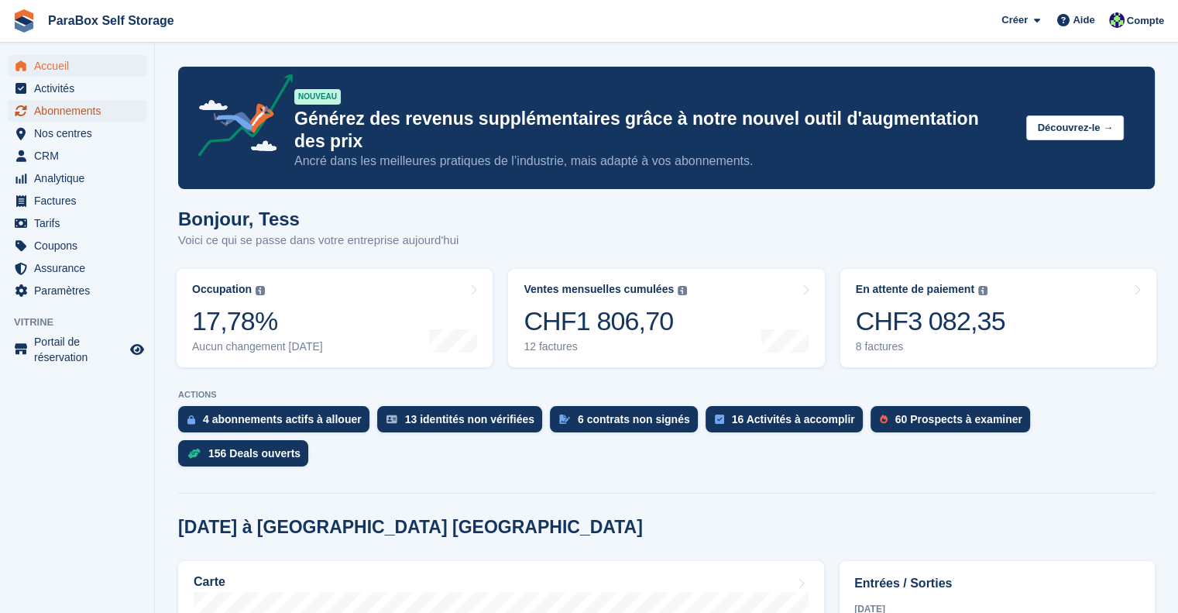
click at [74, 115] on span "Abonnements" at bounding box center [80, 111] width 93 height 22
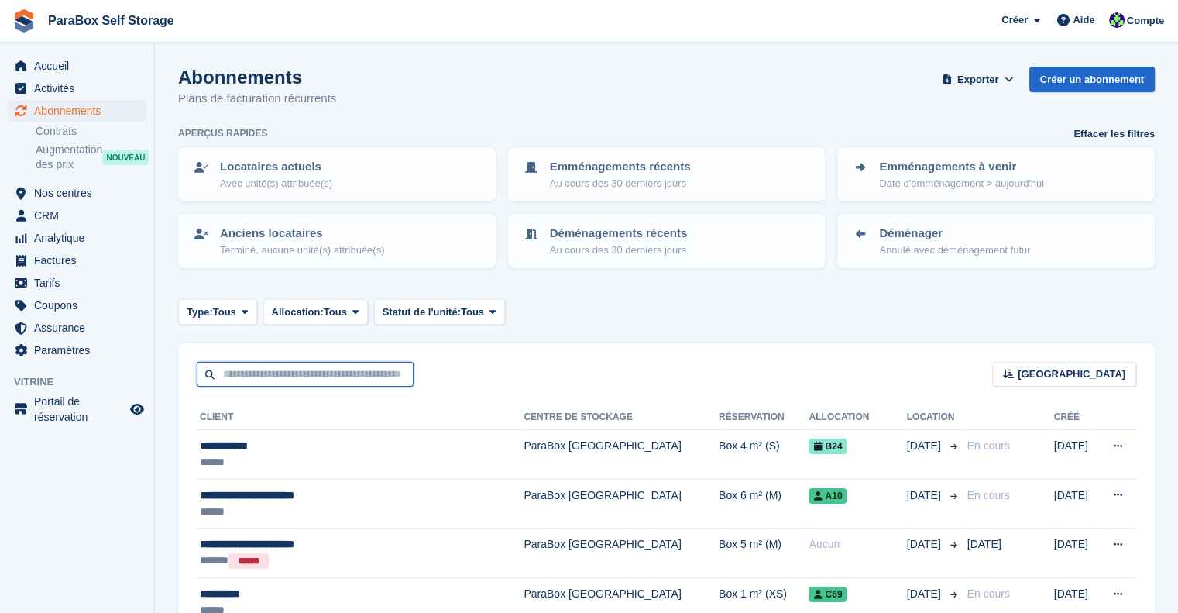
click at [284, 362] on input "text" at bounding box center [305, 375] width 217 height 26
type input "*****"
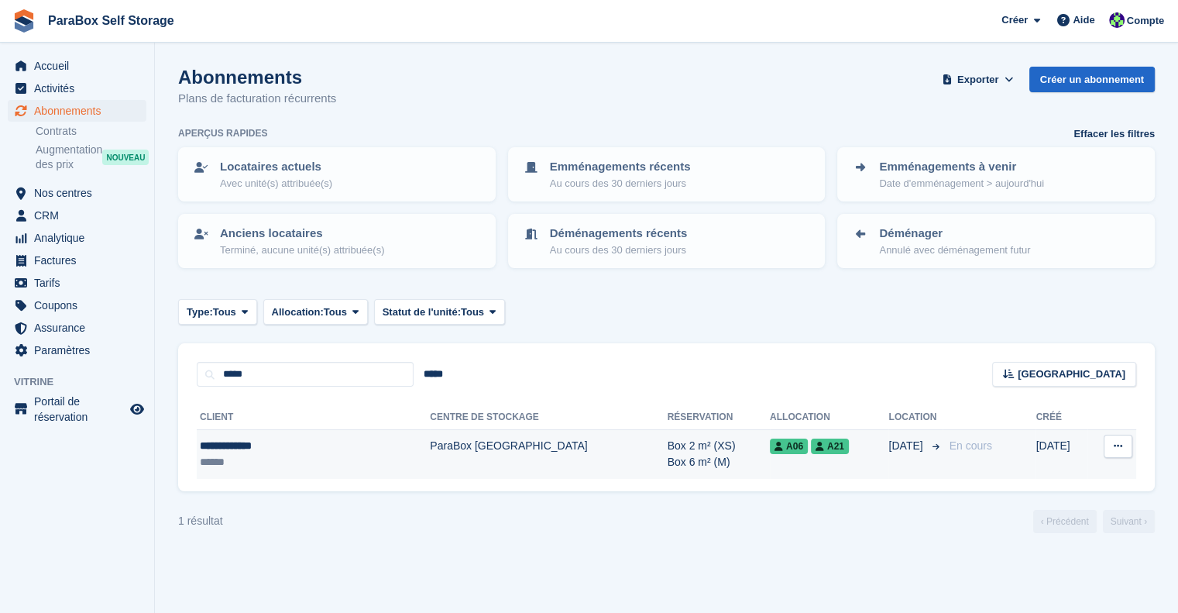
click at [668, 449] on td "Box 2 m² (XS) Box 6 m² (M)" at bounding box center [719, 454] width 102 height 49
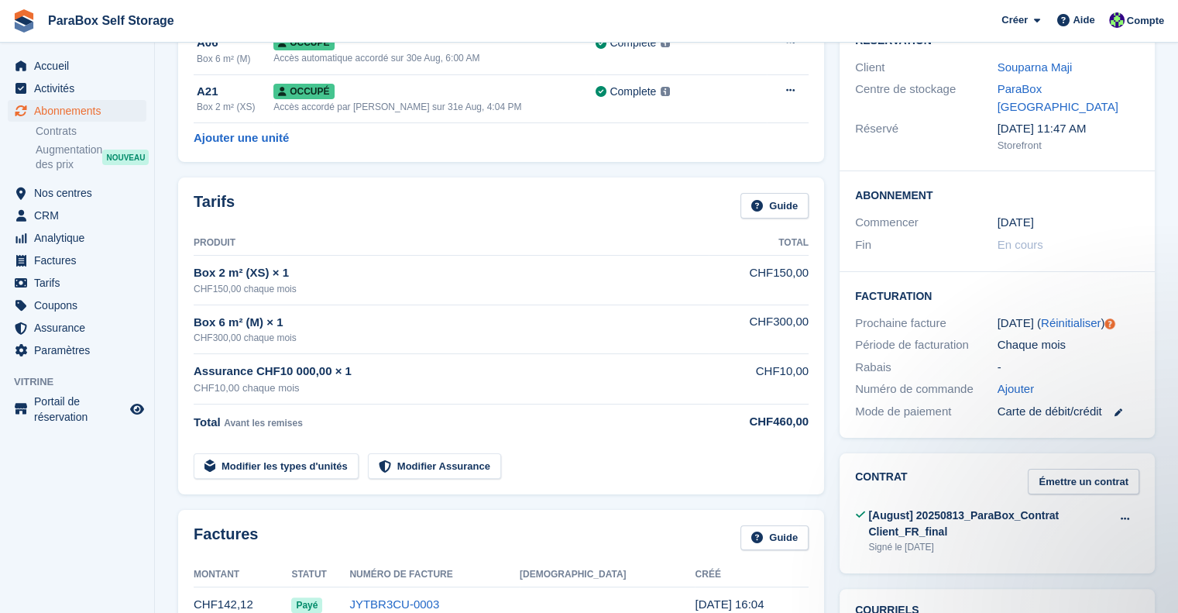
scroll to position [77, 0]
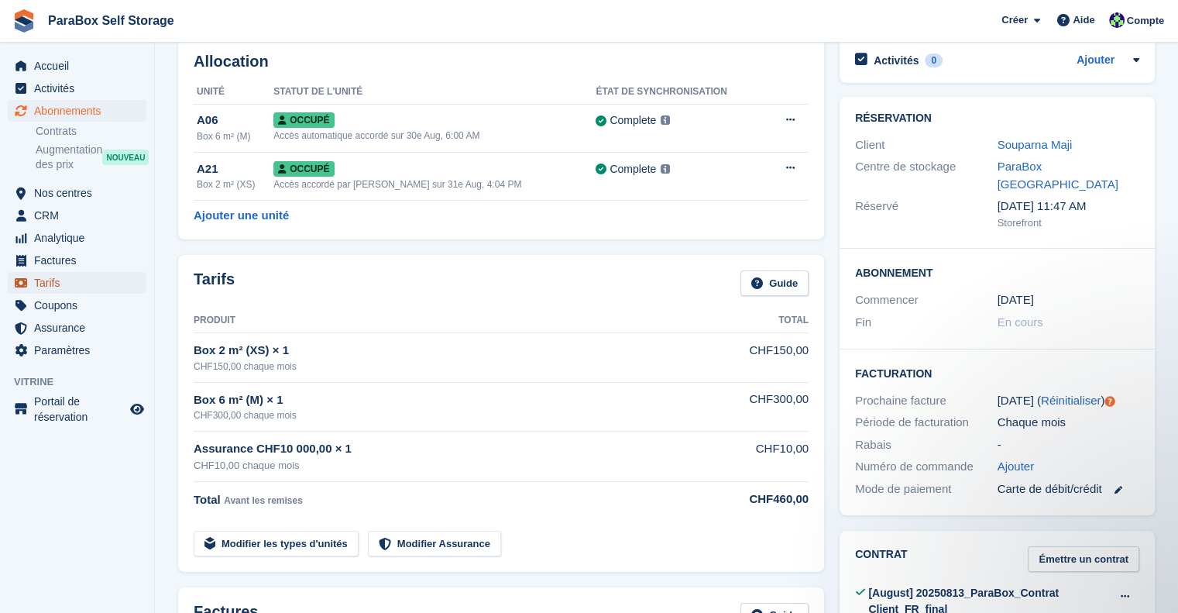
click at [57, 288] on span "Tarifs" at bounding box center [80, 283] width 93 height 22
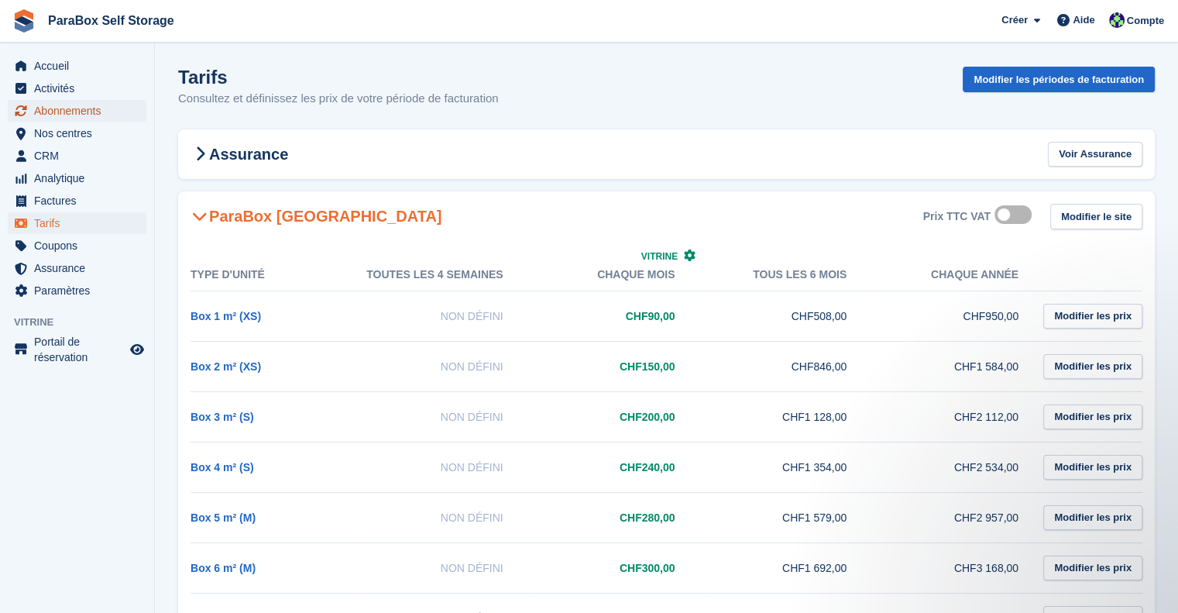
click at [63, 103] on span "Abonnements" at bounding box center [80, 111] width 93 height 22
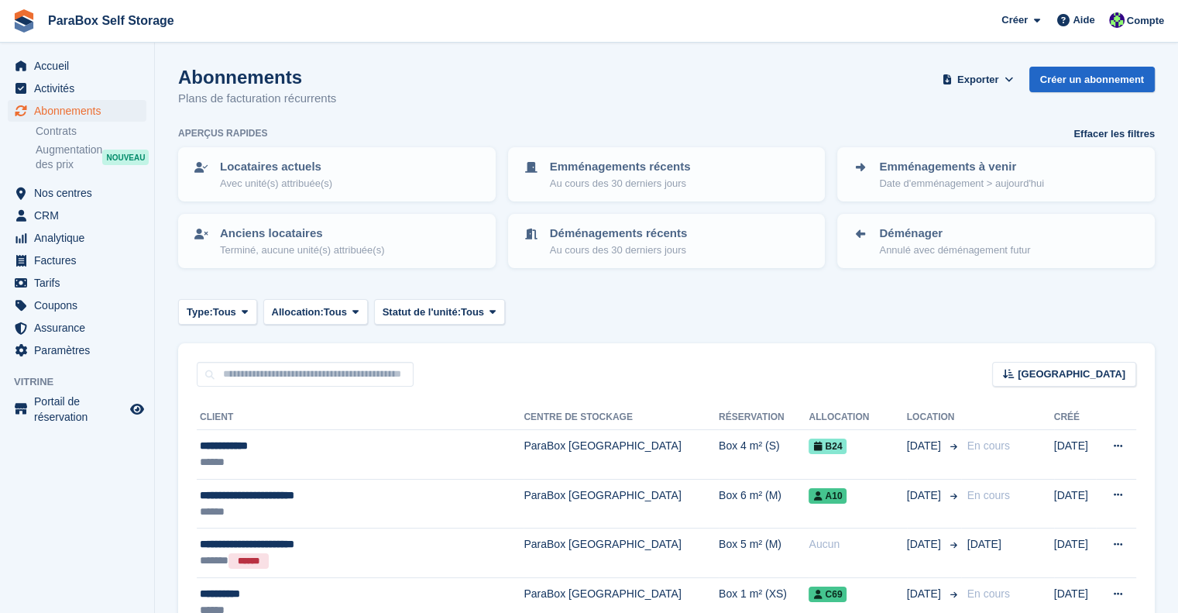
click at [300, 350] on div "Trier Sort by Nom du client Date de création Date de début Date de fin Créé (le…" at bounding box center [666, 365] width 976 height 44
click at [289, 378] on input "text" at bounding box center [305, 375] width 217 height 26
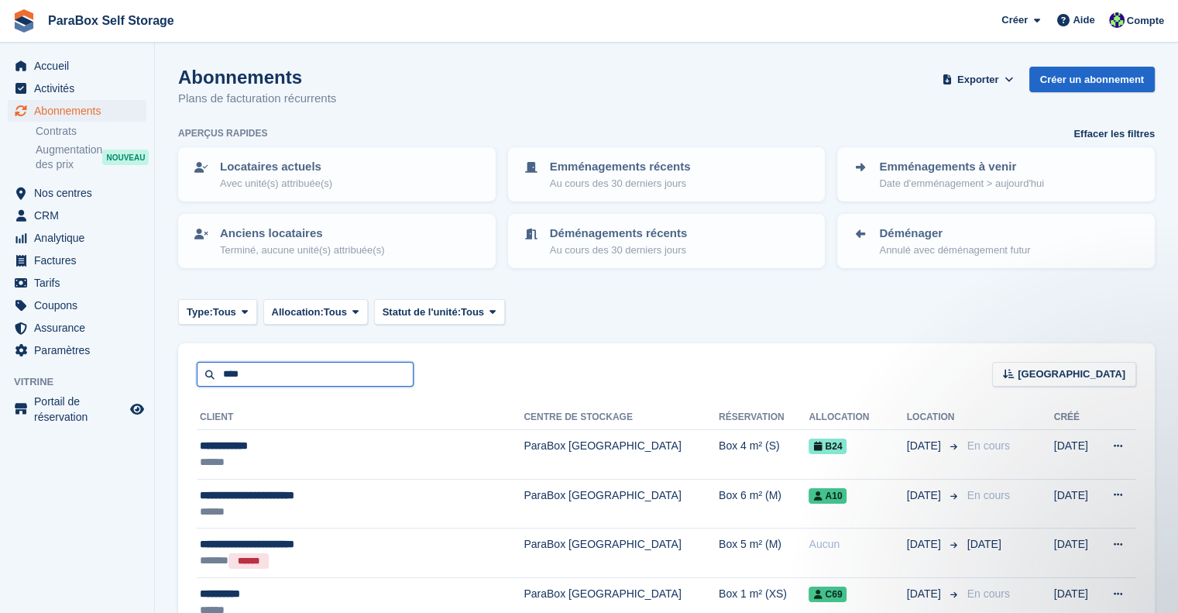
type input "****"
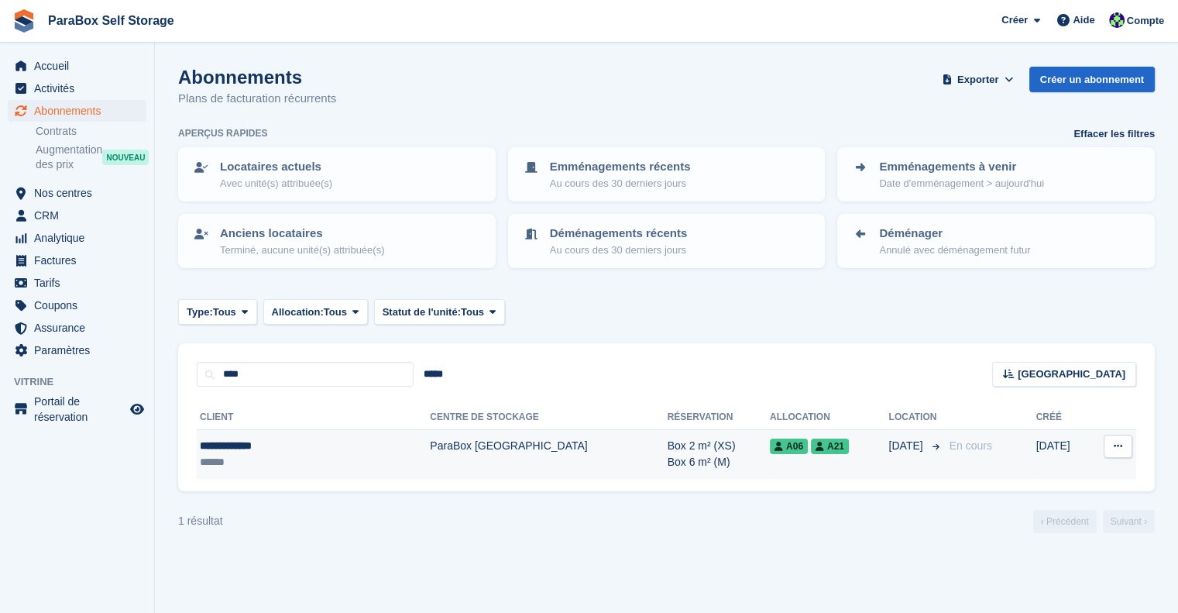
click at [500, 470] on td "ParaBox [GEOGRAPHIC_DATA]" at bounding box center [548, 454] width 237 height 49
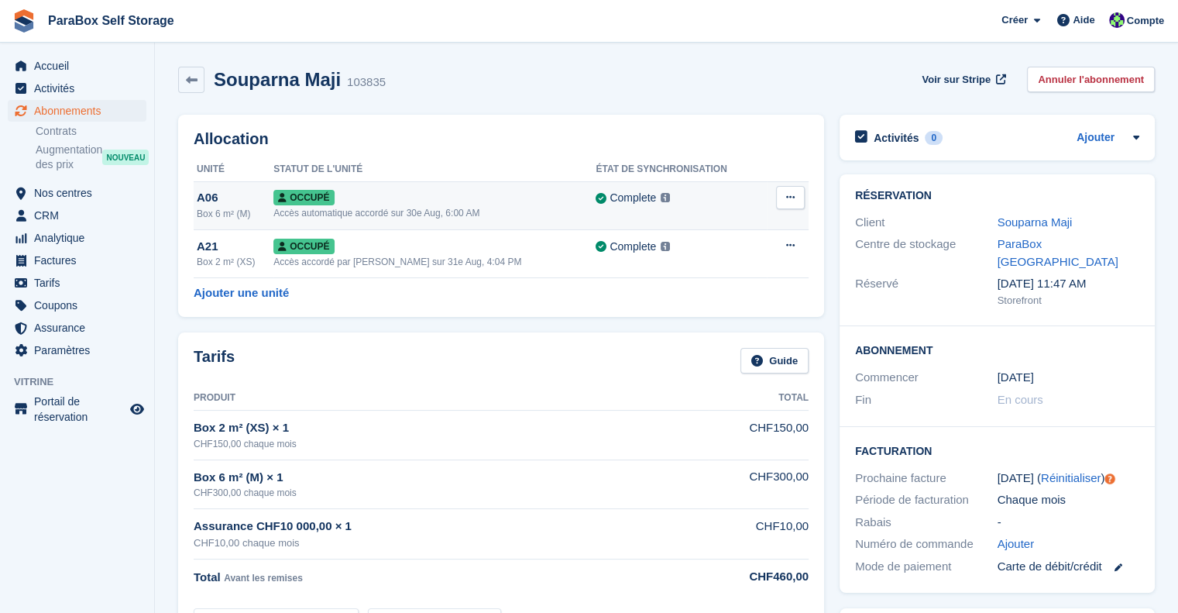
click at [381, 216] on div "Accès automatique accordé sur 30e Aug, 6:00 AM" at bounding box center [434, 213] width 322 height 14
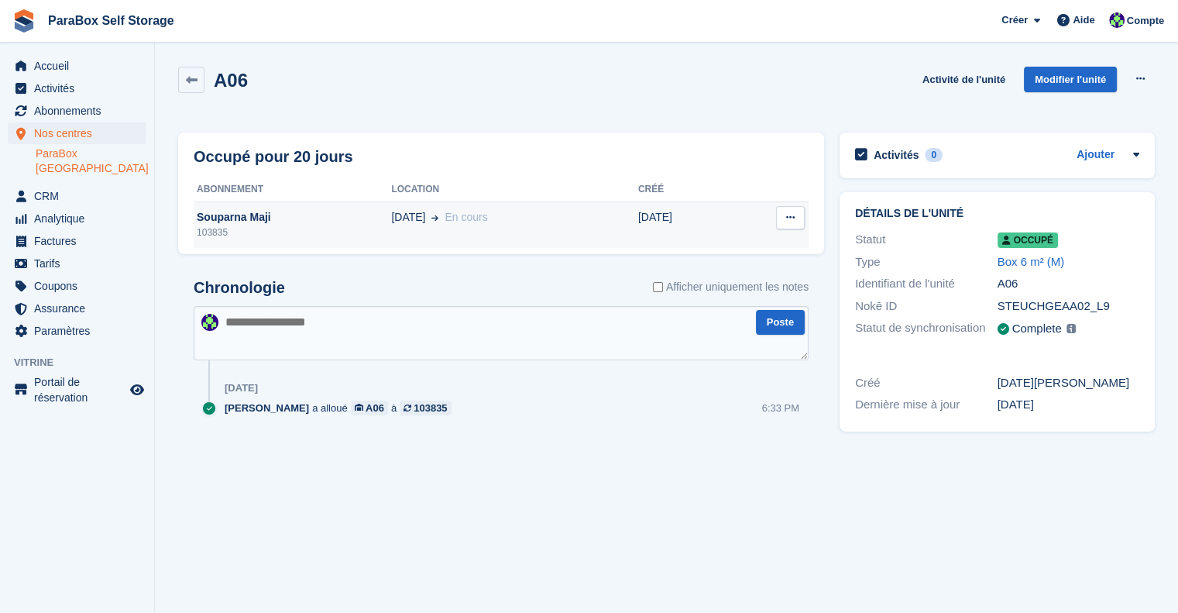
click at [269, 216] on div "Souparna Maji" at bounding box center [292, 217] width 197 height 16
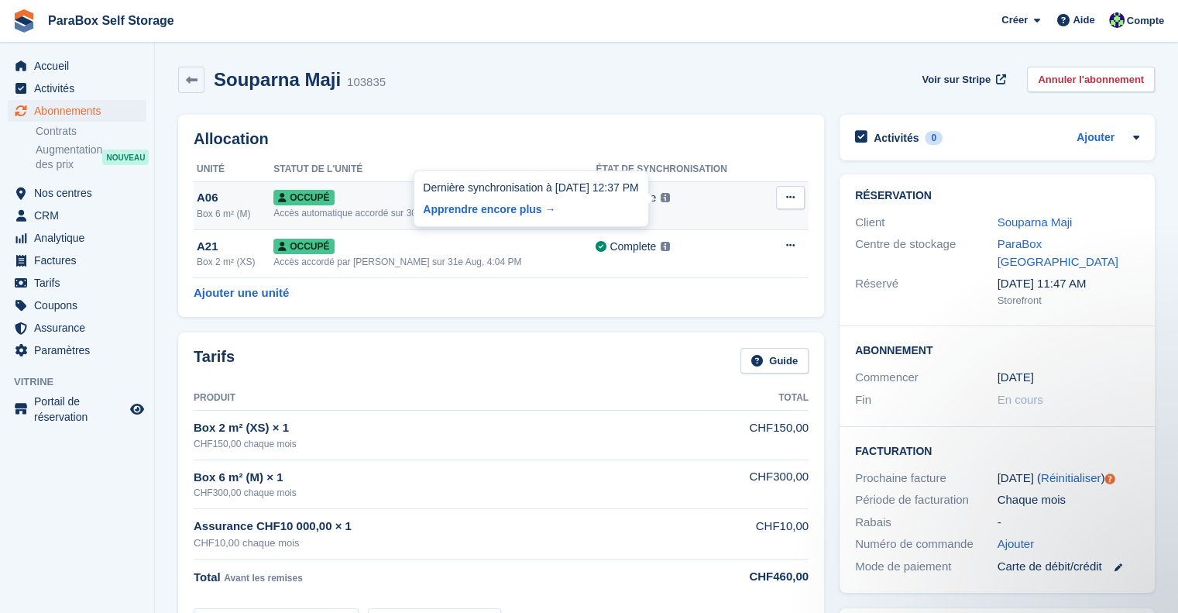
click at [661, 197] on img at bounding box center [665, 197] width 9 height 9
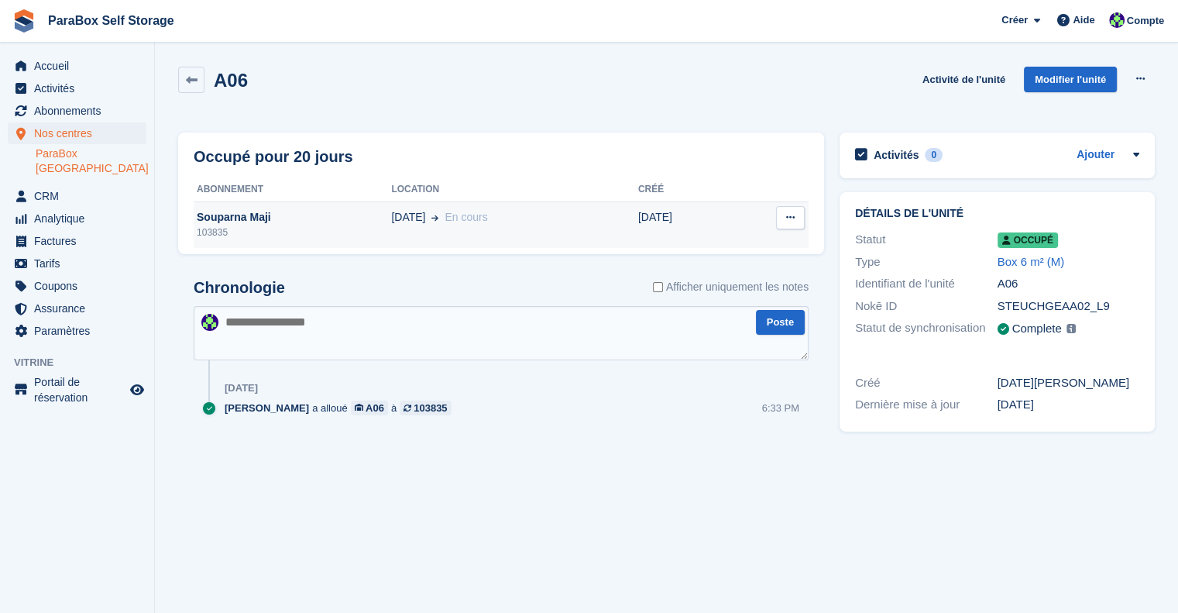
click at [294, 225] on div "103835" at bounding box center [292, 232] width 197 height 14
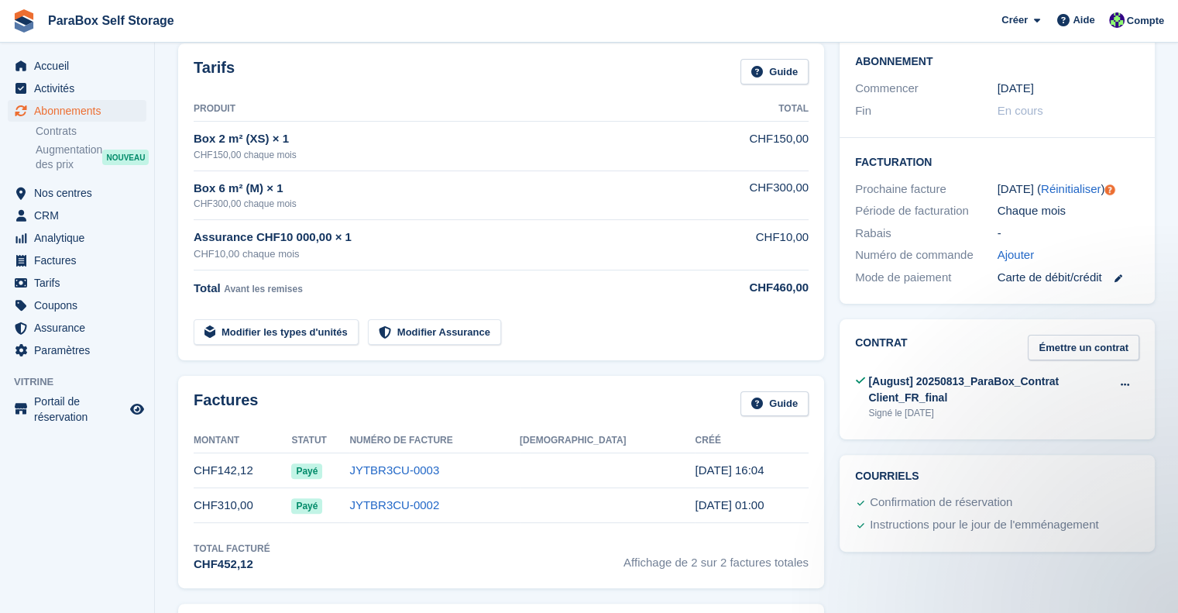
scroll to position [310, 0]
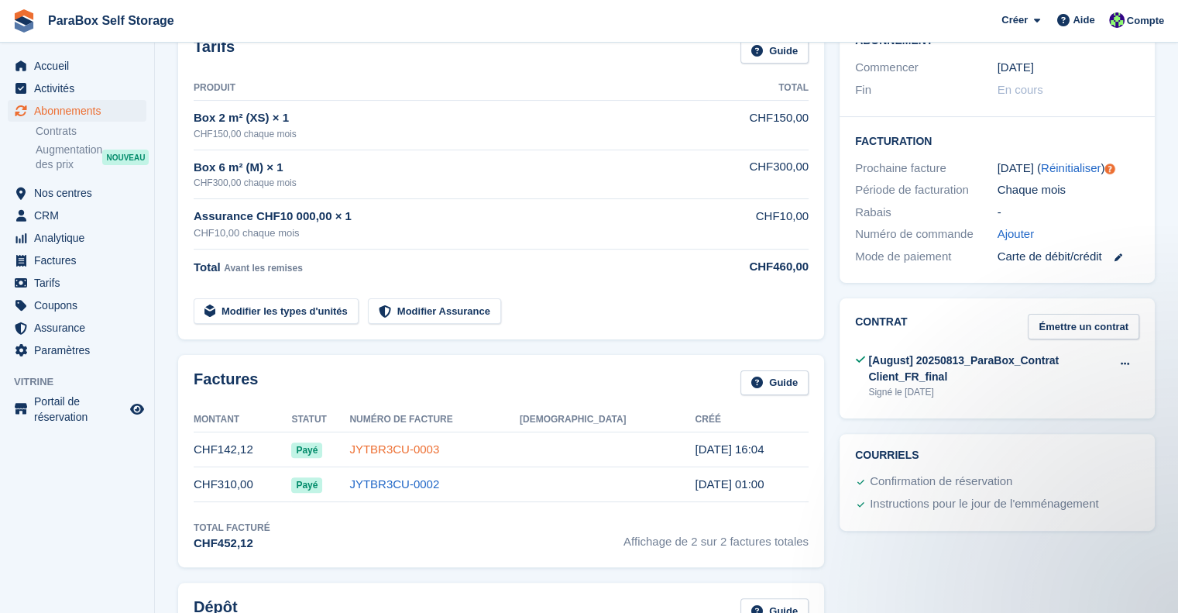
click at [416, 446] on link "JYTBR3CU-0003" at bounding box center [394, 448] width 90 height 13
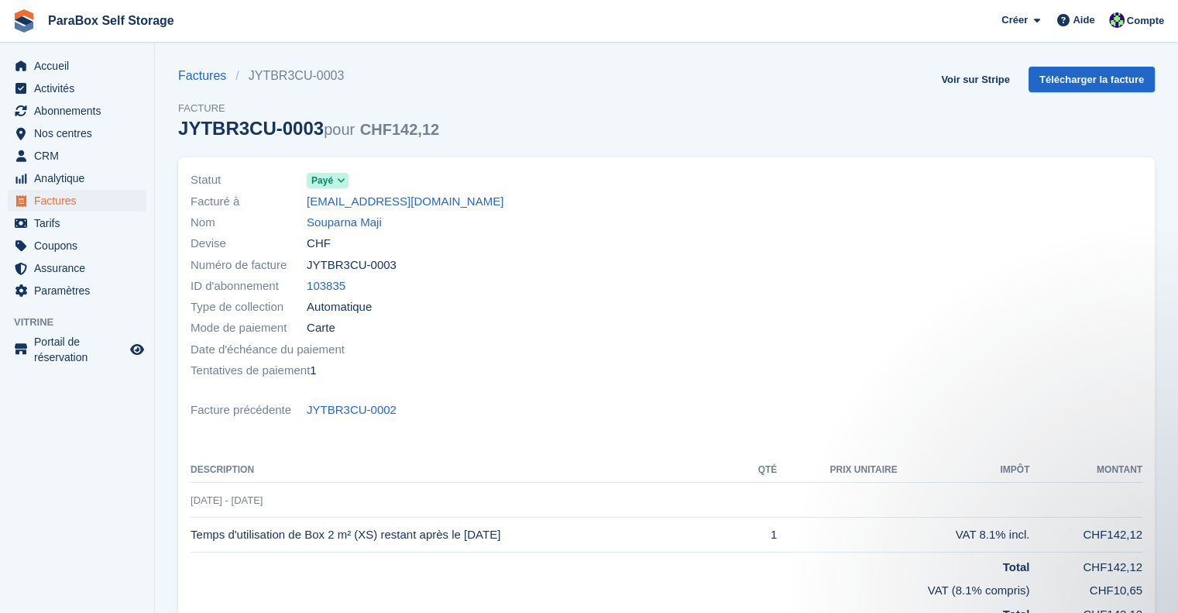
scroll to position [310, 0]
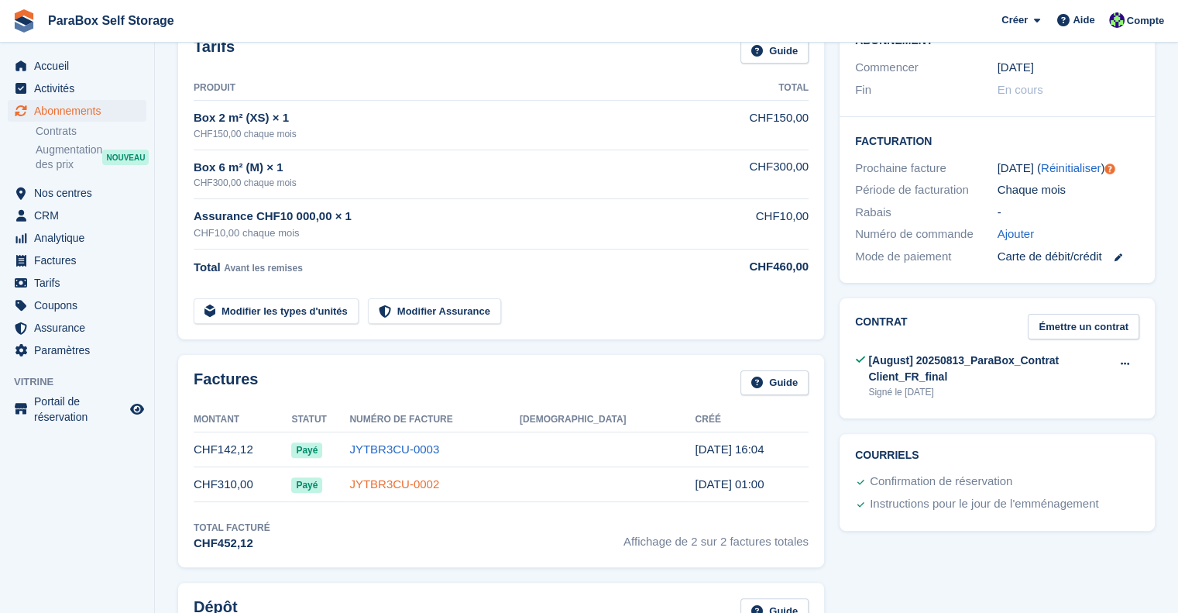
drag, startPoint x: 429, startPoint y: 485, endPoint x: 434, endPoint y: 476, distance: 10.1
click at [429, 485] on link "JYTBR3CU-0002" at bounding box center [394, 483] width 90 height 13
